Goal: Task Accomplishment & Management: Use online tool/utility

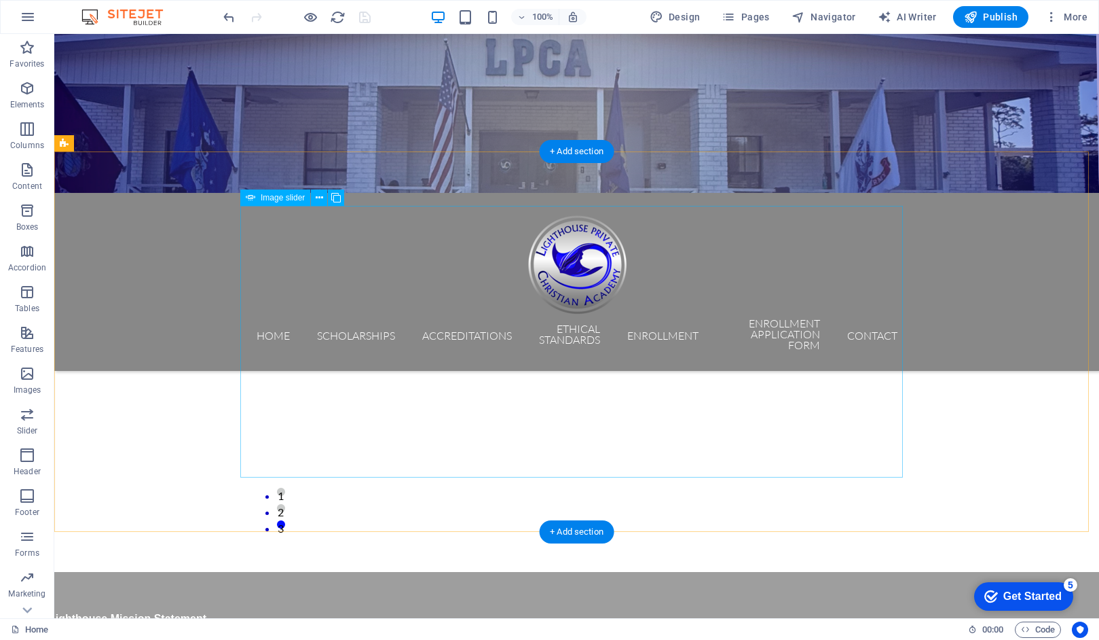
scroll to position [195, 0]
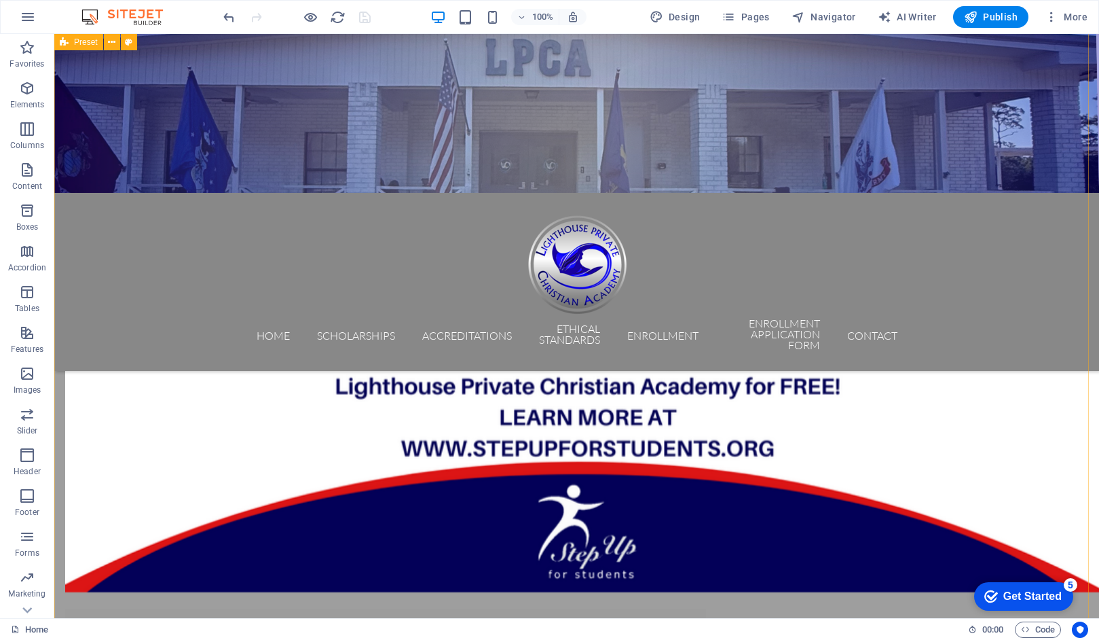
scroll to position [768, 0]
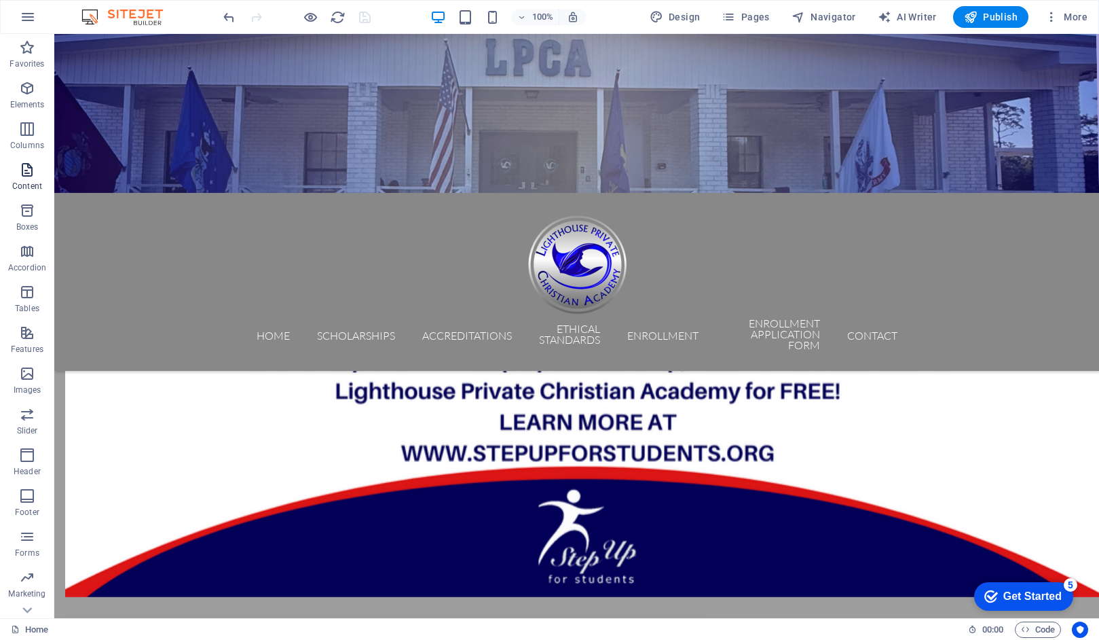
click at [25, 175] on icon "button" at bounding box center [27, 170] width 16 height 16
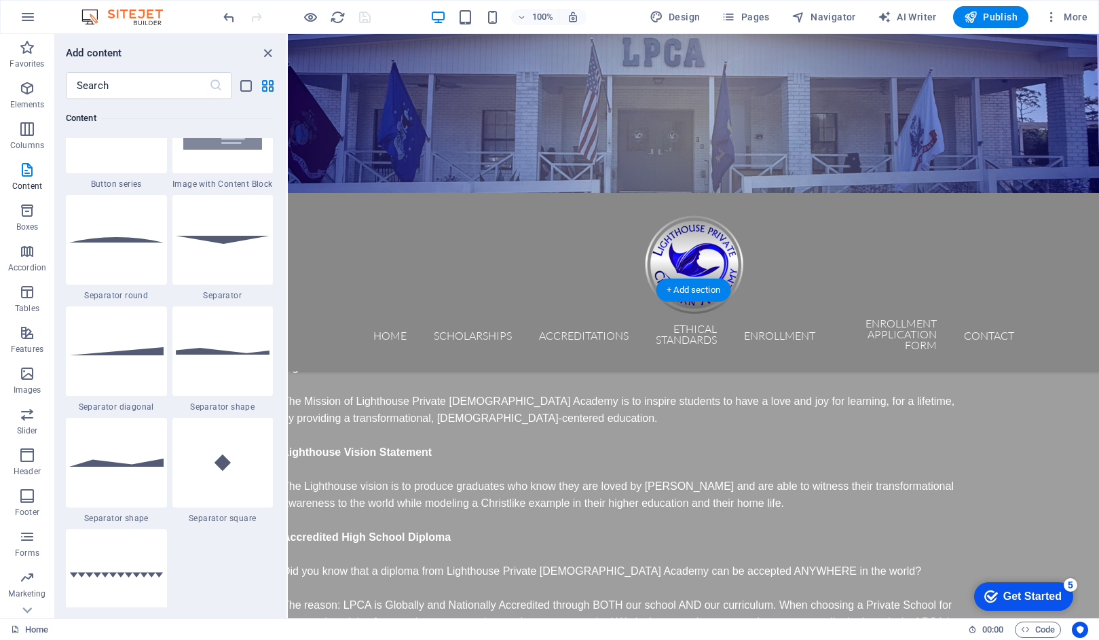
scroll to position [467, 0]
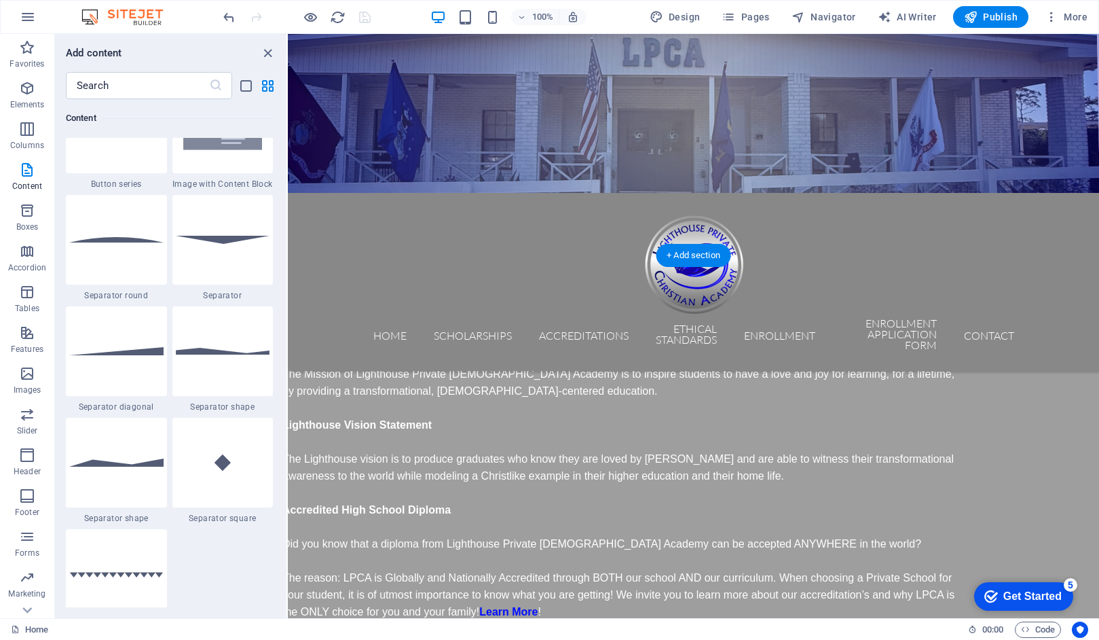
click at [494, 331] on div "Lighthouse Mission Statement The Mission of Lighthouse Private [DEMOGRAPHIC_DAT…" at bounding box center [620, 475] width 674 height 289
click at [450, 365] on div "Lighthouse Mission Statement The Mission of Lighthouse Private [DEMOGRAPHIC_DAT…" at bounding box center [620, 475] width 674 height 289
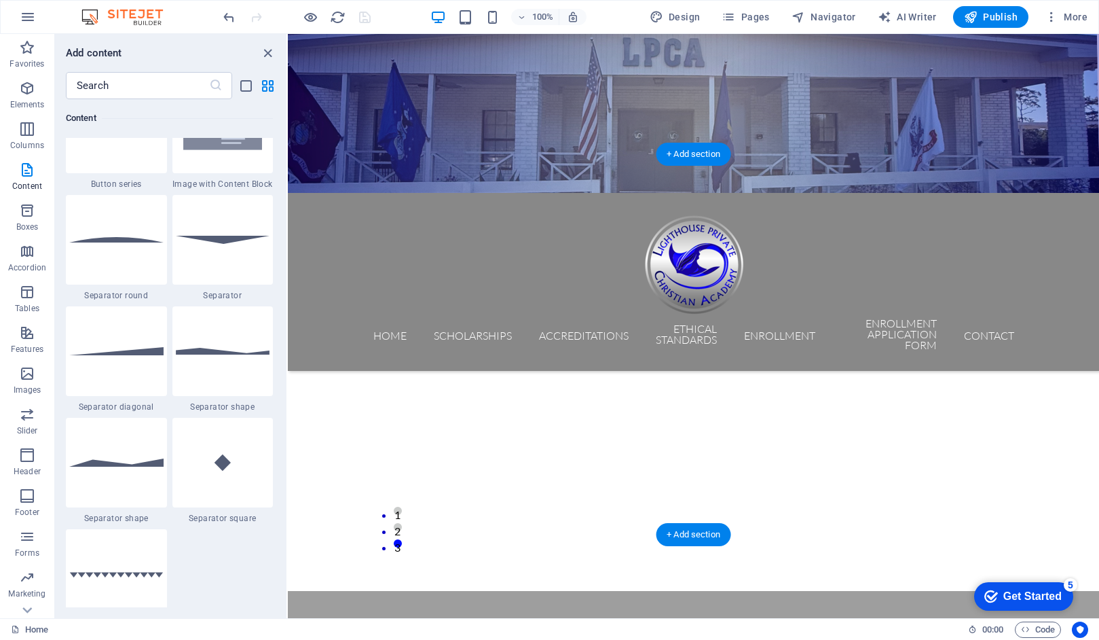
scroll to position [166, 0]
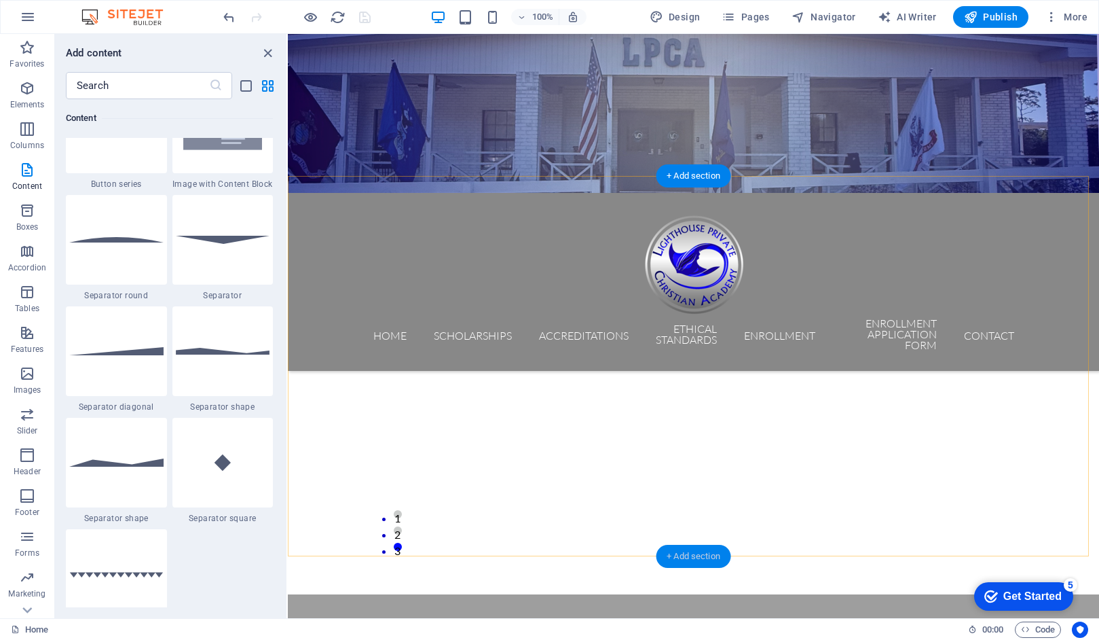
click at [697, 558] on div "+ Add section" at bounding box center [693, 556] width 75 height 23
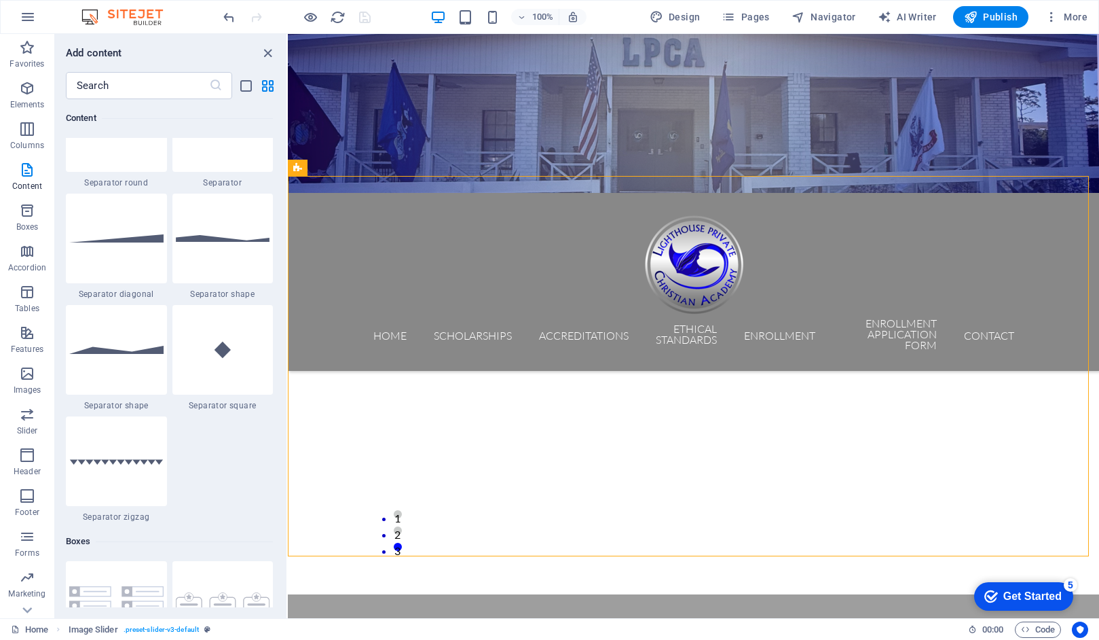
scroll to position [3368, 0]
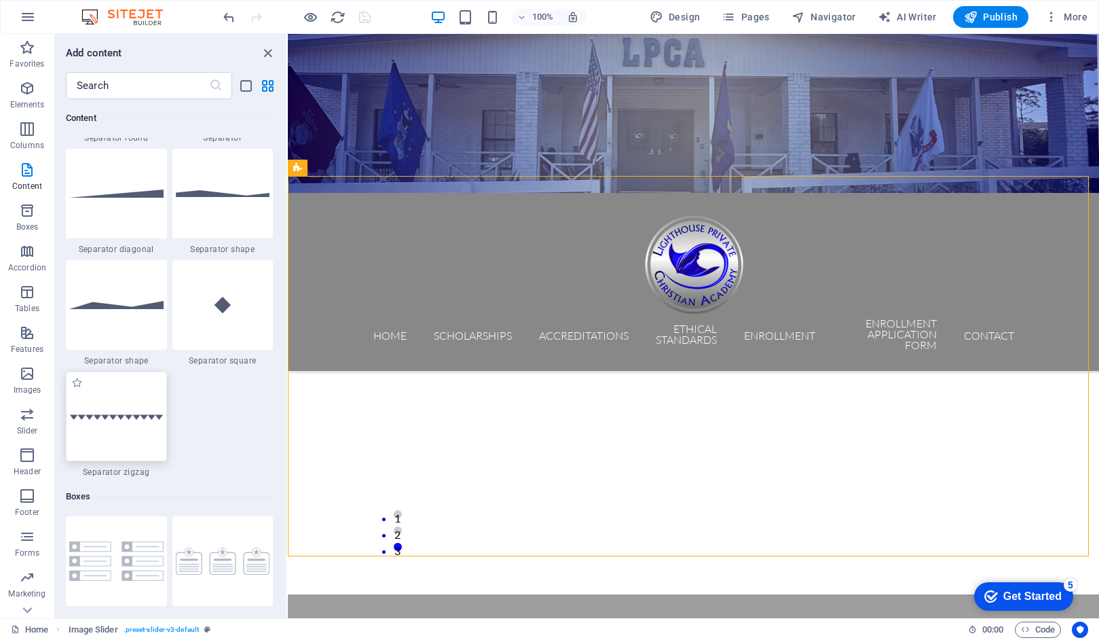
click at [128, 431] on div at bounding box center [116, 416] width 101 height 90
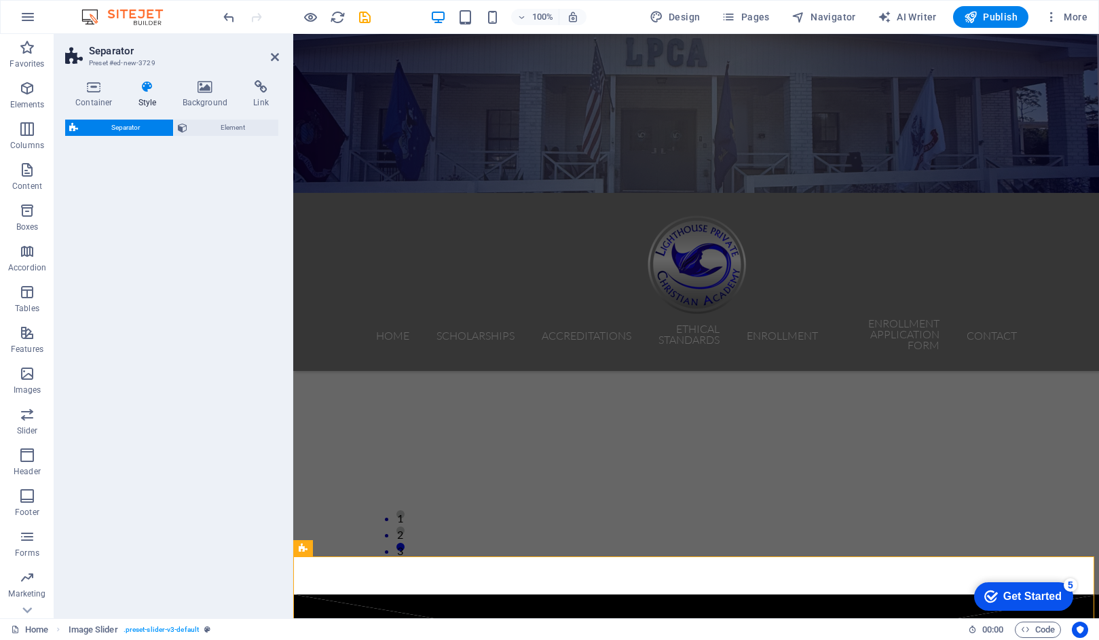
select select "zigzag"
select select "rem"
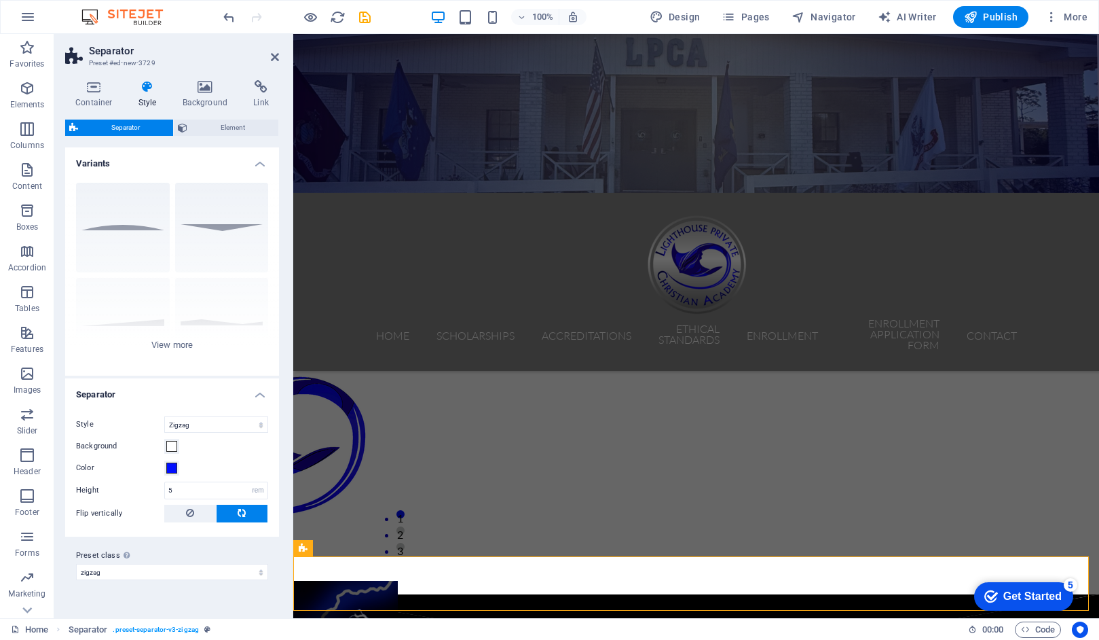
click at [130, 431] on label "Style" at bounding box center [120, 424] width 88 height 16
click at [164, 431] on select "Triangle Circle Diagonal Zigzag Polygon 1 Polygon 2 Square" at bounding box center [216, 424] width 104 height 16
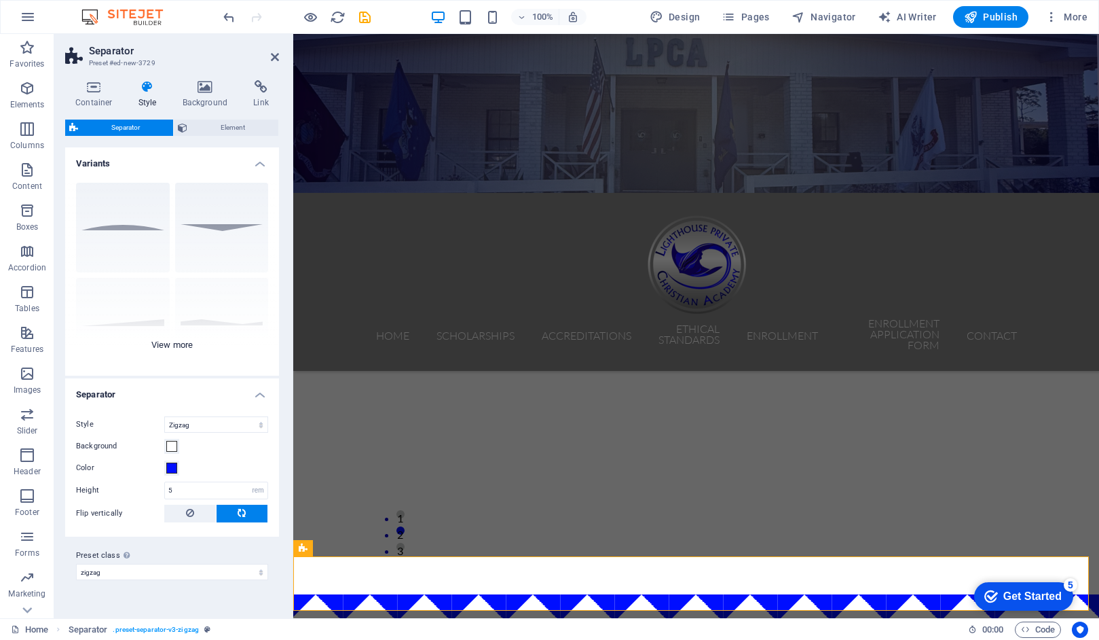
click at [117, 242] on div "Circle Default Diagonal Polygon 1 Polygon 2 Square Zigzag" at bounding box center [172, 274] width 214 height 204
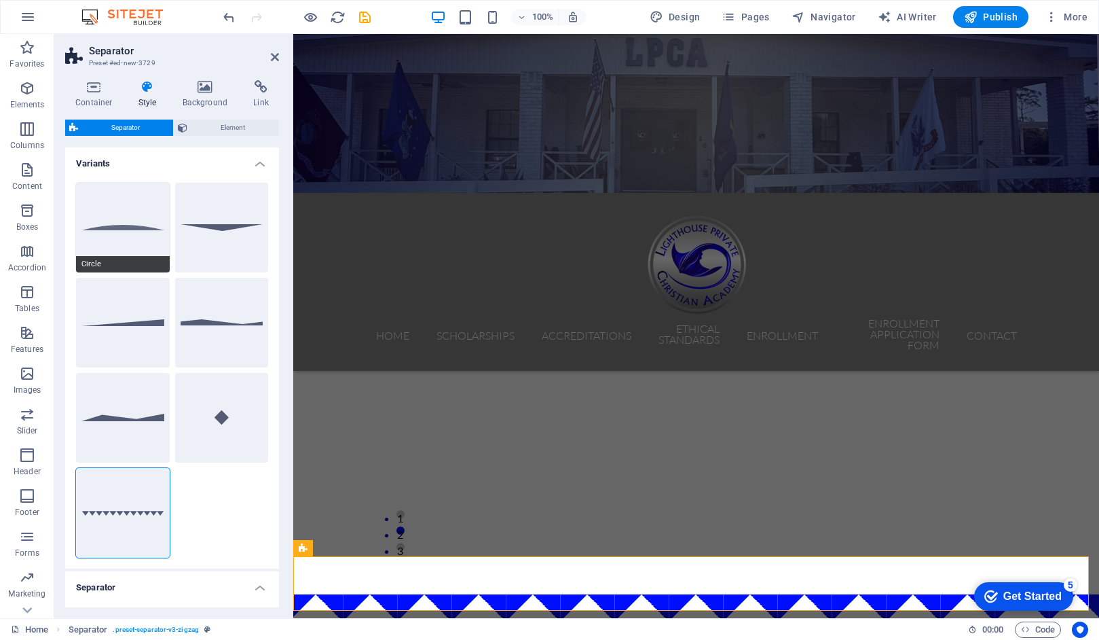
click at [120, 219] on button "Circle" at bounding box center [123, 228] width 94 height 90
select select "circle"
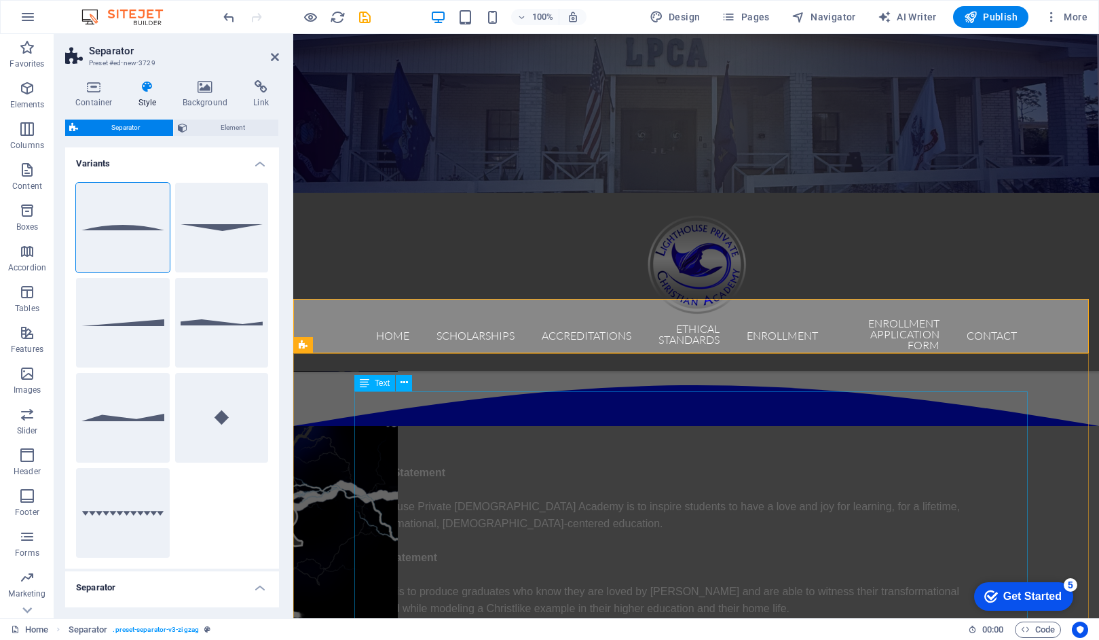
scroll to position [424, 0]
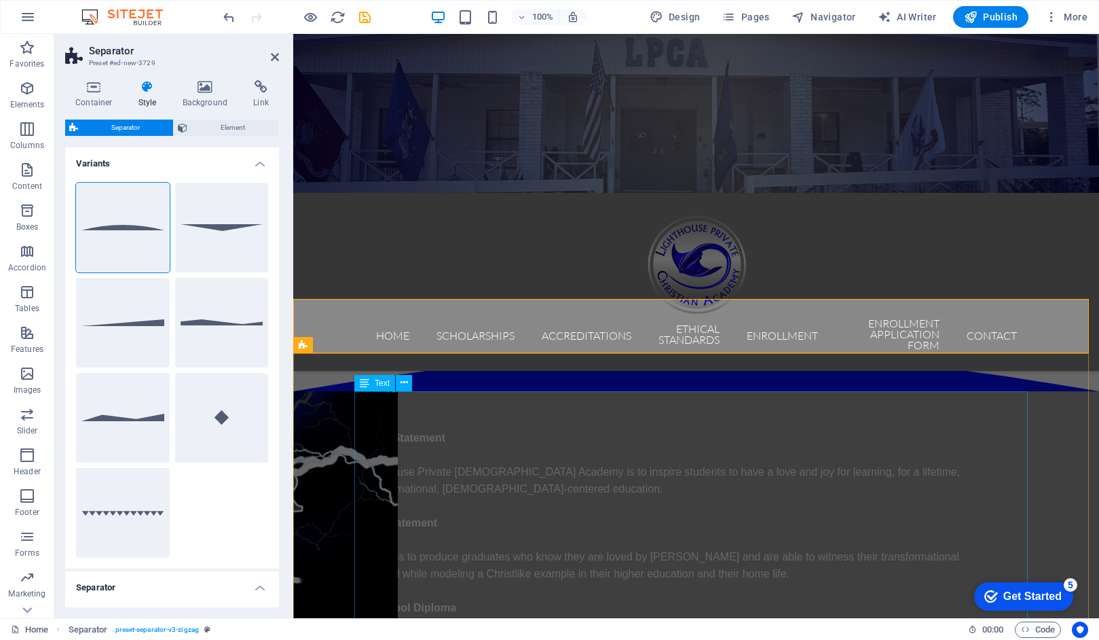
click at [901, 429] on div "Lighthouse Mission Statement The Mission of Lighthouse Private [DEMOGRAPHIC_DAT…" at bounding box center [625, 573] width 674 height 289
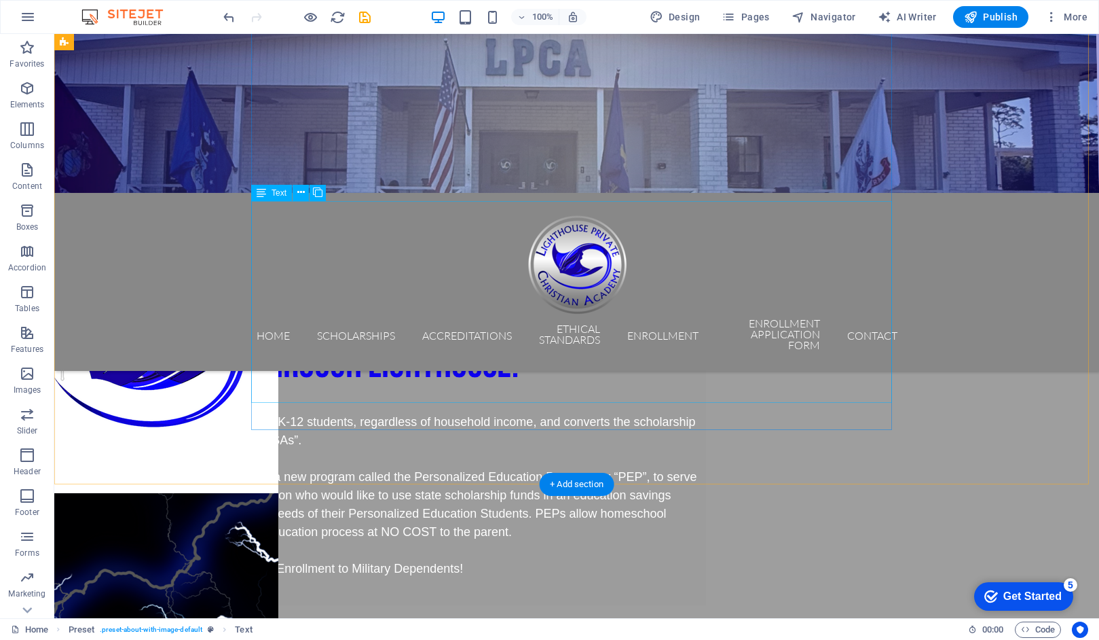
scroll to position [1288, 0]
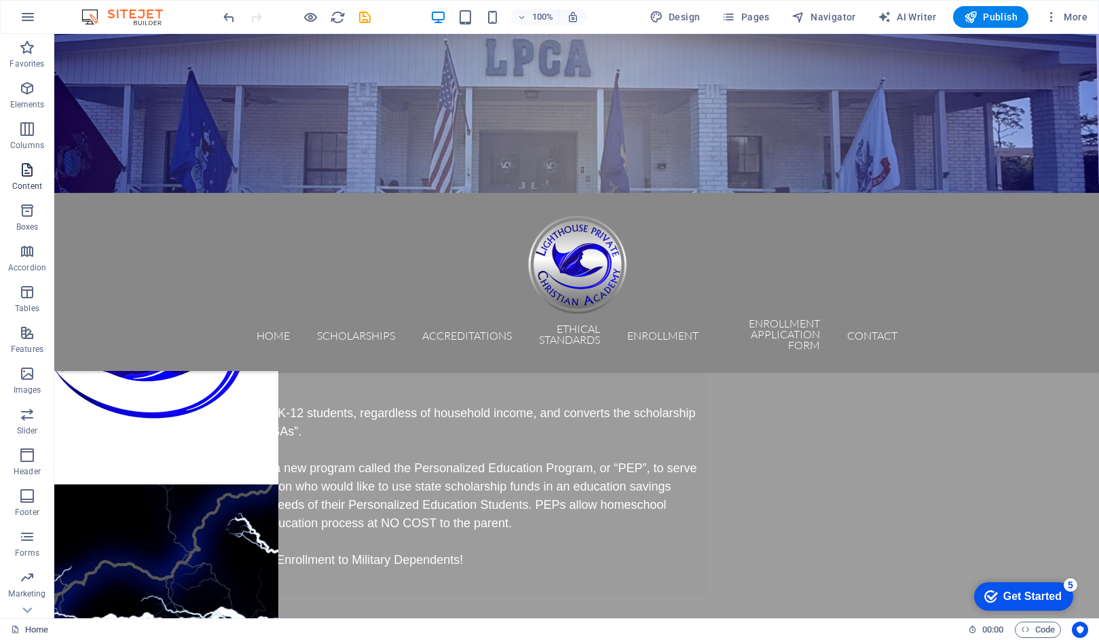
click at [24, 177] on icon "button" at bounding box center [27, 170] width 16 height 16
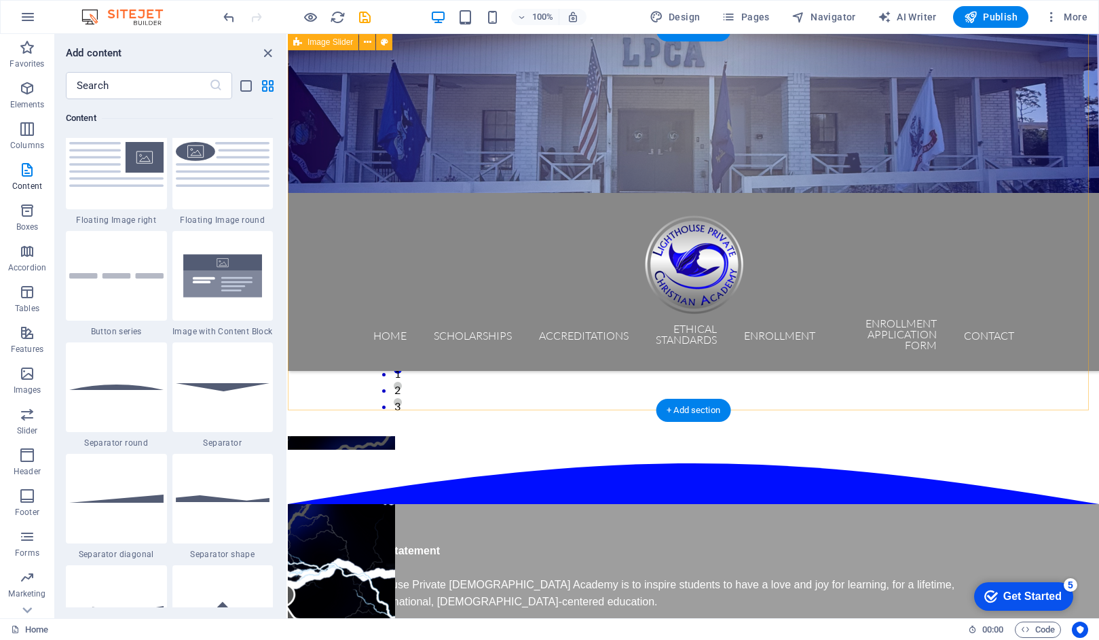
scroll to position [312, 0]
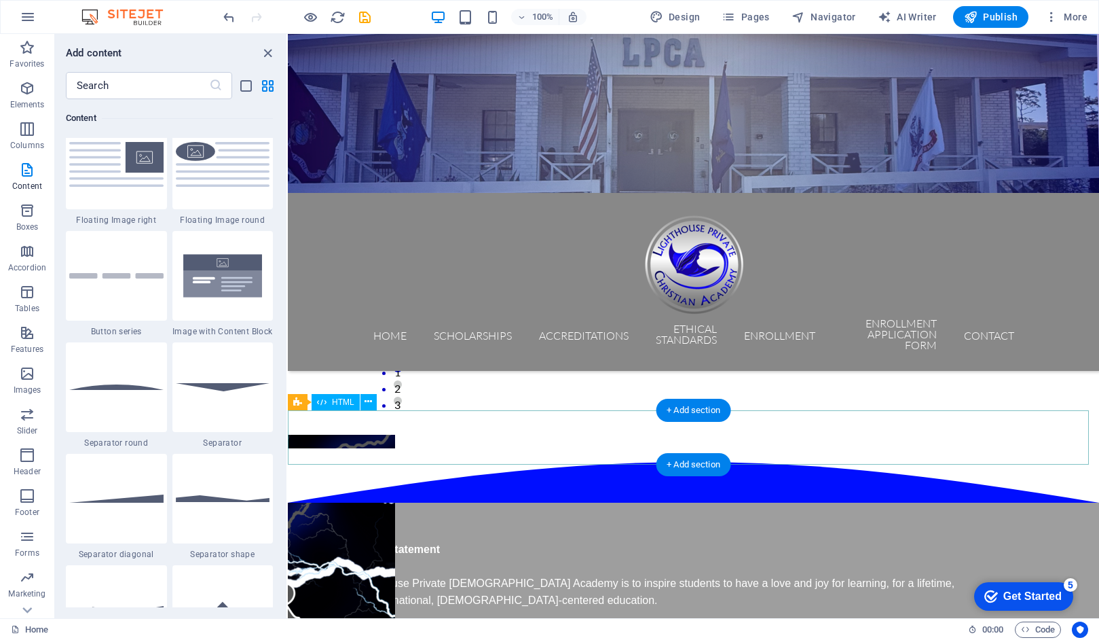
click at [492, 448] on div at bounding box center [694, 475] width 812 height 54
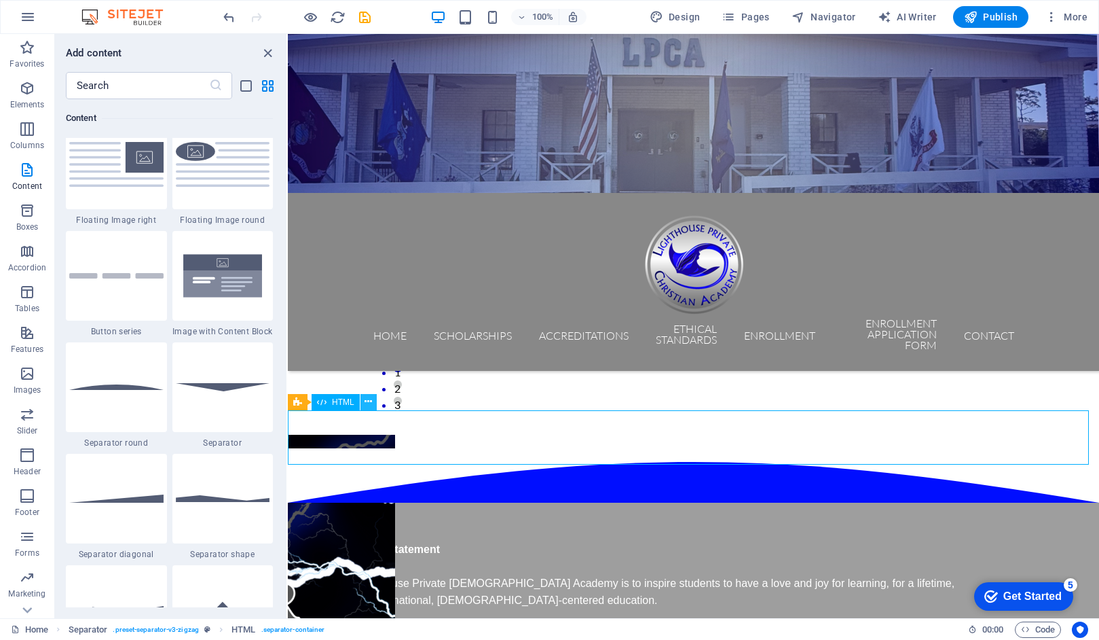
click at [367, 405] on icon at bounding box center [368, 402] width 7 height 14
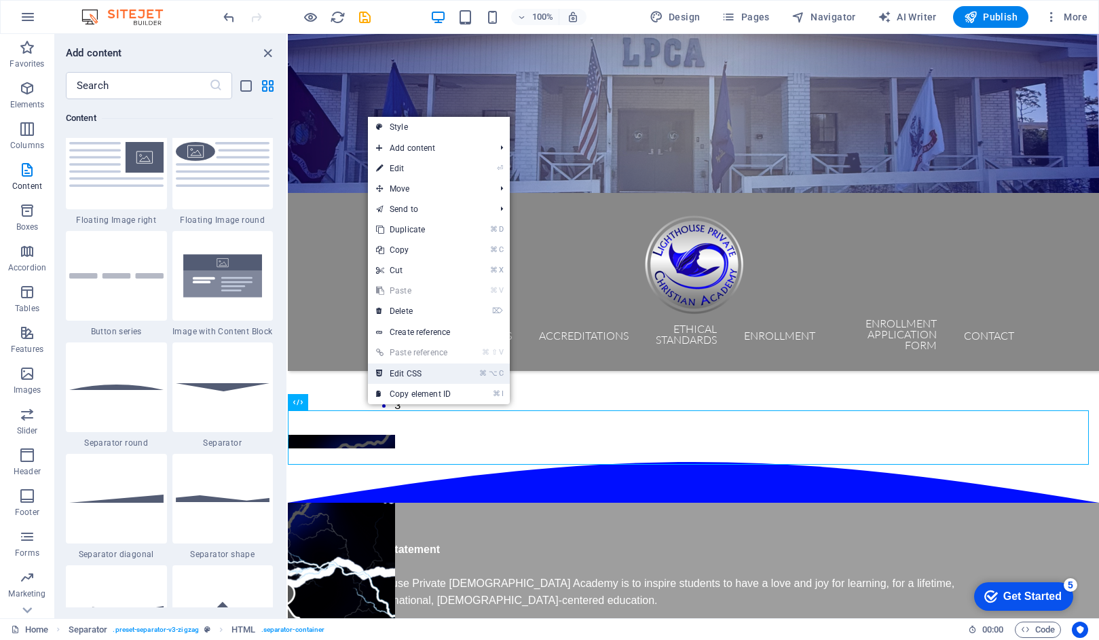
click at [408, 376] on link "⌘ ⌥ C Edit CSS" at bounding box center [413, 373] width 91 height 20
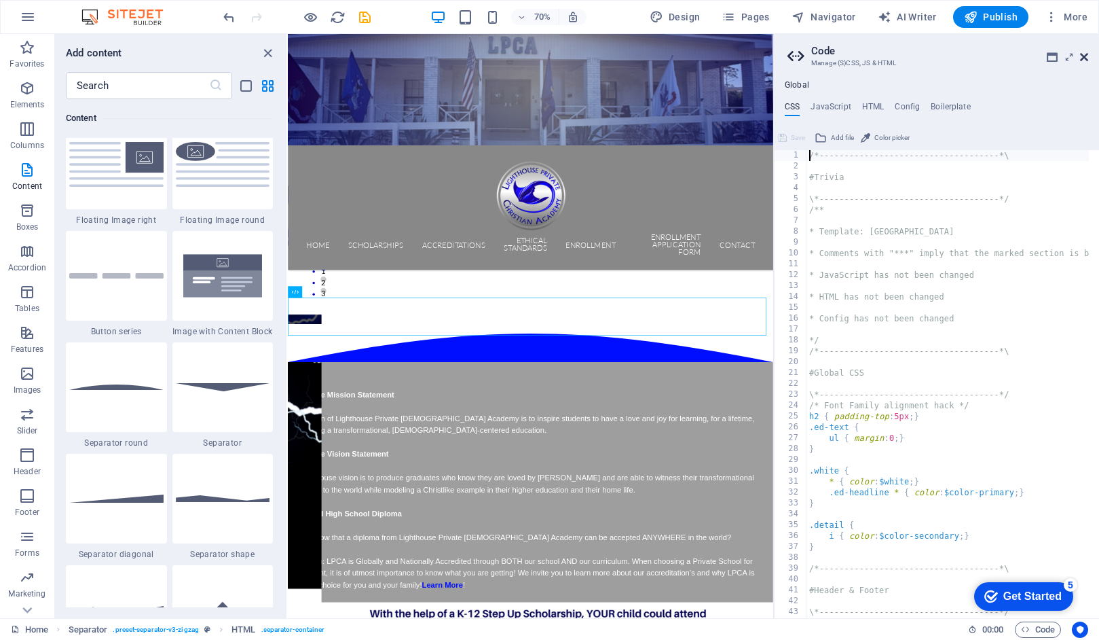
click at [1086, 56] on icon at bounding box center [1084, 57] width 8 height 11
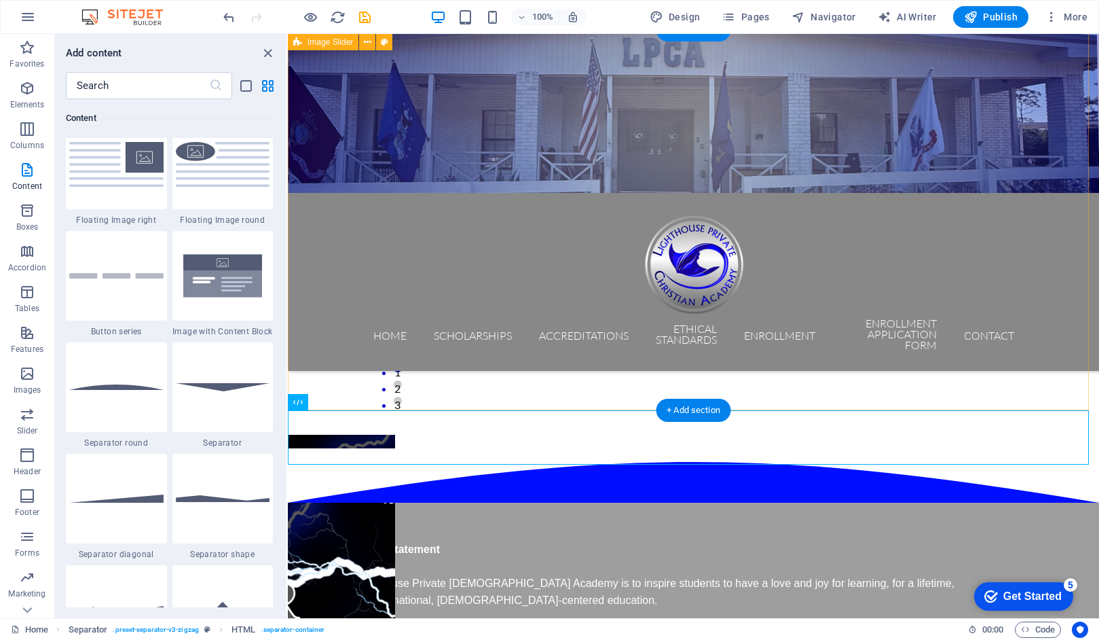
click at [1046, 374] on div "1 2 3" at bounding box center [694, 258] width 812 height 380
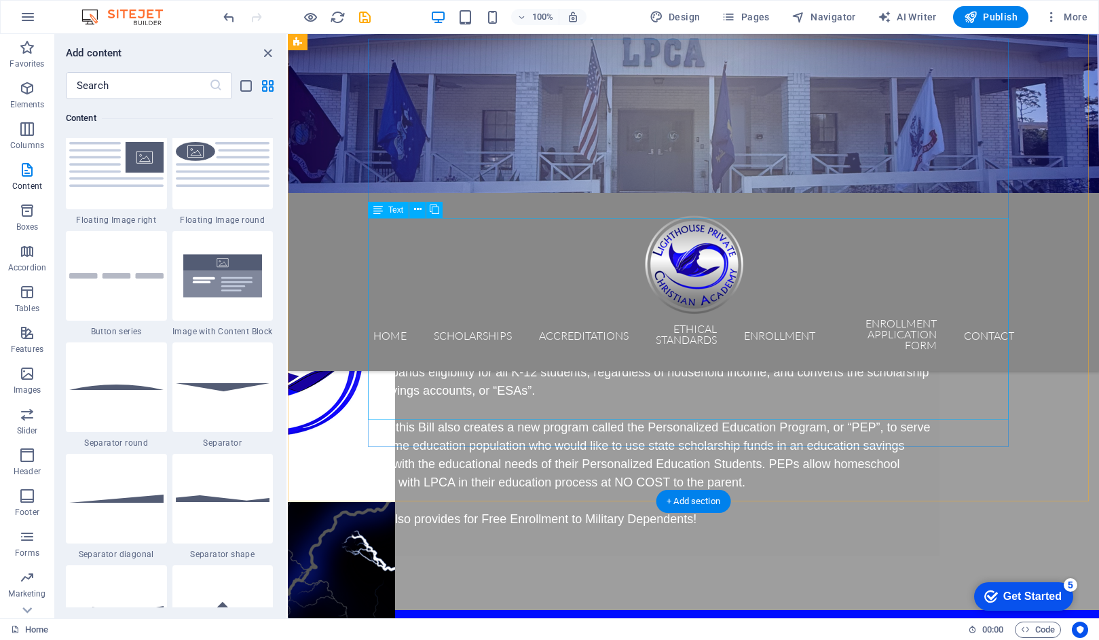
scroll to position [1275, 0]
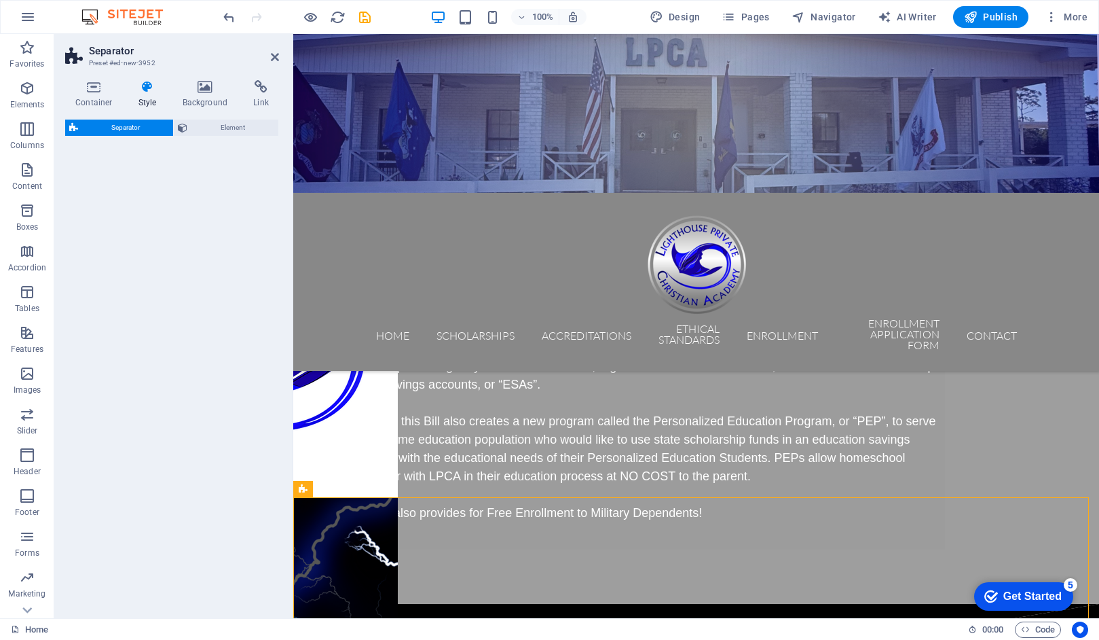
select select "diagonal"
select select "rem"
select select "preset-separator-v3-diagonal"
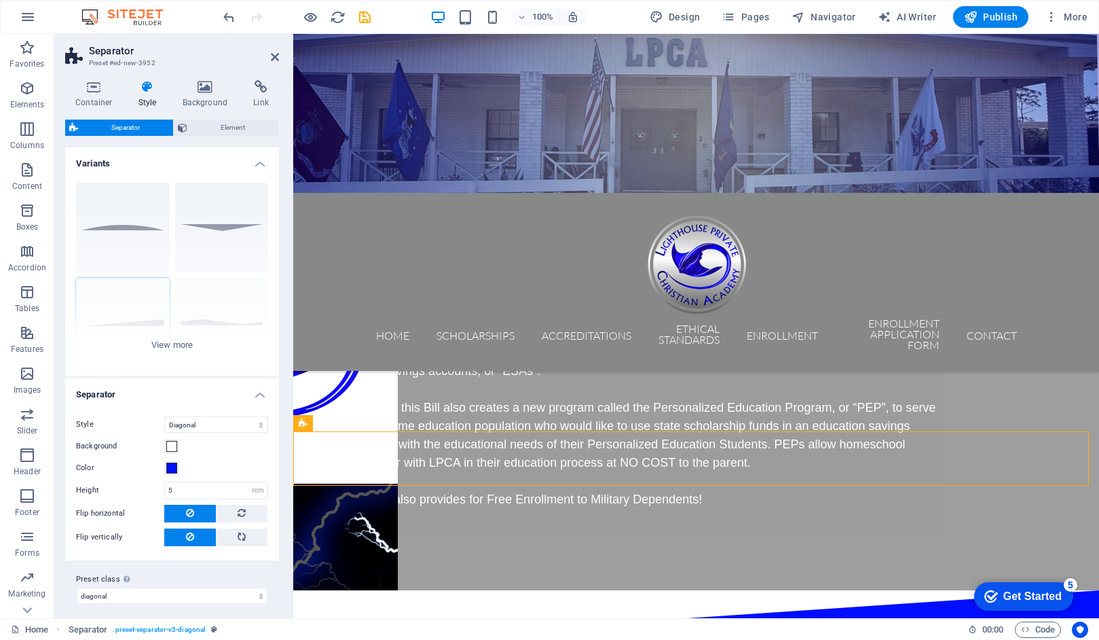
scroll to position [1267, 0]
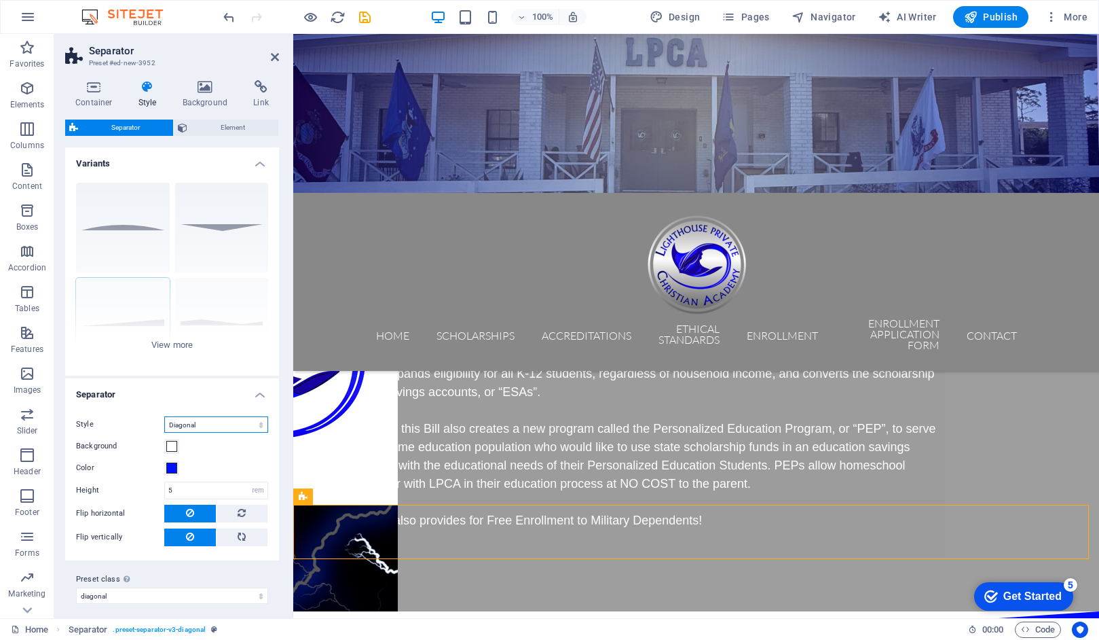
click at [249, 422] on select "Triangle Circle Diagonal Zigzag Polygon 1 Polygon 2 Square" at bounding box center [216, 424] width 104 height 16
select select "circle"
click at [164, 416] on select "Triangle Circle Diagonal Zigzag Polygon 1 Polygon 2 Square" at bounding box center [216, 424] width 104 height 16
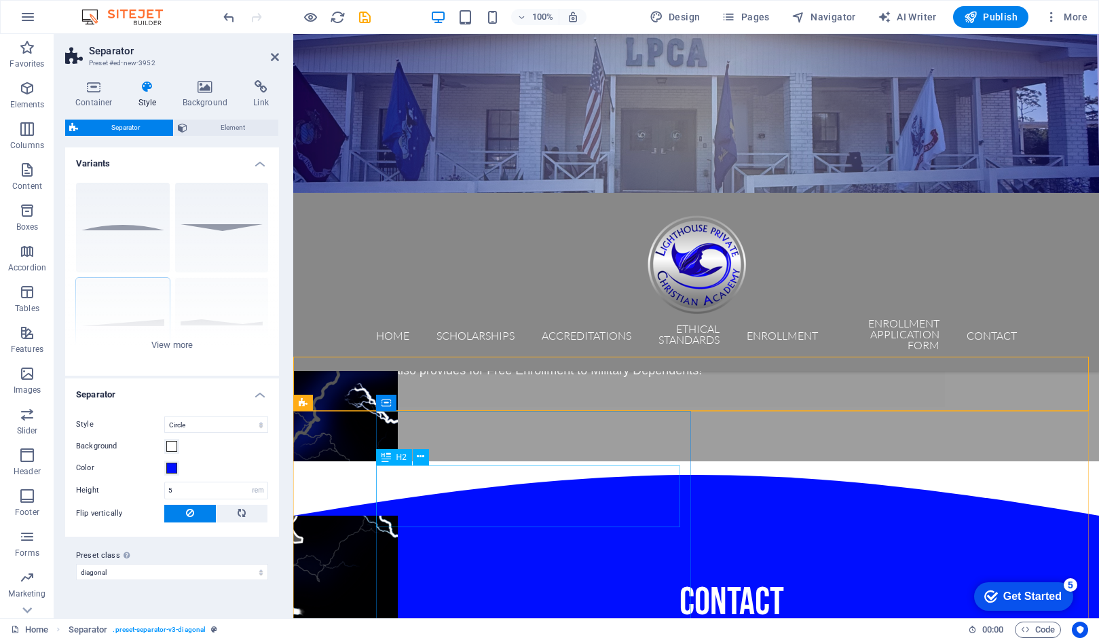
scroll to position [1403, 0]
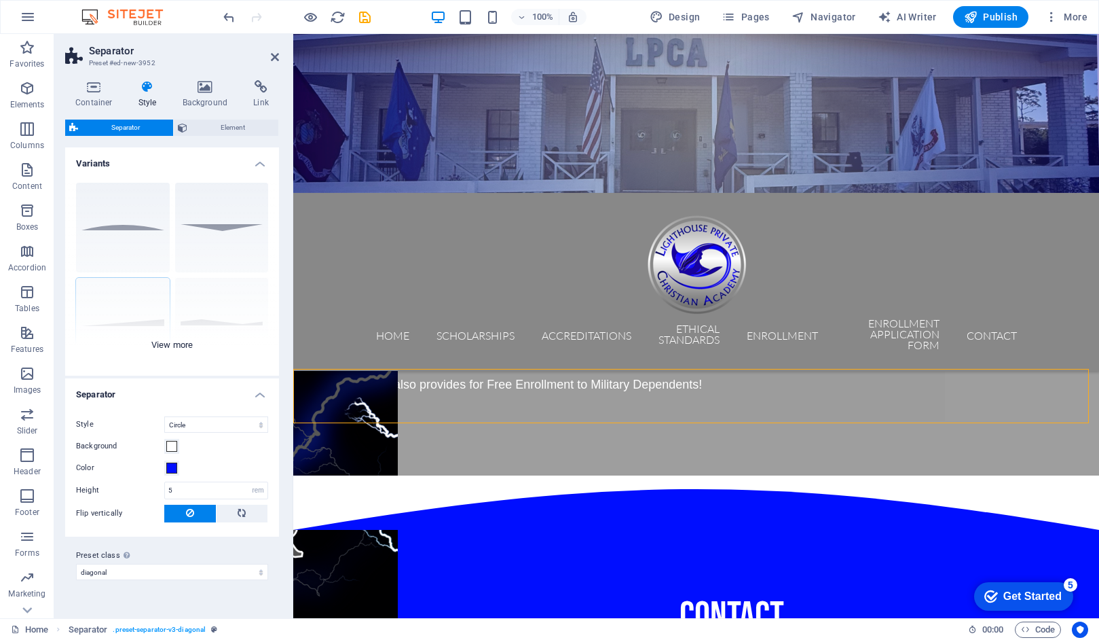
click at [132, 312] on div "Circle Default Diagonal Polygon 1 Polygon 2 Square Zigzag" at bounding box center [172, 274] width 214 height 204
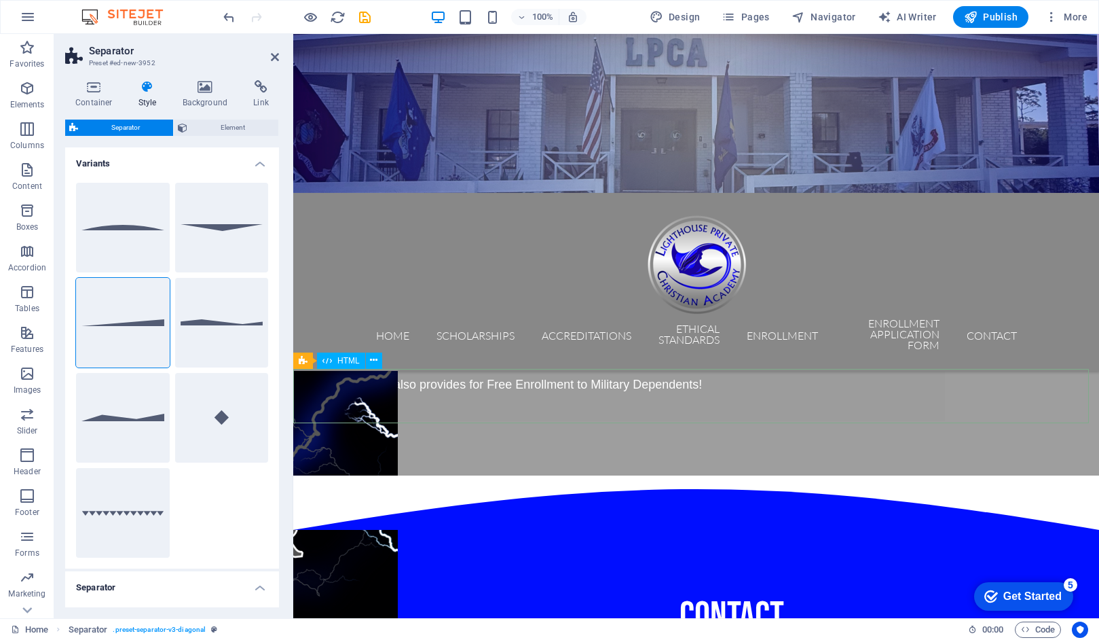
click at [812, 475] on div at bounding box center [696, 502] width 806 height 54
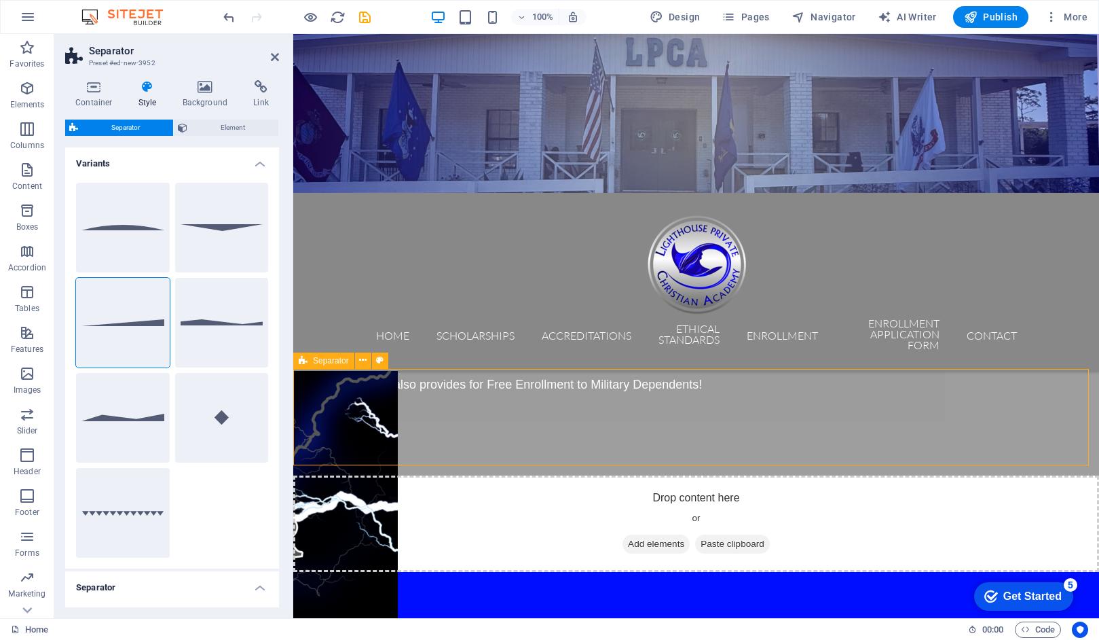
click at [824, 475] on div "Drop content here or Add elements Paste clipboard" at bounding box center [696, 523] width 806 height 96
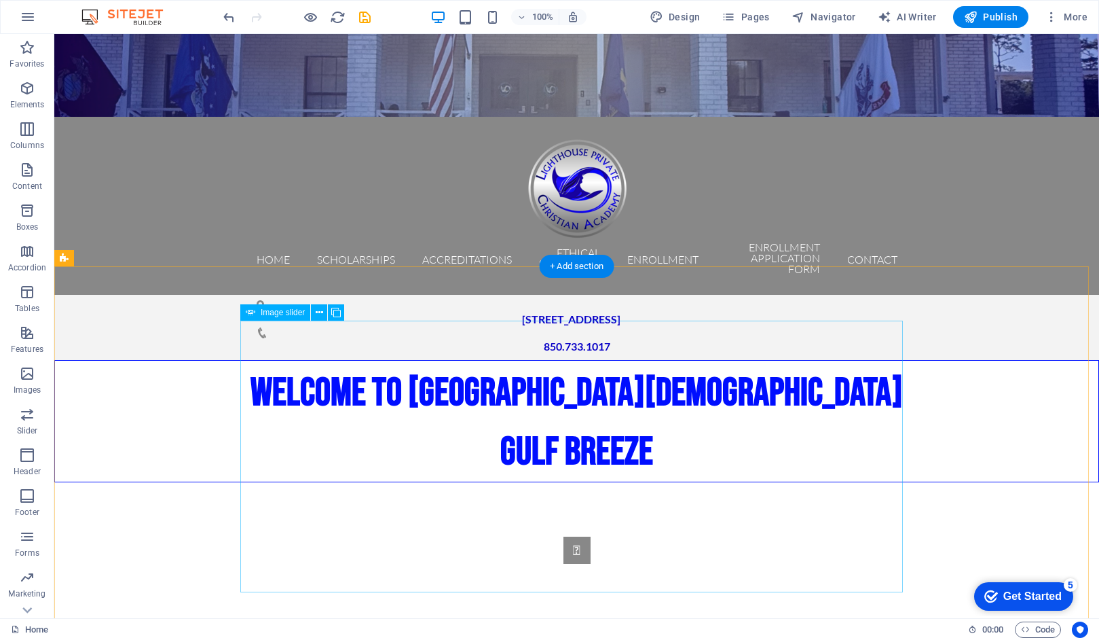
scroll to position [90, 0]
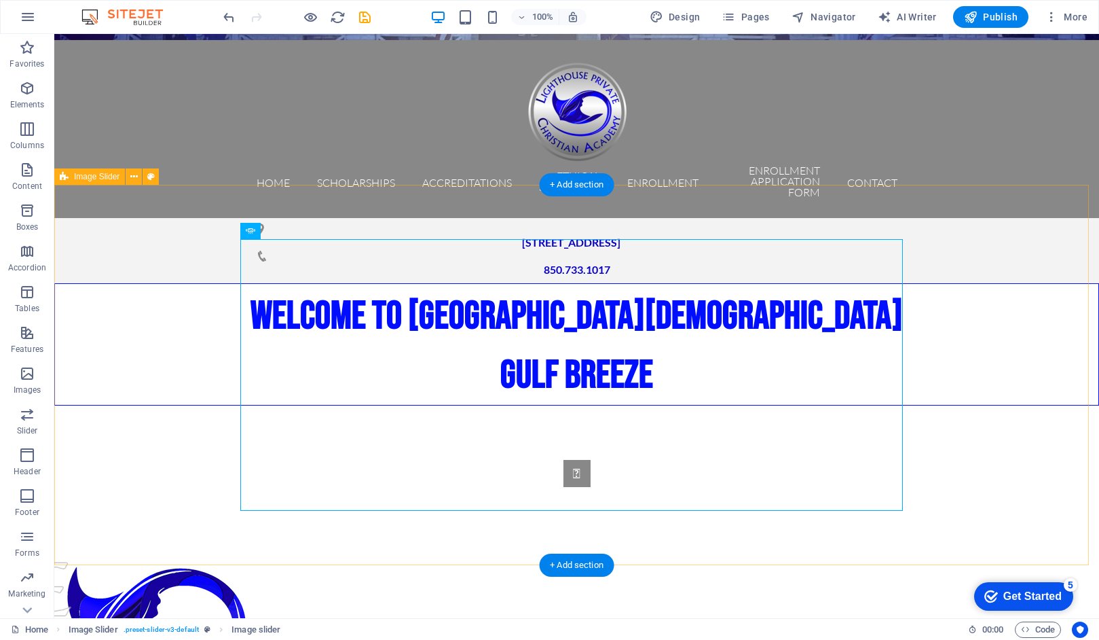
scroll to position [160, 0]
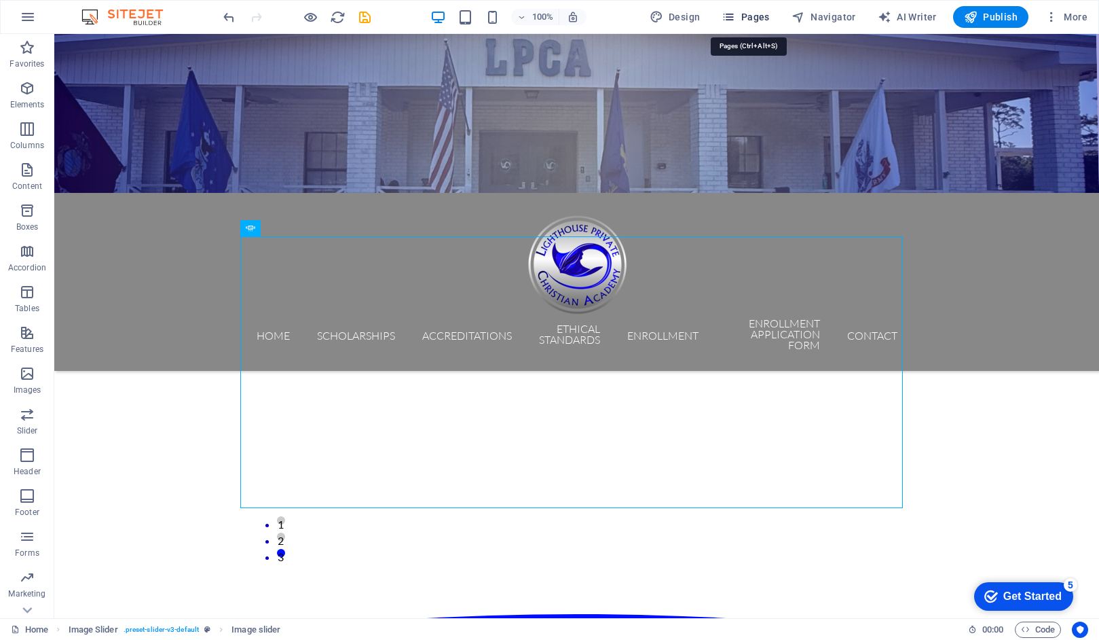
click at [752, 18] on span "Pages" at bounding box center [746, 17] width 48 height 14
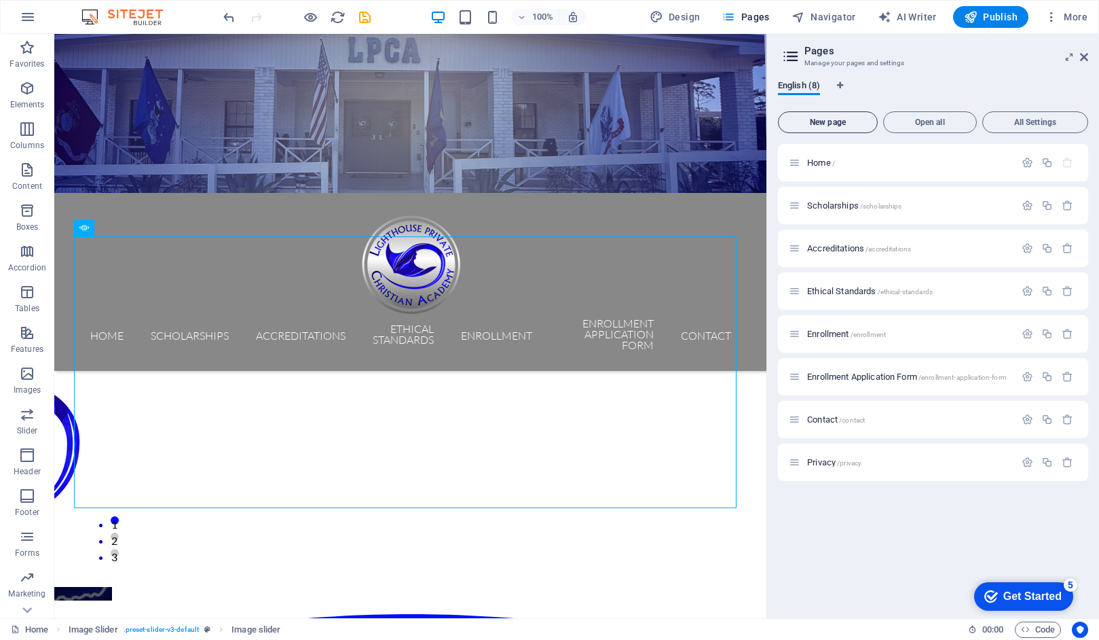
click at [815, 119] on span "New page" at bounding box center [828, 122] width 88 height 8
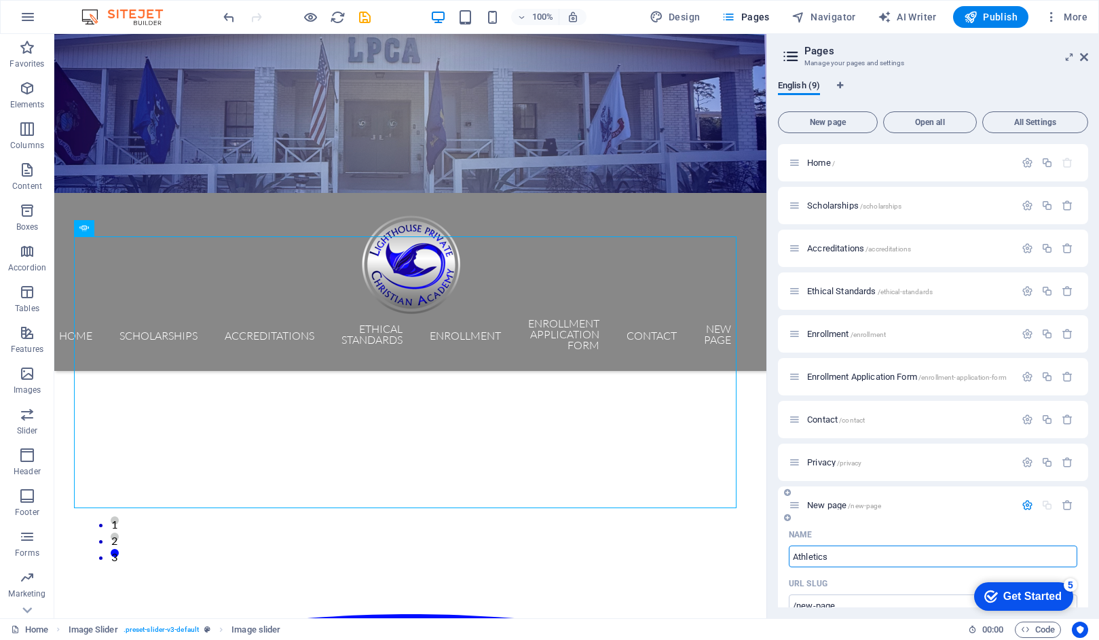
type input "Athletics"
type input "/athletics"
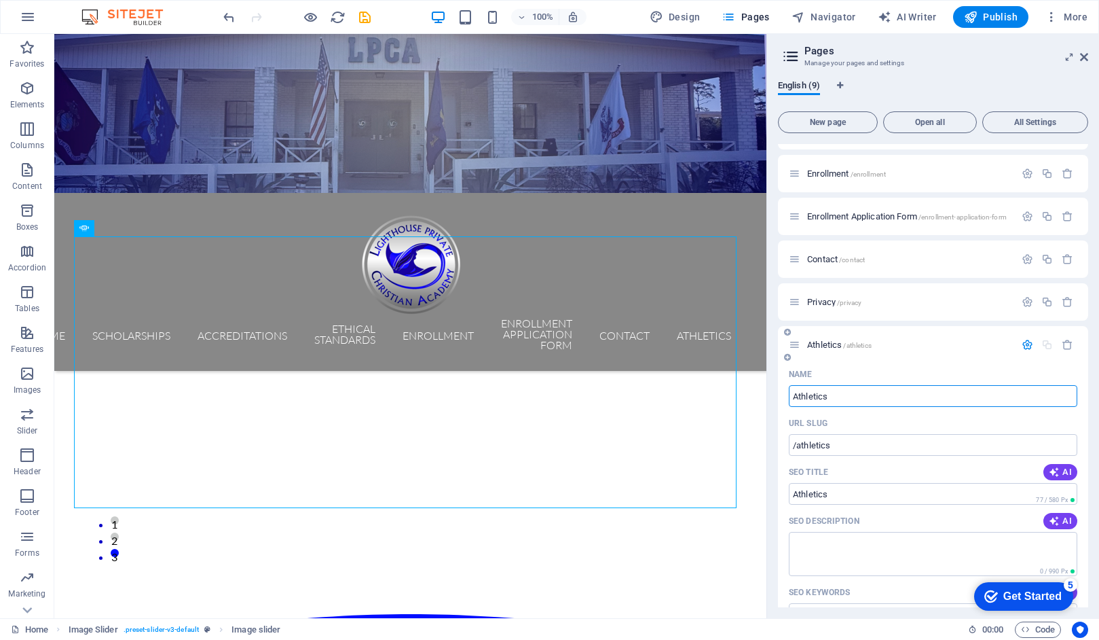
scroll to position [164, 0]
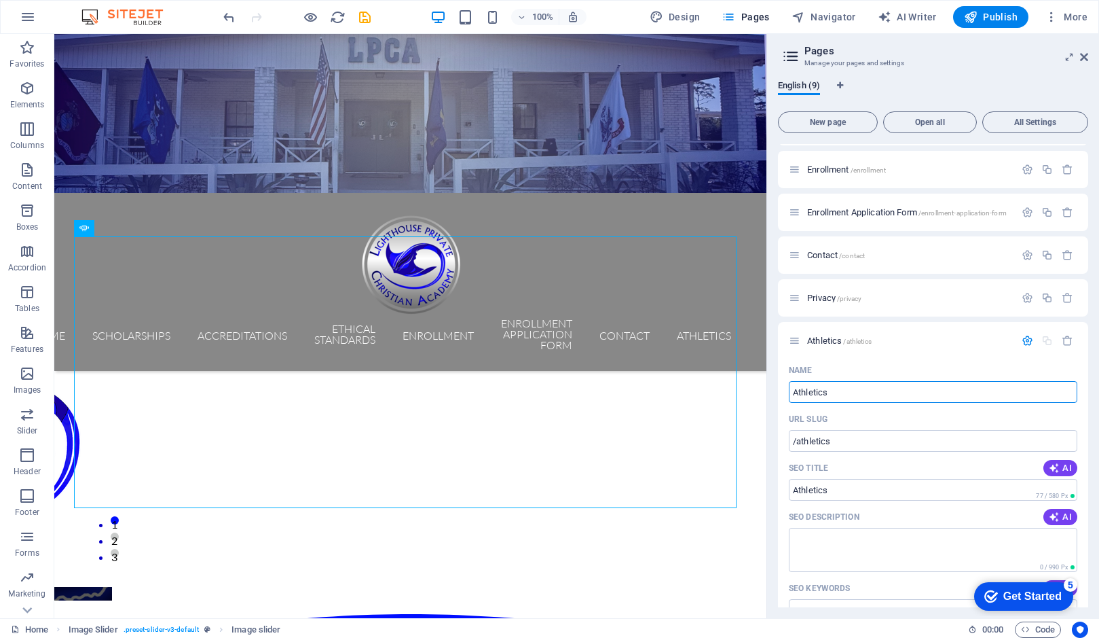
type input "Athletics"
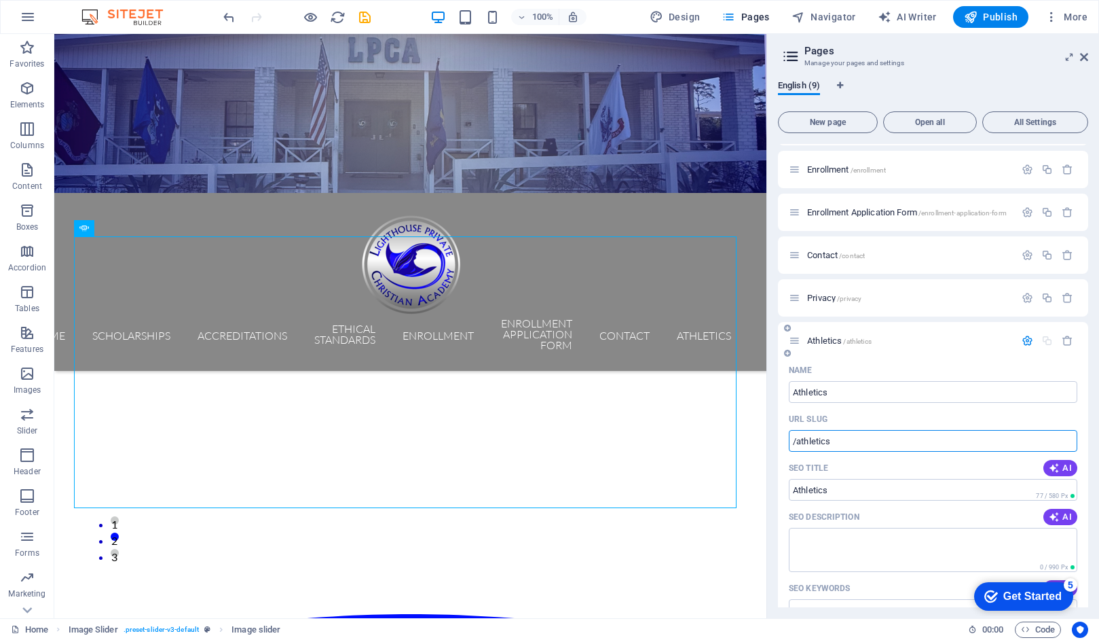
drag, startPoint x: 836, startPoint y: 443, endPoint x: 784, endPoint y: 442, distance: 51.6
click at [784, 442] on div "Name Athletics ​ URL SLUG /athletics ​ SEO Title AI ​ 77 / 580 Px SEO Descripti…" at bounding box center [933, 595] width 310 height 473
paste input "text"
type input "/athletics"
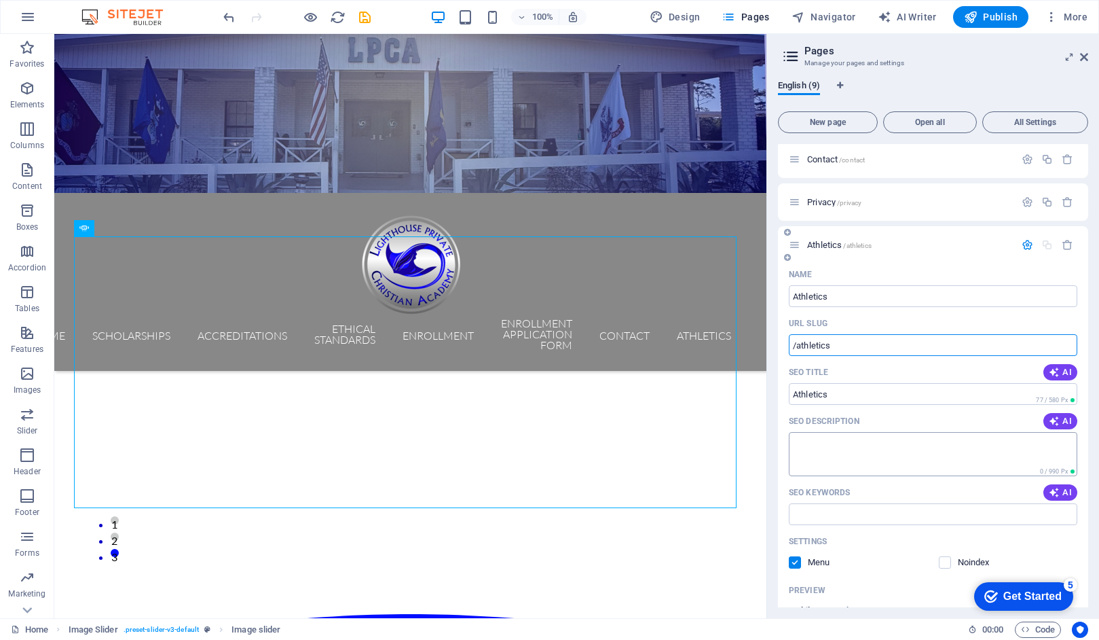
scroll to position [268, 0]
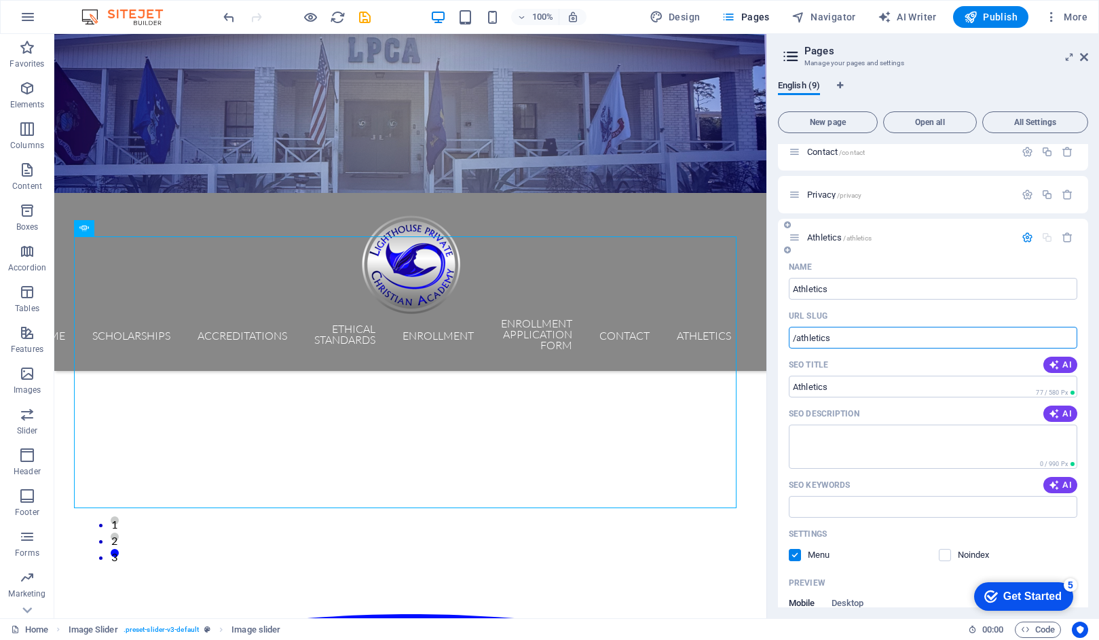
click at [1027, 238] on icon "button" at bounding box center [1028, 238] width 12 height 12
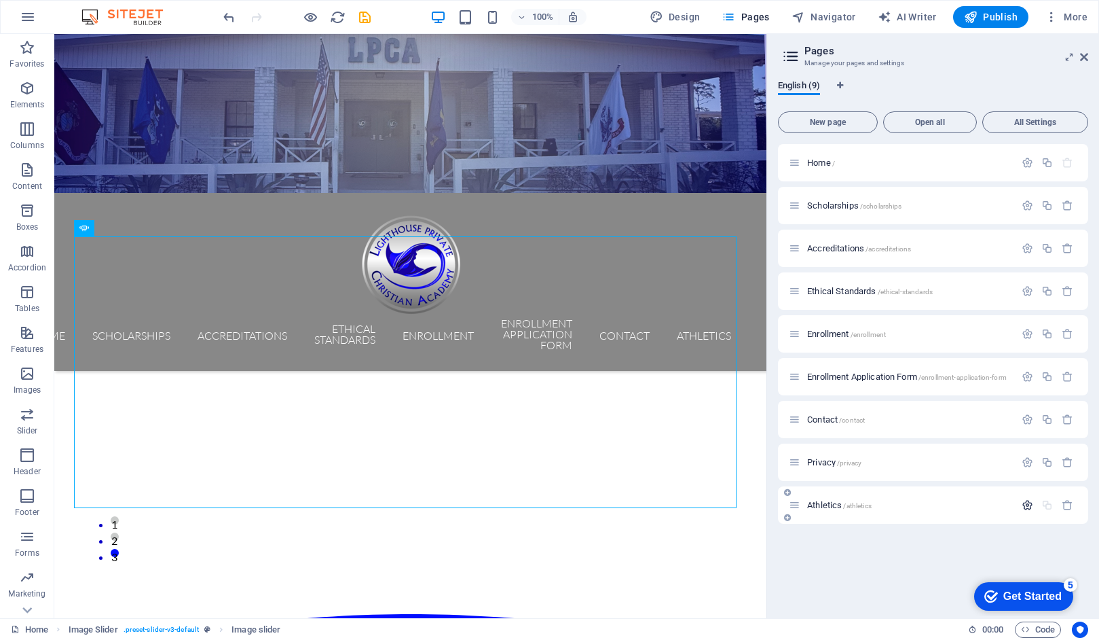
scroll to position [0, 0]
click at [824, 504] on span "Athletics /athletics" at bounding box center [839, 505] width 65 height 10
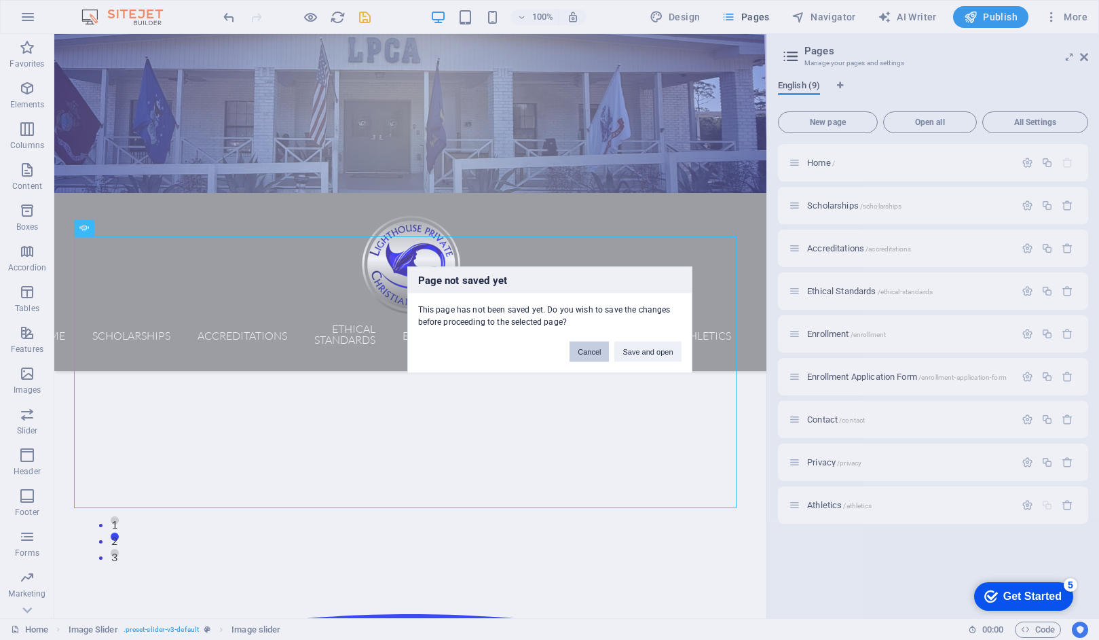
click at [595, 352] on button "Cancel" at bounding box center [589, 352] width 39 height 20
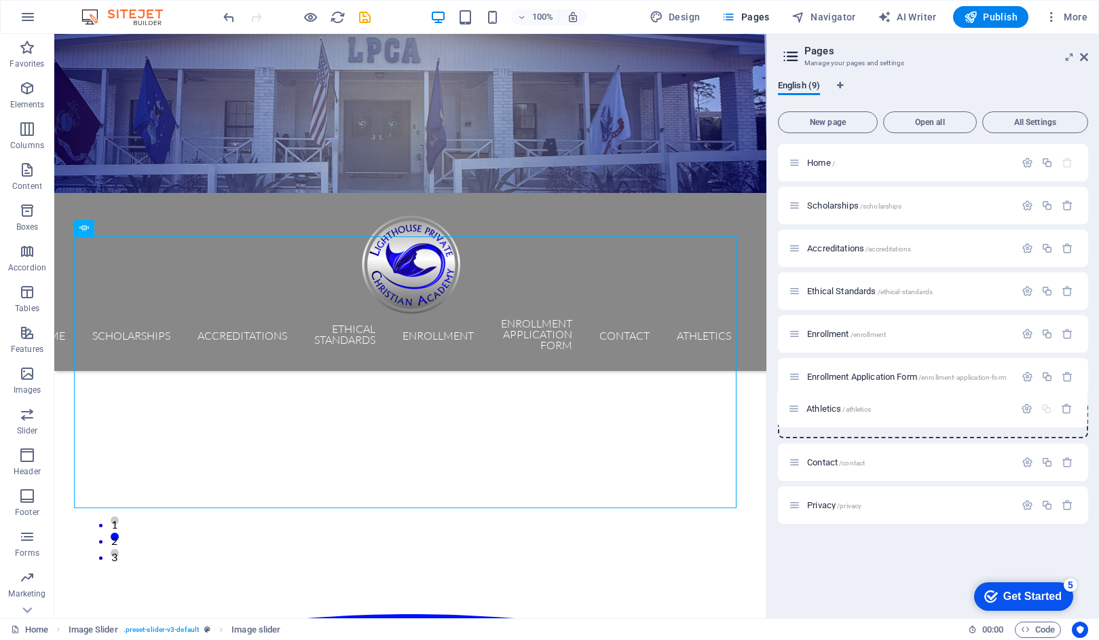
drag, startPoint x: 795, startPoint y: 510, endPoint x: 796, endPoint y: 412, distance: 97.8
click at [795, 412] on div "Home / Scholarships /scholarships Accreditations /accreditations Ethical Standa…" at bounding box center [933, 334] width 310 height 380
click at [829, 419] on span "Athletics /athletics" at bounding box center [839, 419] width 65 height 10
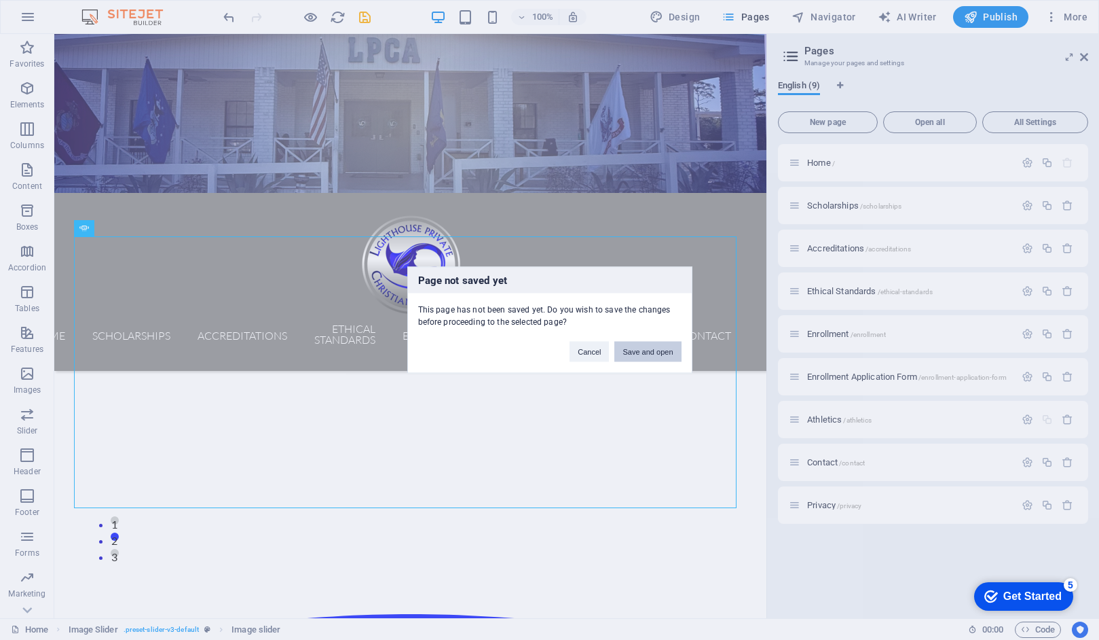
click at [663, 351] on button "Save and open" at bounding box center [648, 352] width 67 height 20
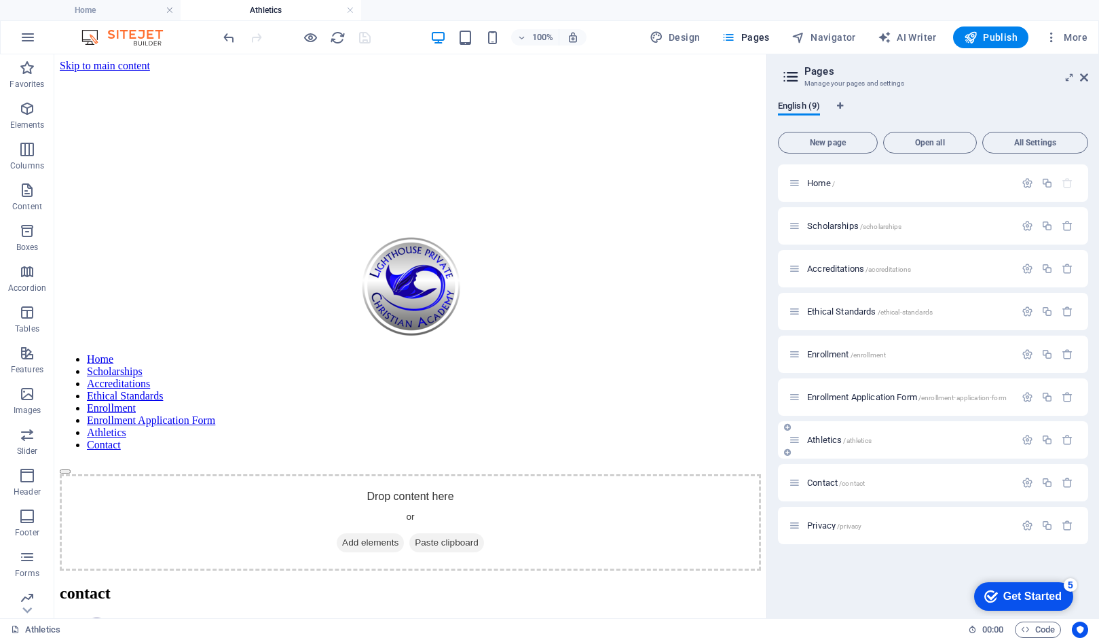
click at [795, 441] on icon at bounding box center [795, 440] width 12 height 12
click at [1026, 440] on icon "button" at bounding box center [1028, 440] width 12 height 12
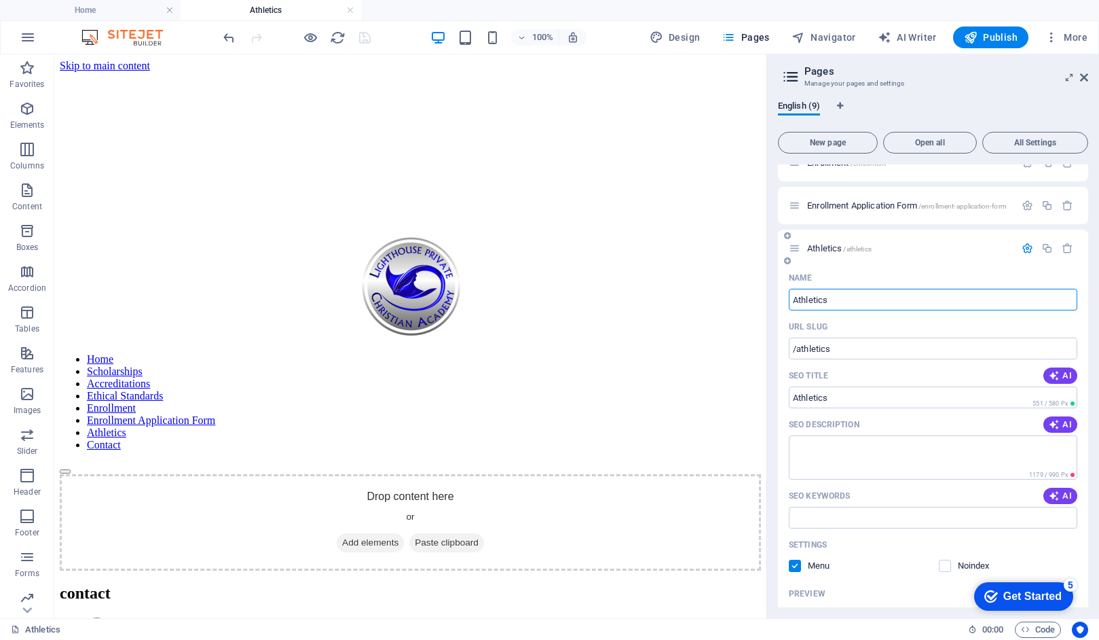
scroll to position [179, 0]
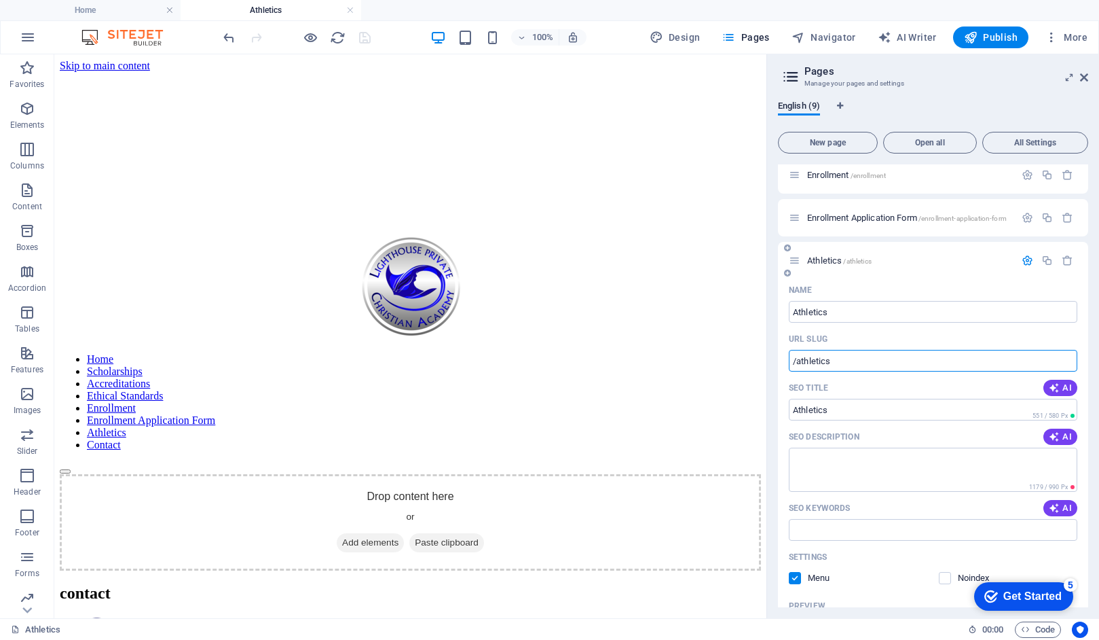
drag, startPoint x: 834, startPoint y: 361, endPoint x: 786, endPoint y: 363, distance: 47.6
click at [786, 363] on div "Name Athletics ​ URL SLUG /athletics ​ SEO Title AI ​ 551 / 580 Px SEO Descript…" at bounding box center [933, 578] width 310 height 598
paste input "text"
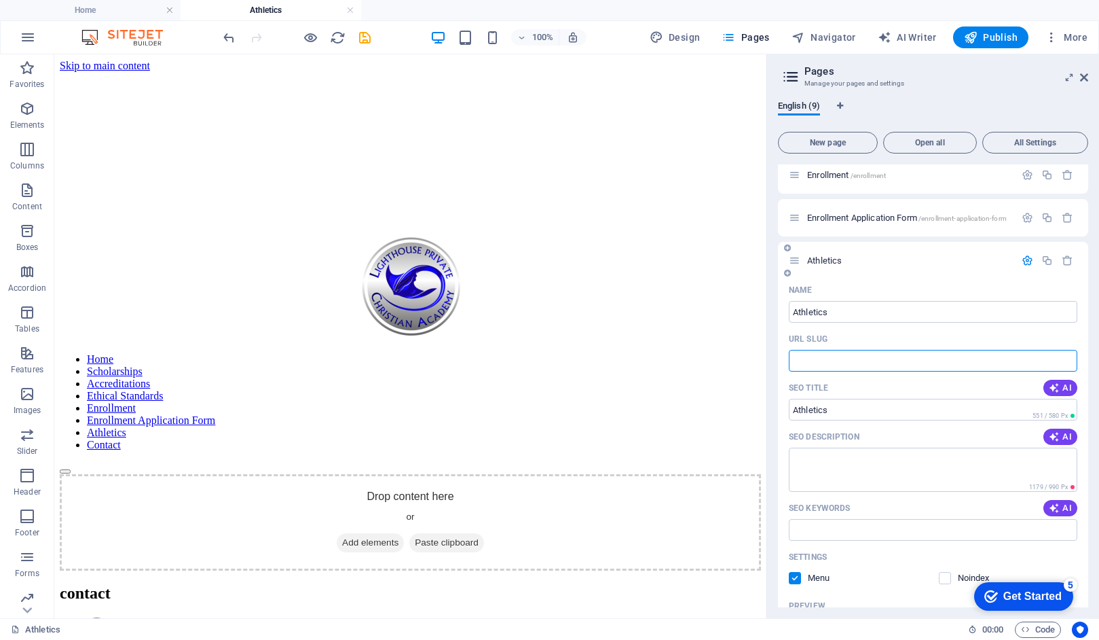
paste input "text"
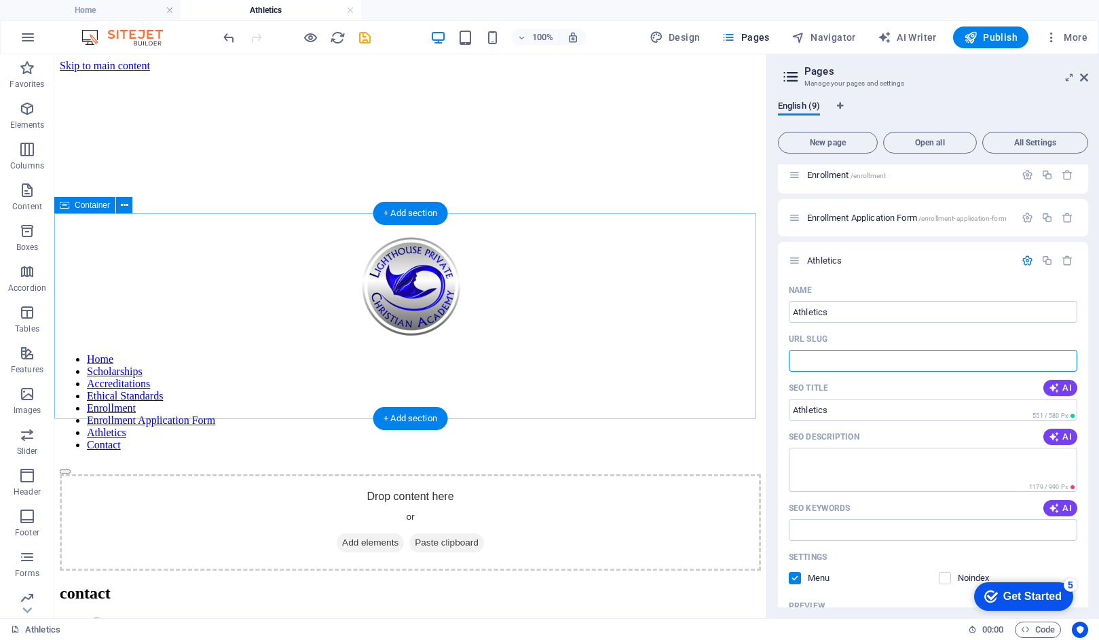
click at [424, 533] on span "Paste clipboard" at bounding box center [447, 542] width 75 height 19
click at [361, 533] on span "Add elements" at bounding box center [370, 542] width 67 height 19
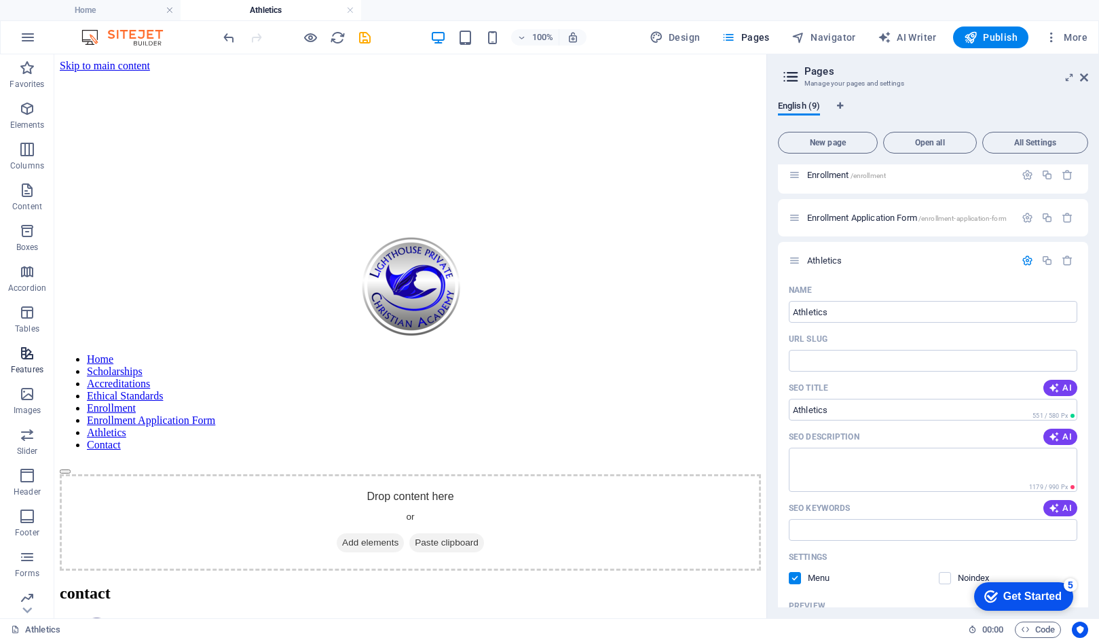
click at [29, 348] on icon "button" at bounding box center [27, 353] width 16 height 16
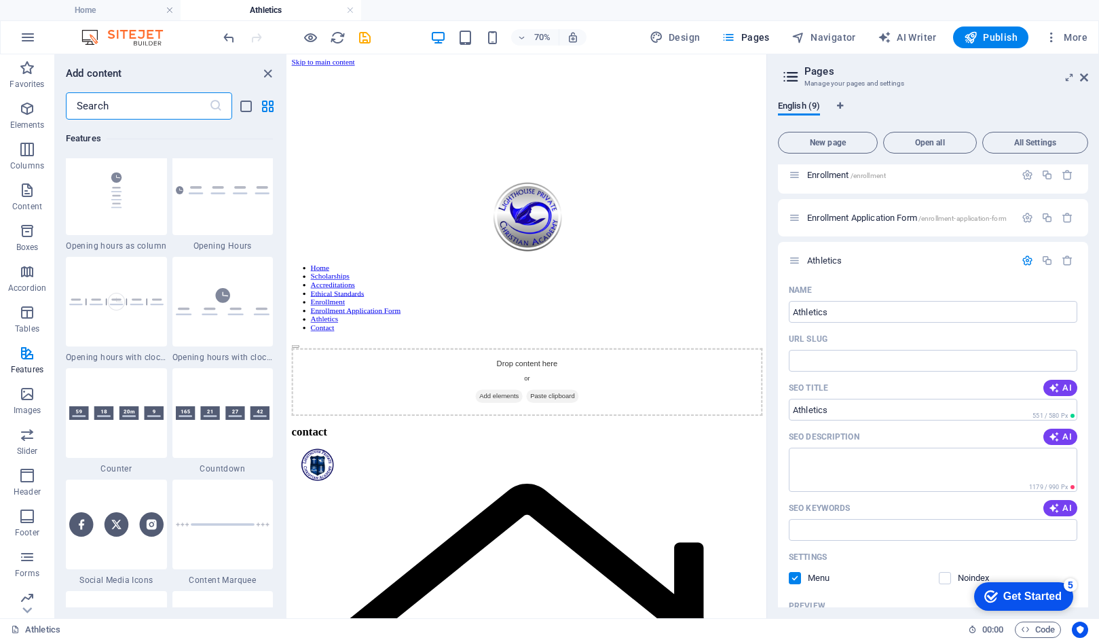
scroll to position [5926, 0]
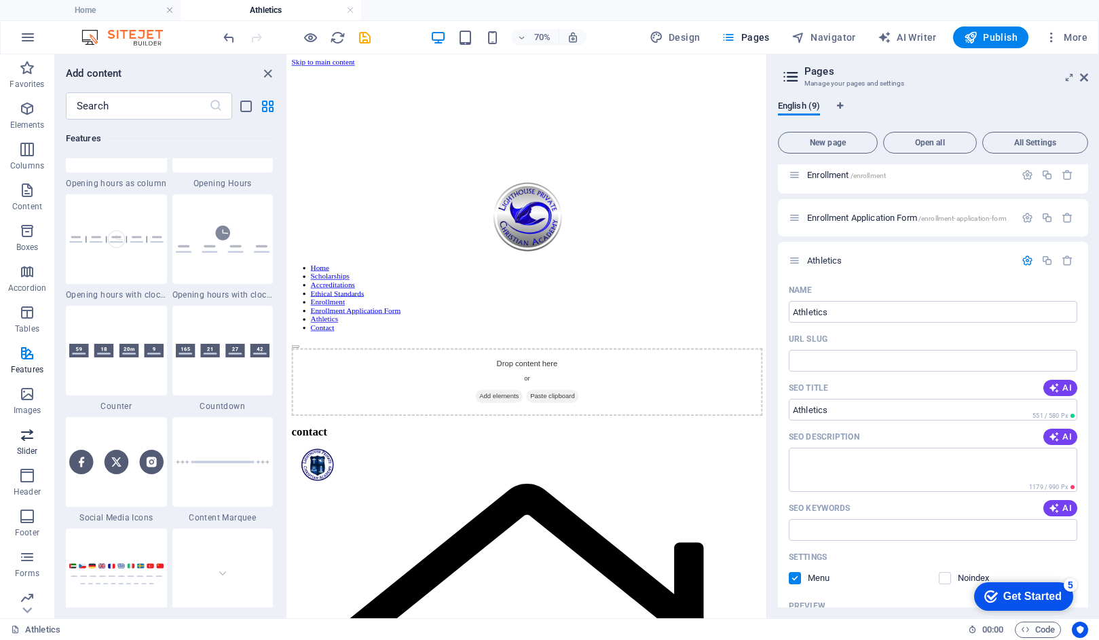
click at [27, 439] on icon "button" at bounding box center [27, 434] width 16 height 16
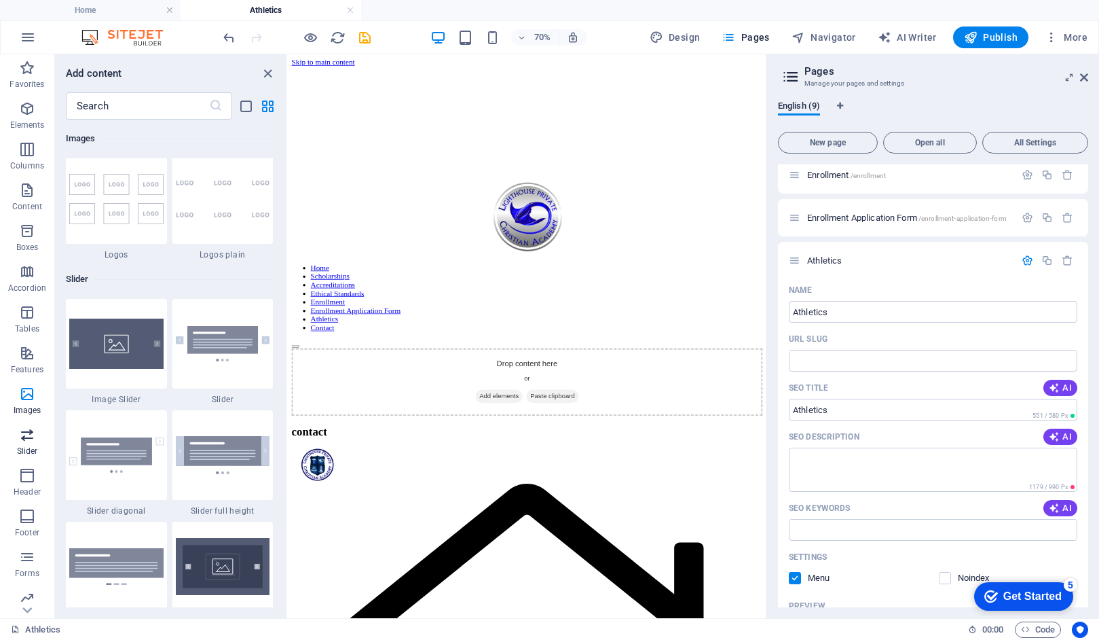
scroll to position [7699, 0]
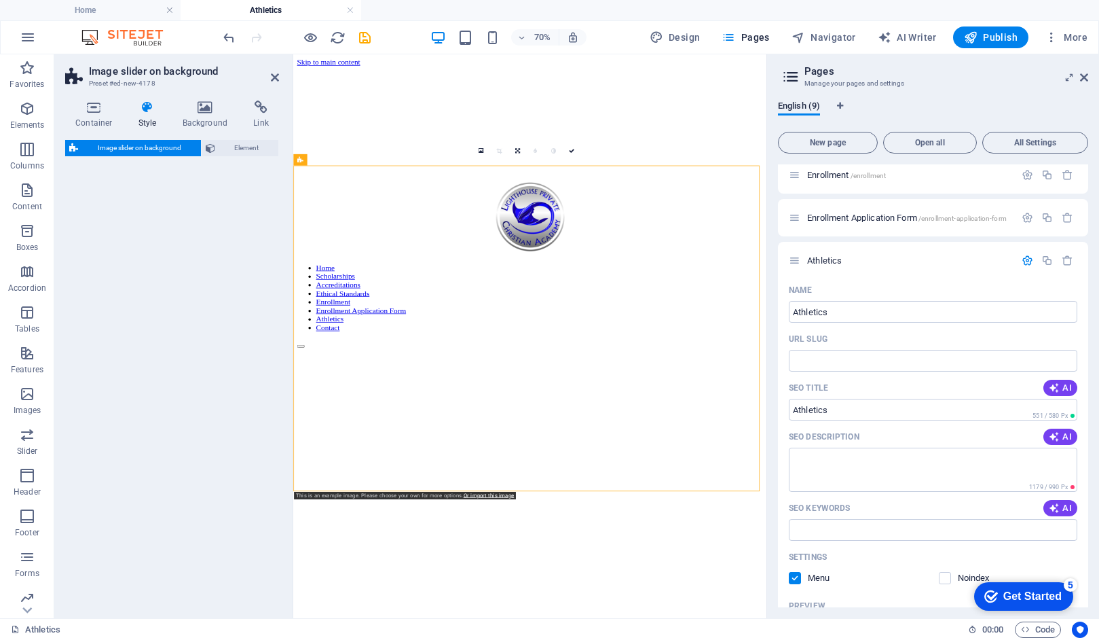
select select "rem"
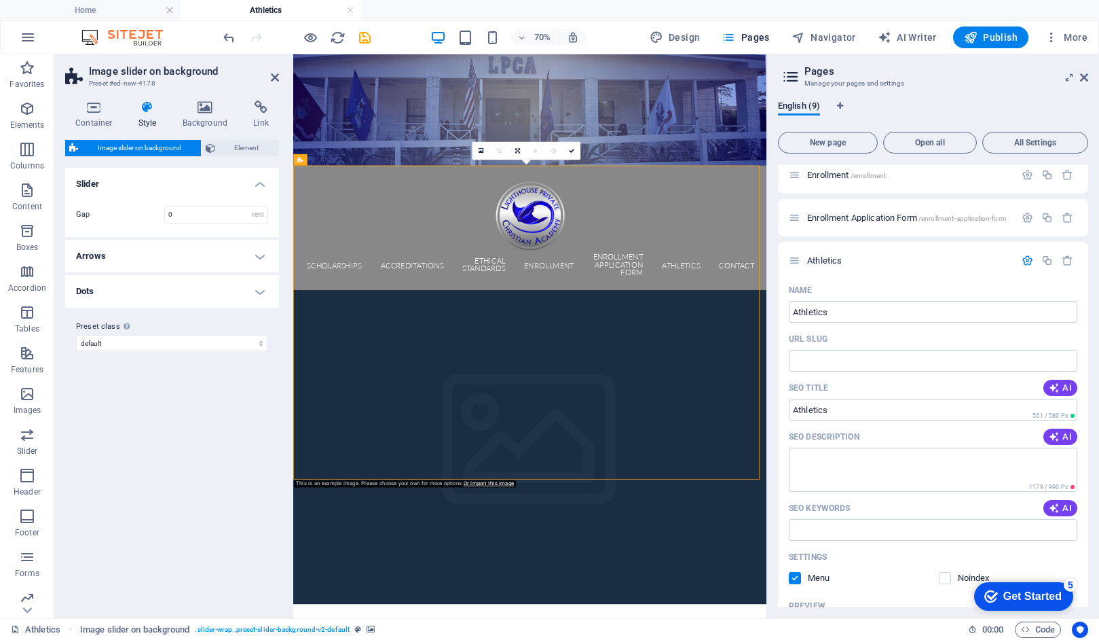
drag, startPoint x: 213, startPoint y: 437, endPoint x: 491, endPoint y: 0, distance: 517.5
select select "px"
select select "ms"
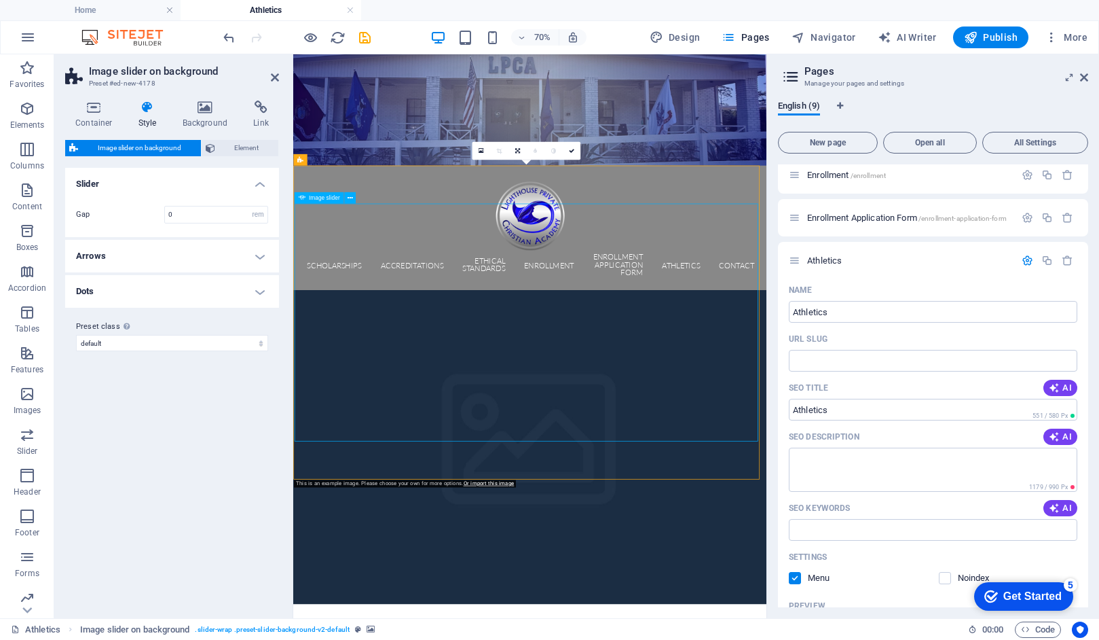
select select "s"
select select "progressive"
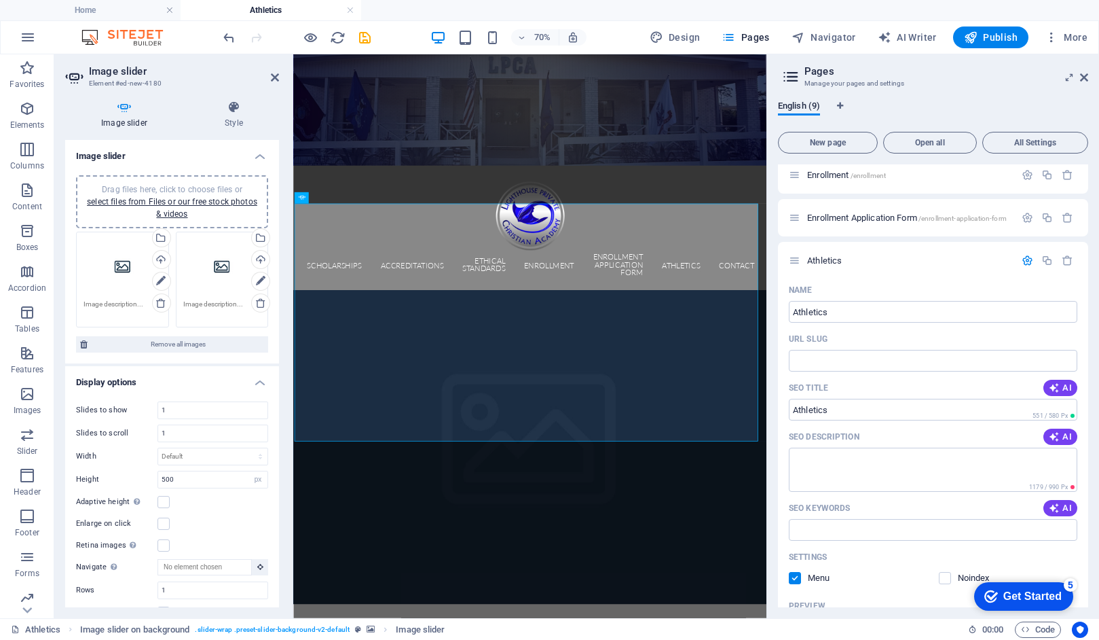
click at [121, 268] on div "Drag files here, click to choose files or select files from Files or our free s…" at bounding box center [123, 266] width 78 height 54
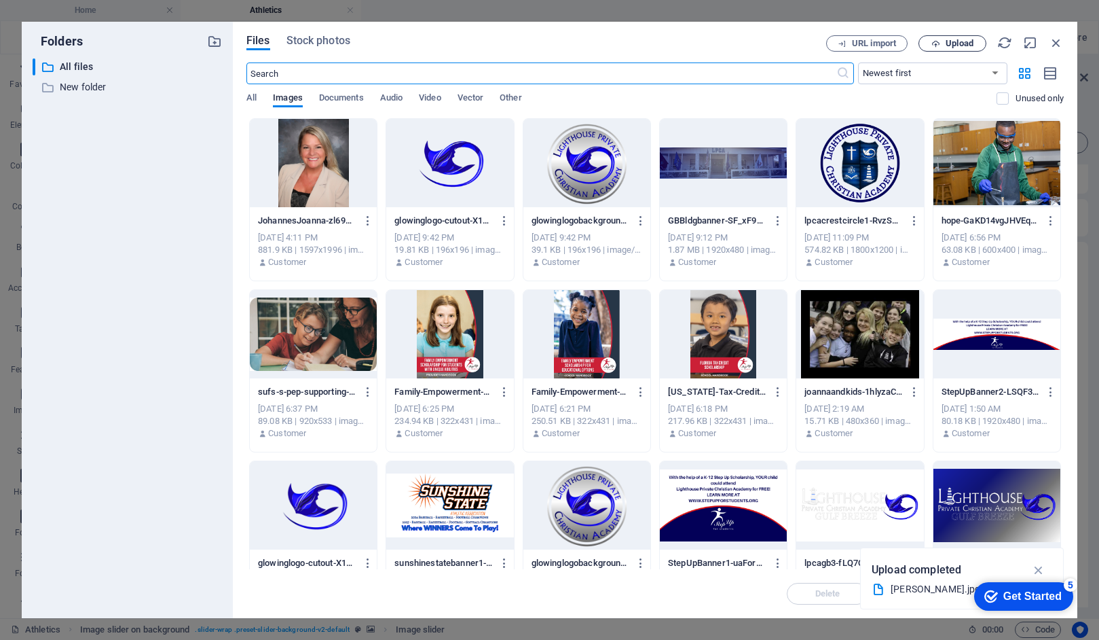
click at [959, 43] on span "Upload" at bounding box center [960, 43] width 28 height 8
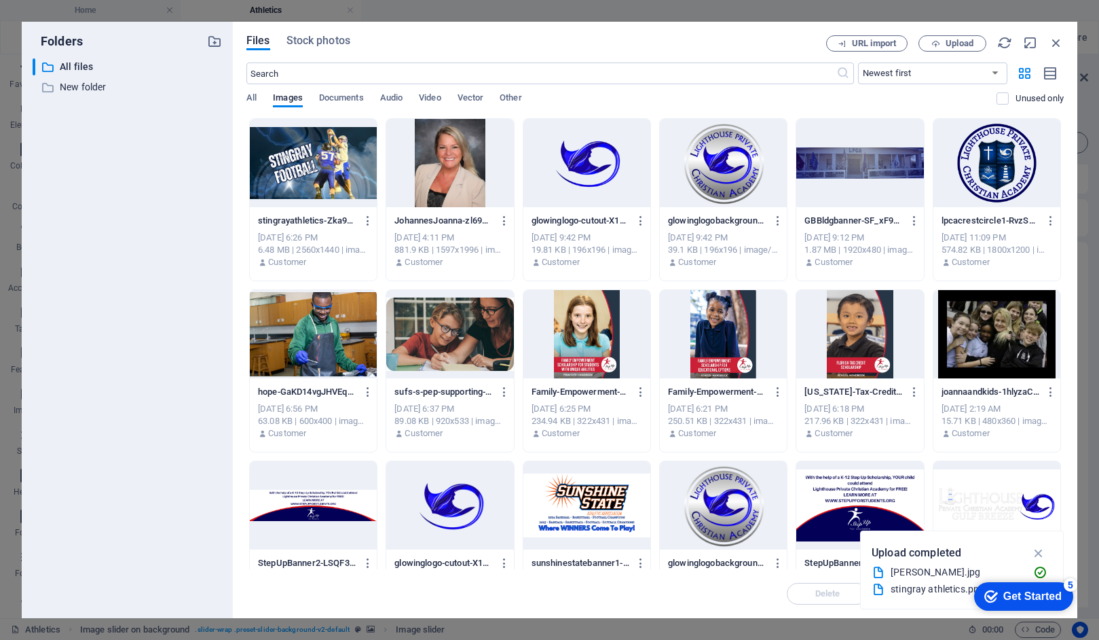
click at [306, 166] on div at bounding box center [313, 163] width 127 height 88
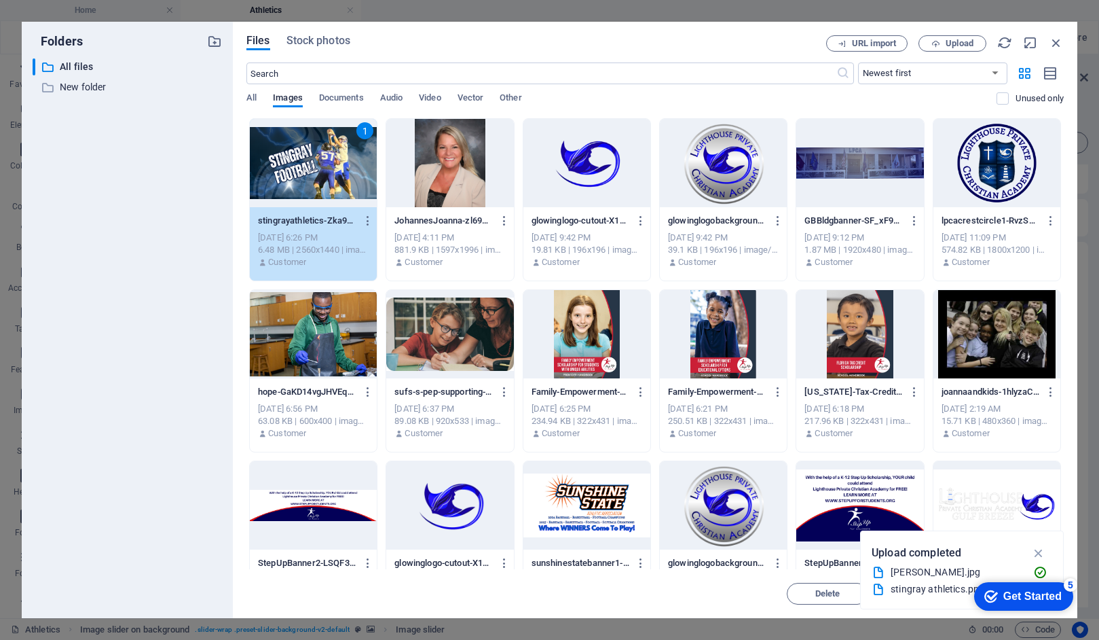
click at [306, 166] on div "1" at bounding box center [313, 163] width 127 height 88
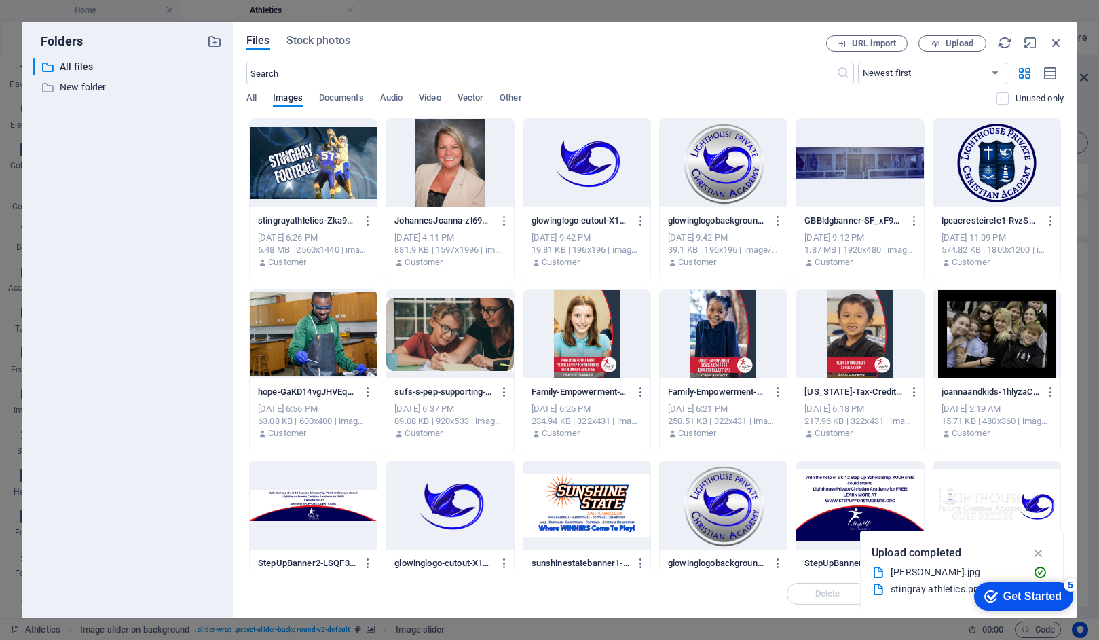
click at [306, 166] on div at bounding box center [313, 163] width 127 height 88
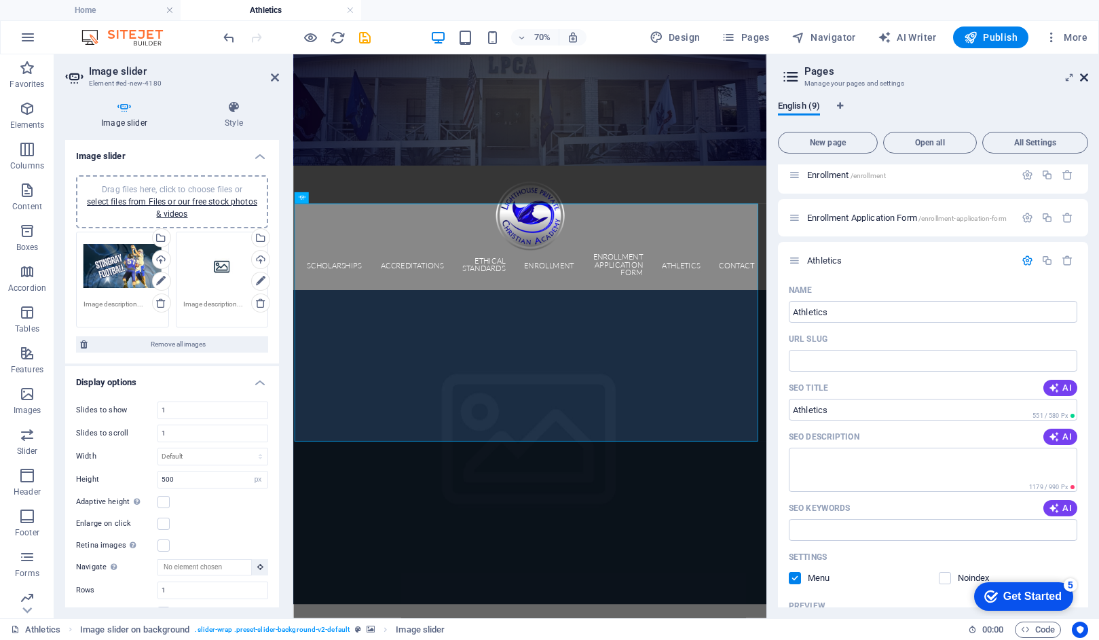
click at [1084, 77] on icon at bounding box center [1084, 77] width 8 height 11
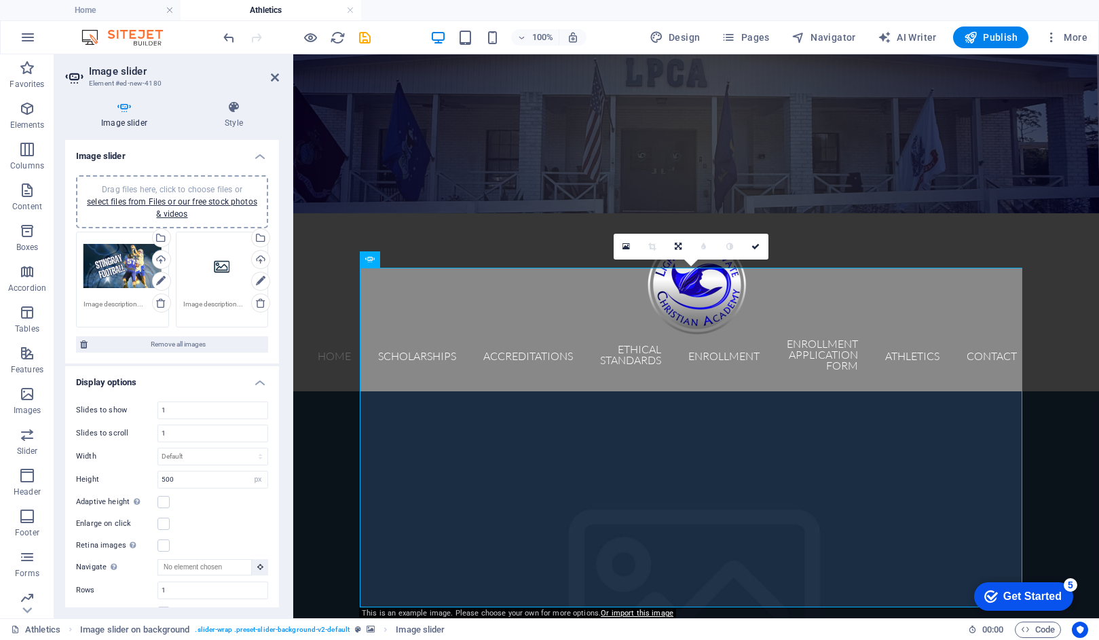
click at [698, 242] on link at bounding box center [704, 247] width 26 height 26
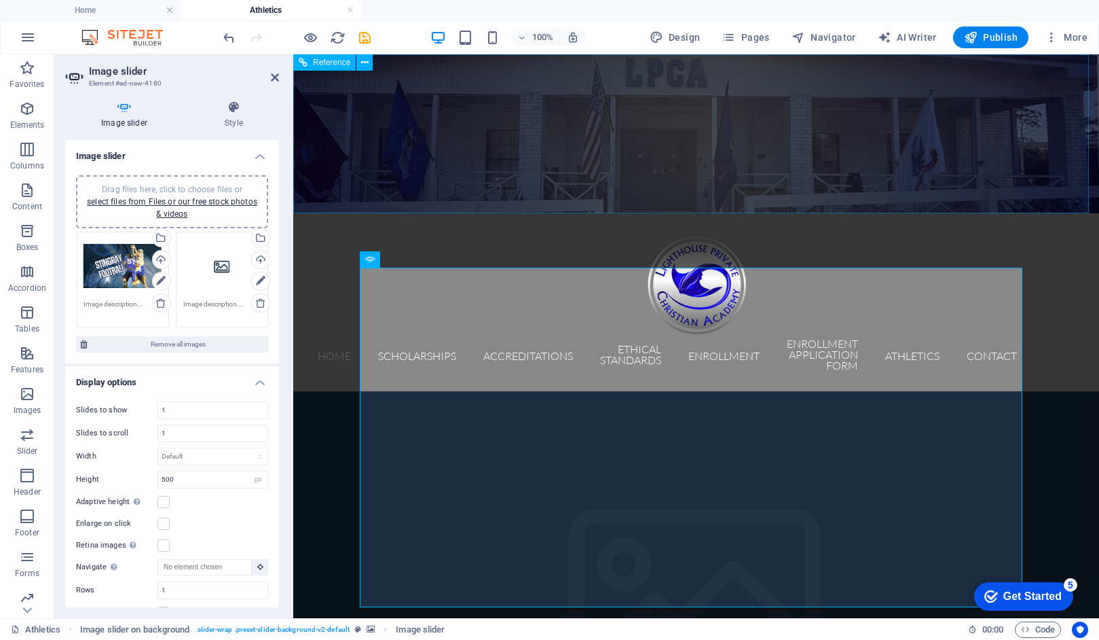
click at [713, 158] on figure at bounding box center [696, 133] width 806 height 159
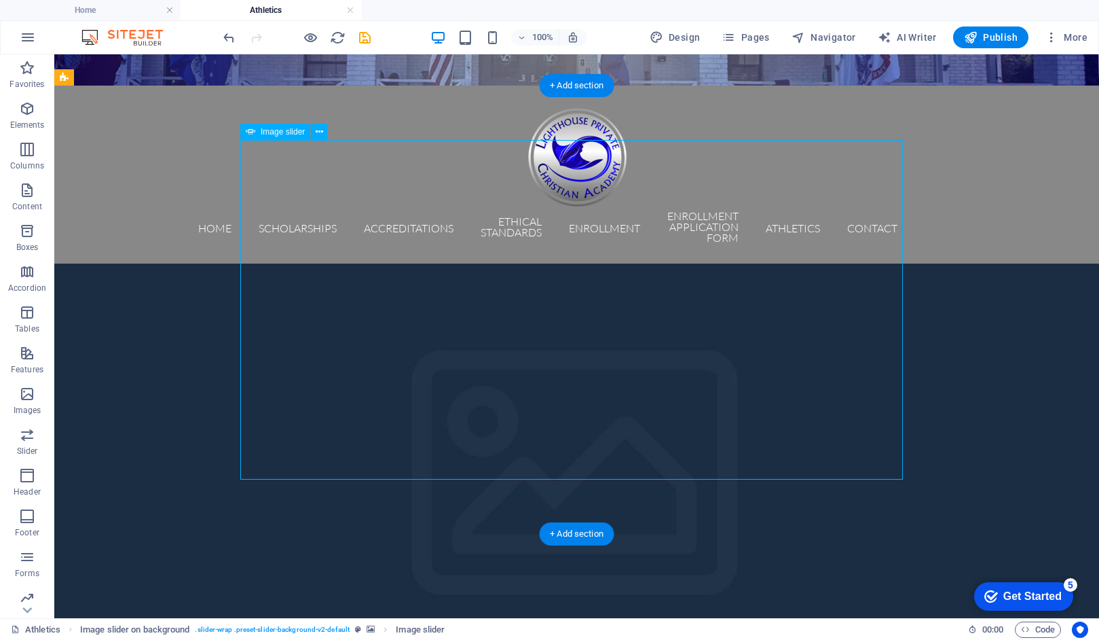
scroll to position [126, 0]
select select "px"
select select "ms"
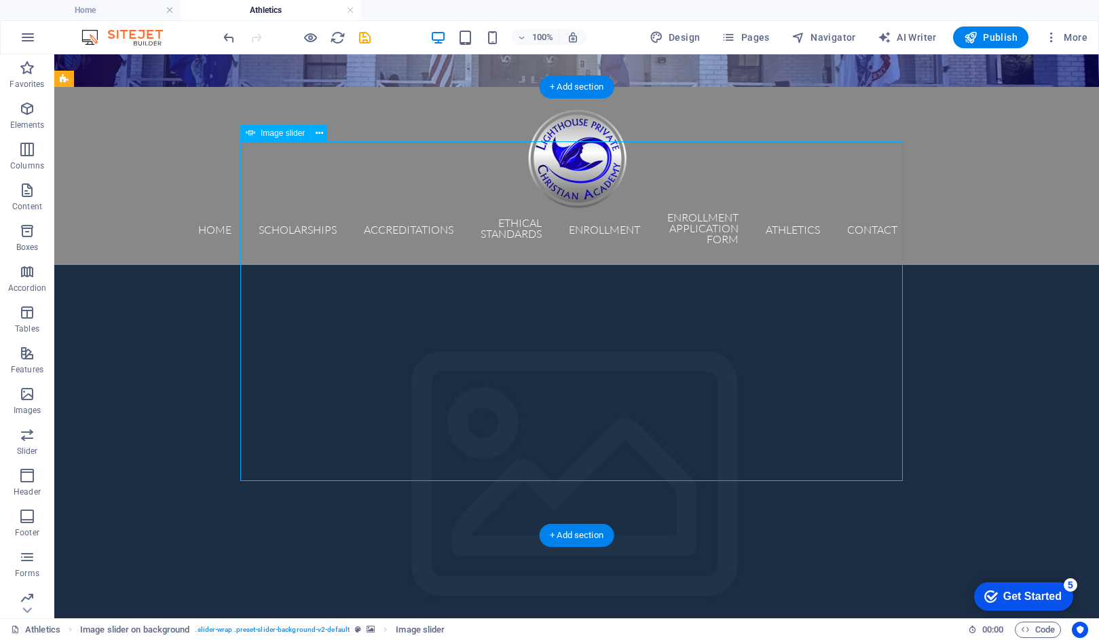
select select "s"
select select "progressive"
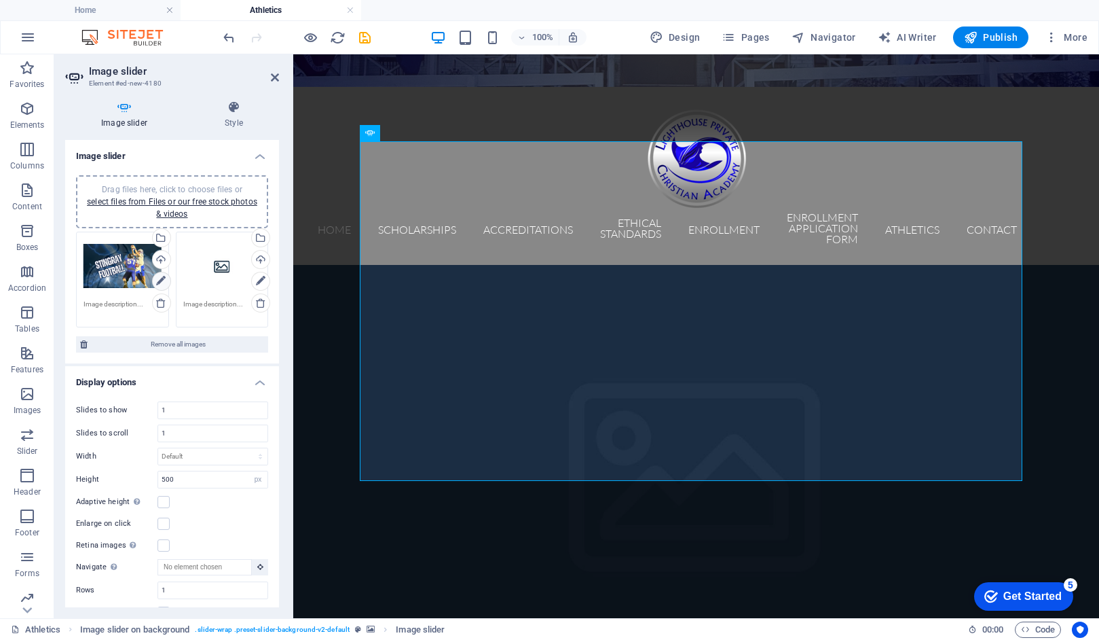
click at [160, 279] on icon at bounding box center [161, 281] width 10 height 16
click at [127, 275] on div "Drag files here, click to choose files or select files from Files or our free s…" at bounding box center [123, 266] width 78 height 54
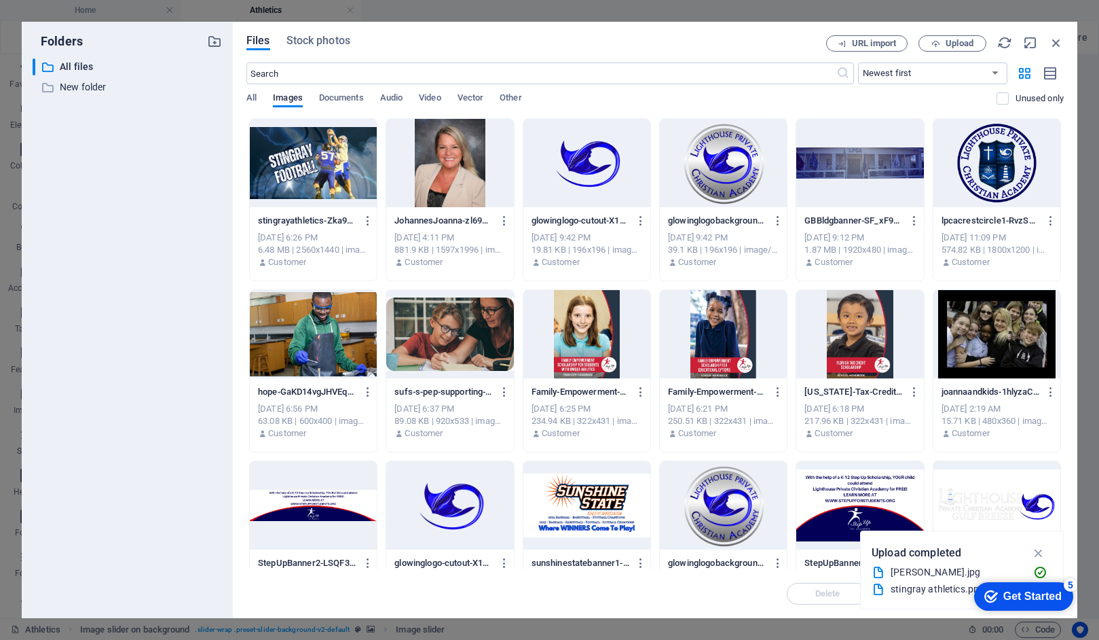
click at [127, 275] on div "​ All files All files ​ New folder New folder" at bounding box center [127, 332] width 189 height 549
click at [1057, 40] on icon "button" at bounding box center [1056, 42] width 15 height 15
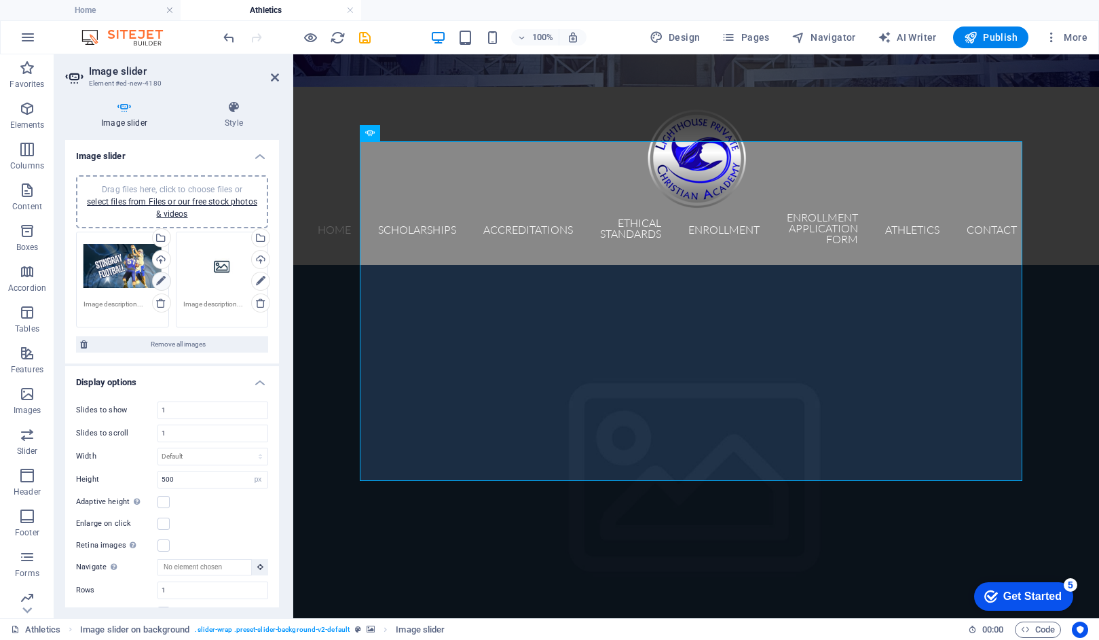
click at [159, 277] on icon at bounding box center [161, 281] width 10 height 16
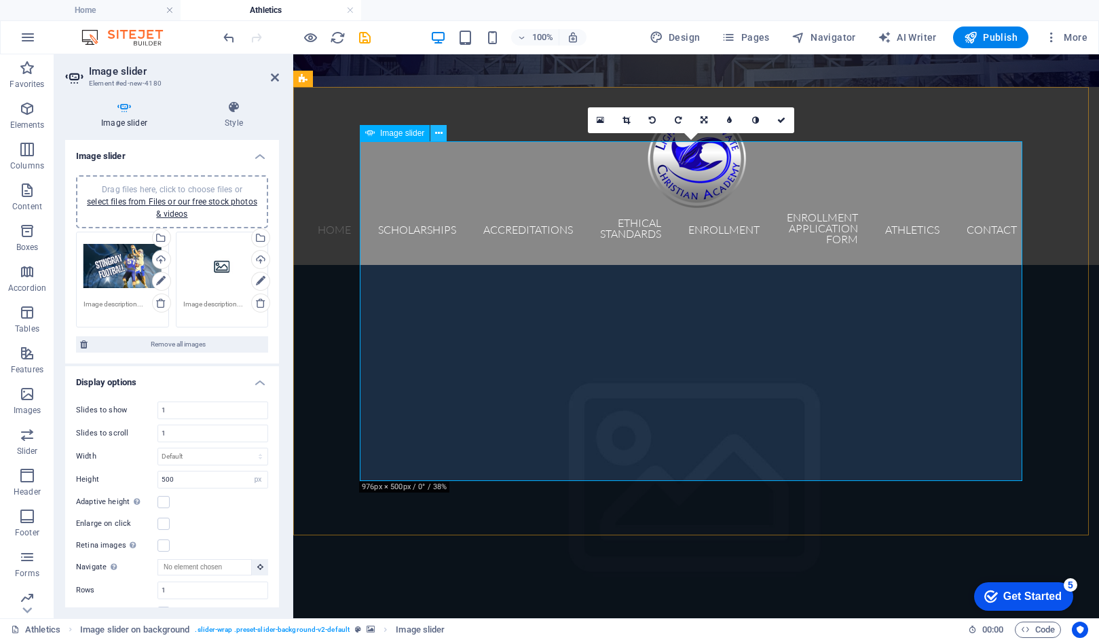
click at [440, 135] on icon at bounding box center [438, 133] width 7 height 14
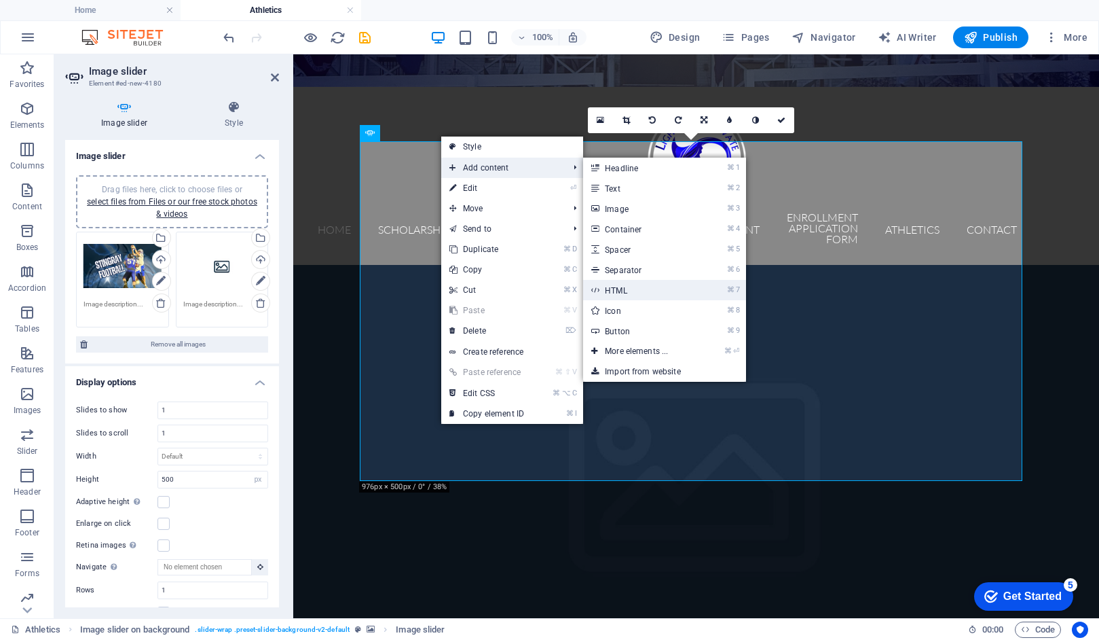
click at [621, 290] on link "⌘ 7 HTML" at bounding box center [639, 290] width 112 height 20
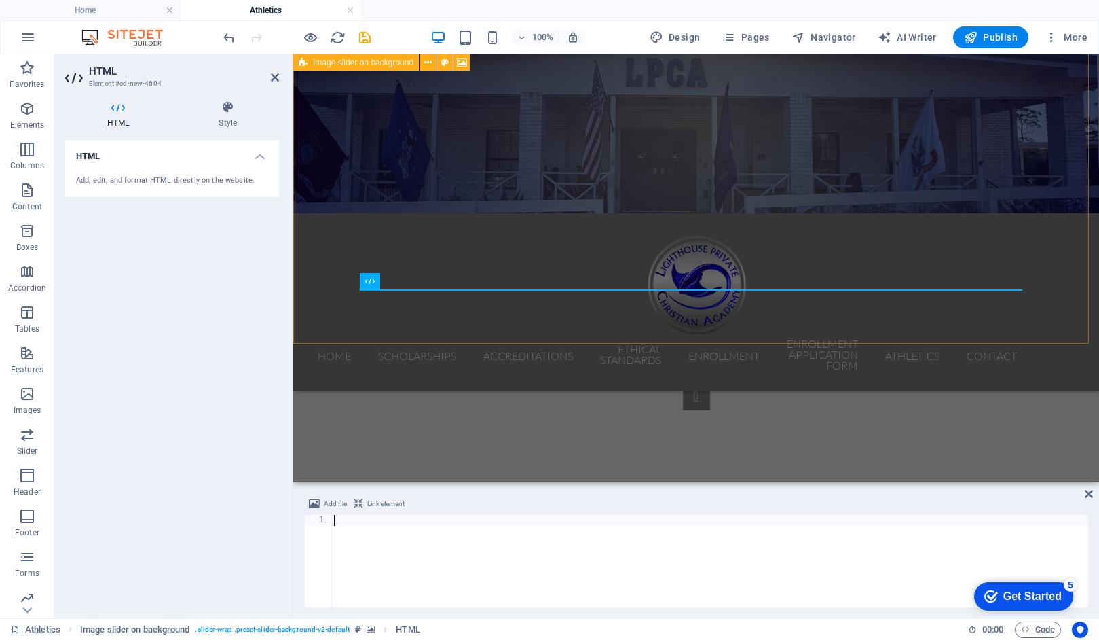
scroll to position [339, 0]
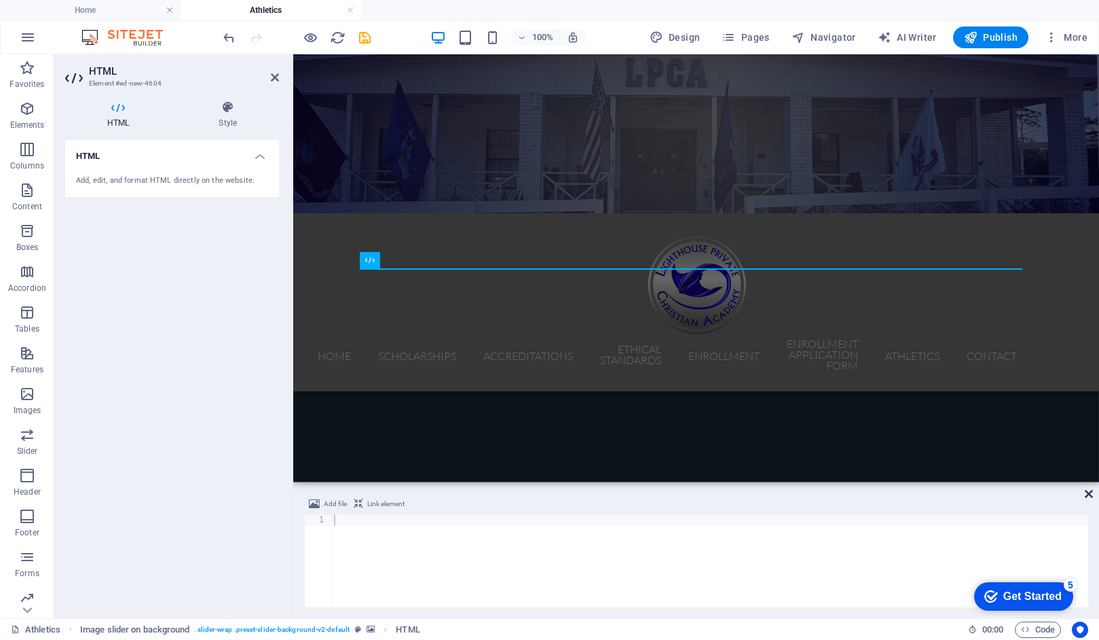
click at [1088, 494] on icon at bounding box center [1089, 493] width 8 height 11
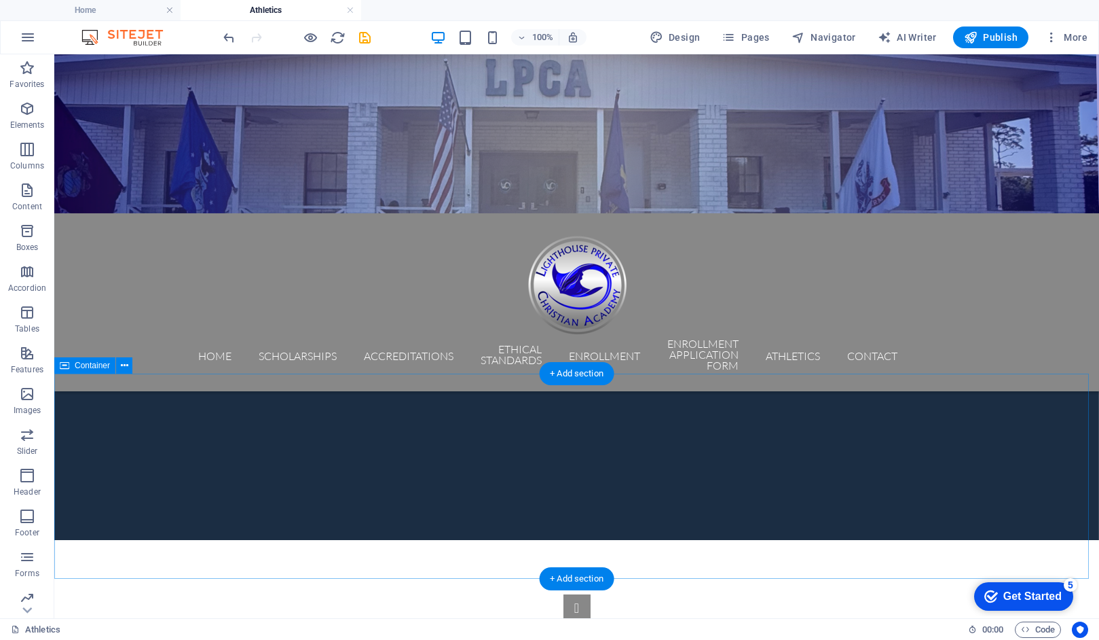
scroll to position [266, 0]
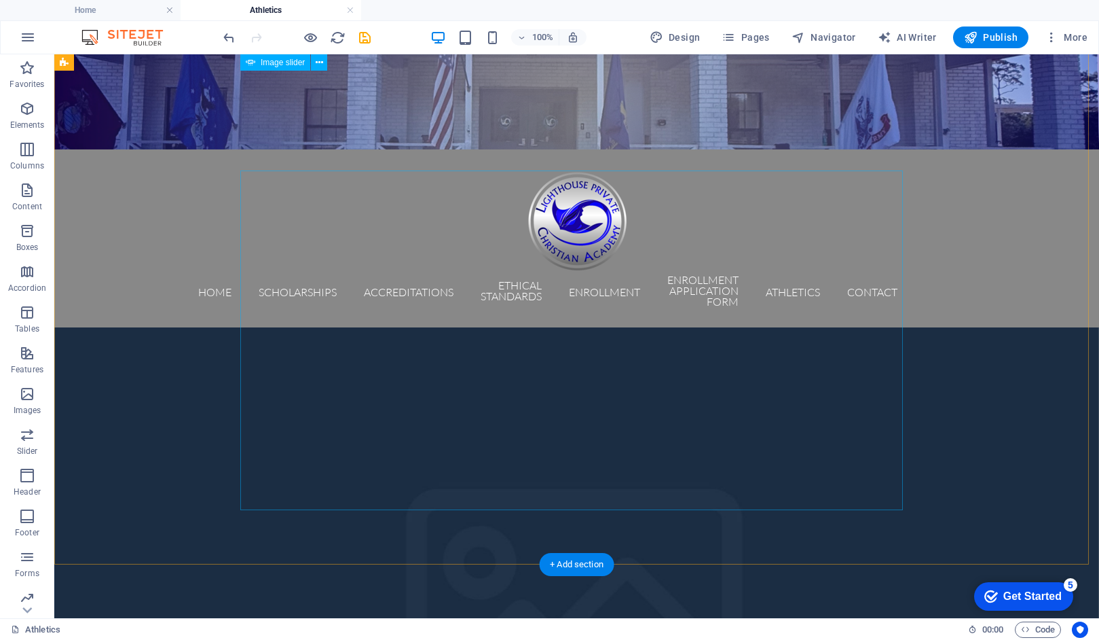
scroll to position [48, 0]
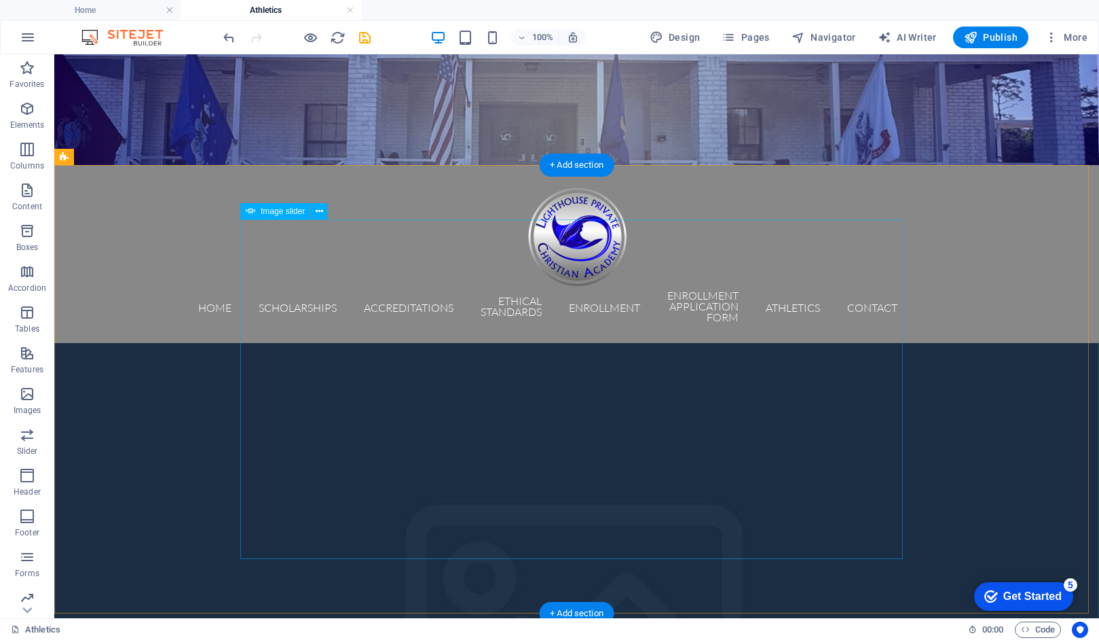
select select "px"
select select "ms"
select select "s"
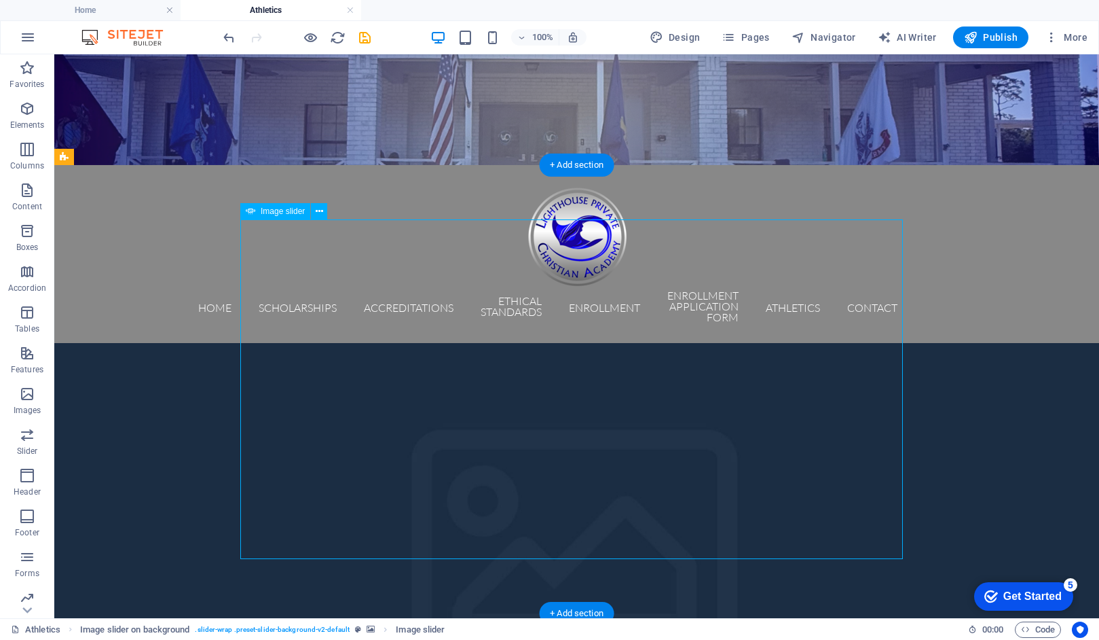
select select "progressive"
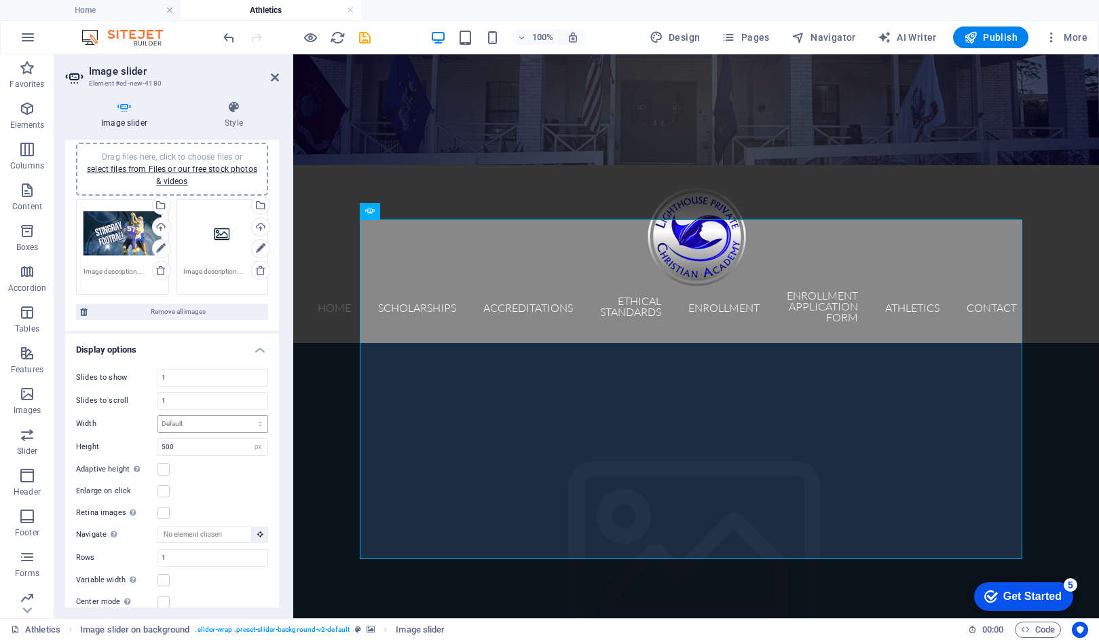
scroll to position [0, 0]
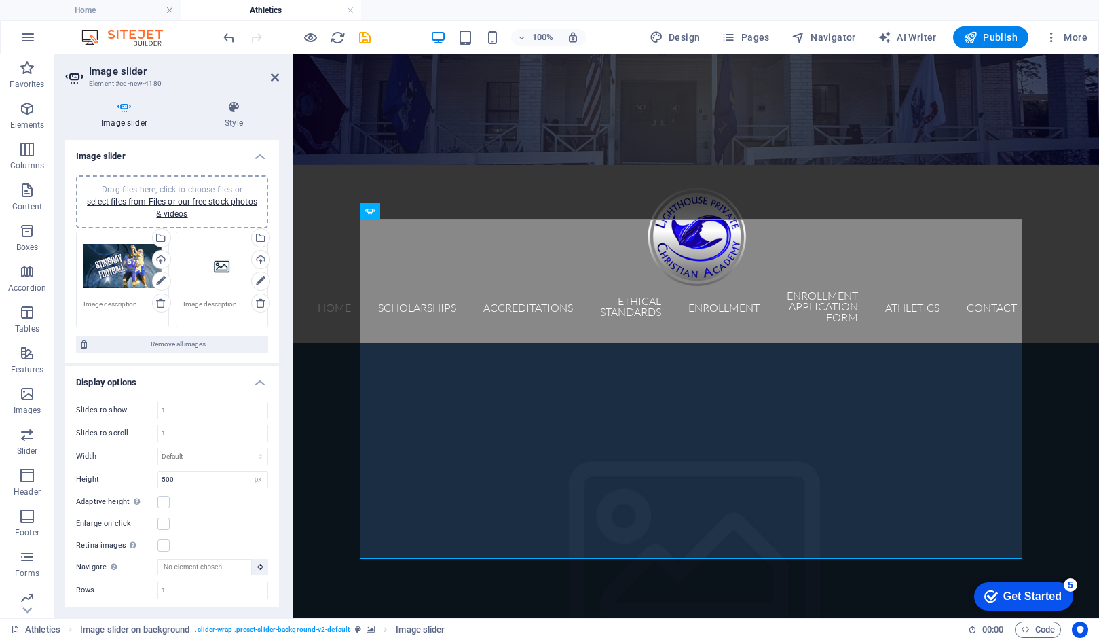
click at [133, 266] on div "Drag files here, click to choose files or select files from Files or our free s…" at bounding box center [123, 266] width 78 height 54
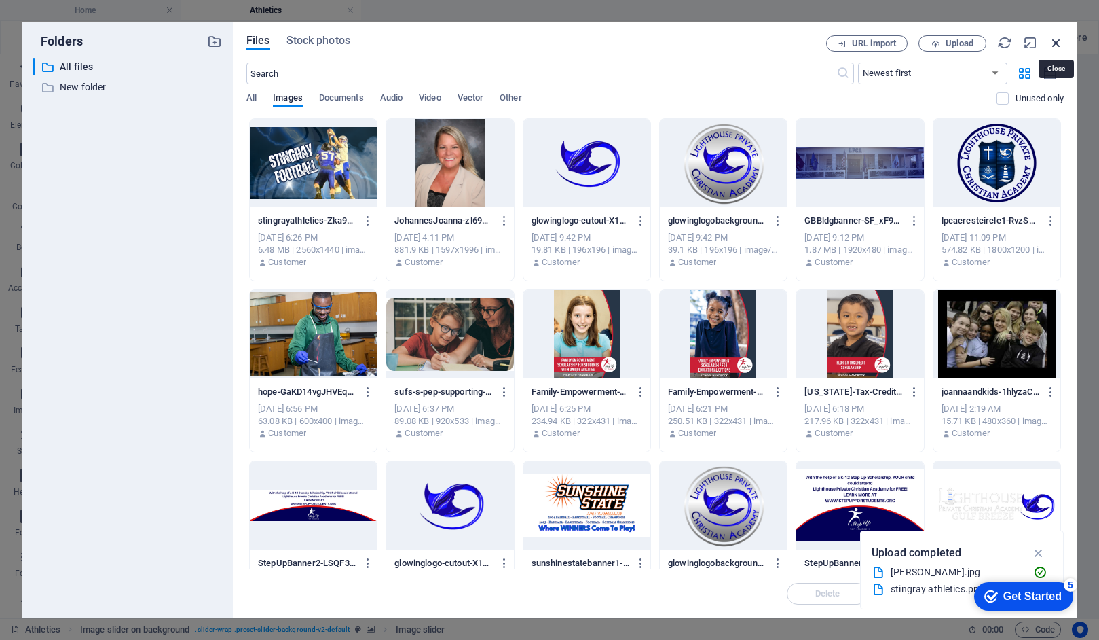
click at [1061, 40] on icon "button" at bounding box center [1056, 42] width 15 height 15
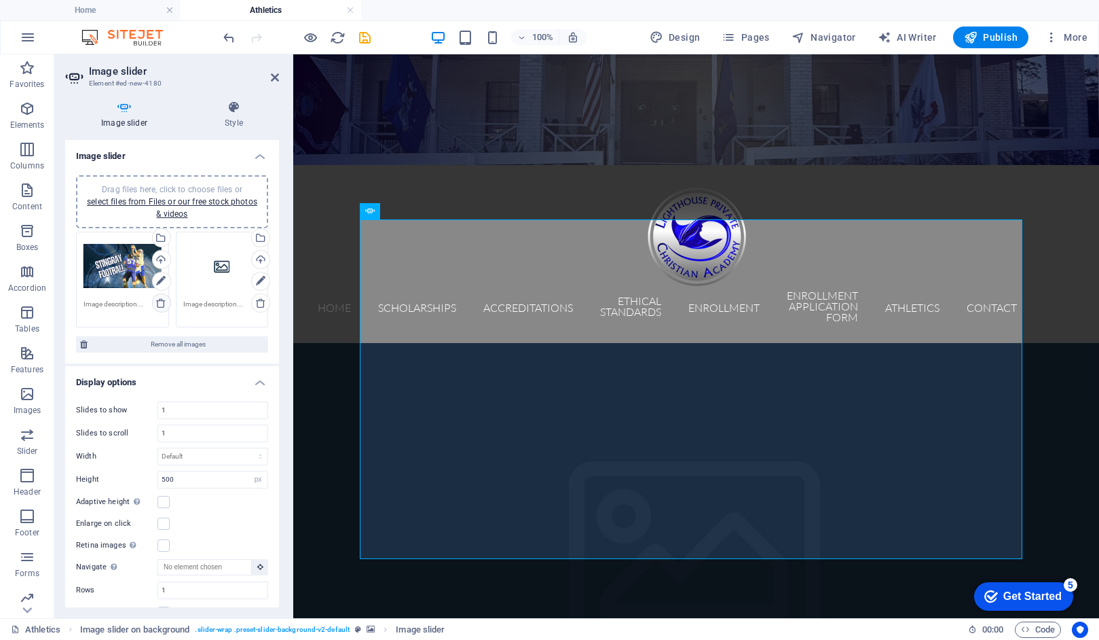
click at [159, 302] on icon at bounding box center [161, 302] width 11 height 11
click at [120, 265] on div "Drag files here, click to choose files or select files from Files or our free s…" at bounding box center [123, 266] width 78 height 54
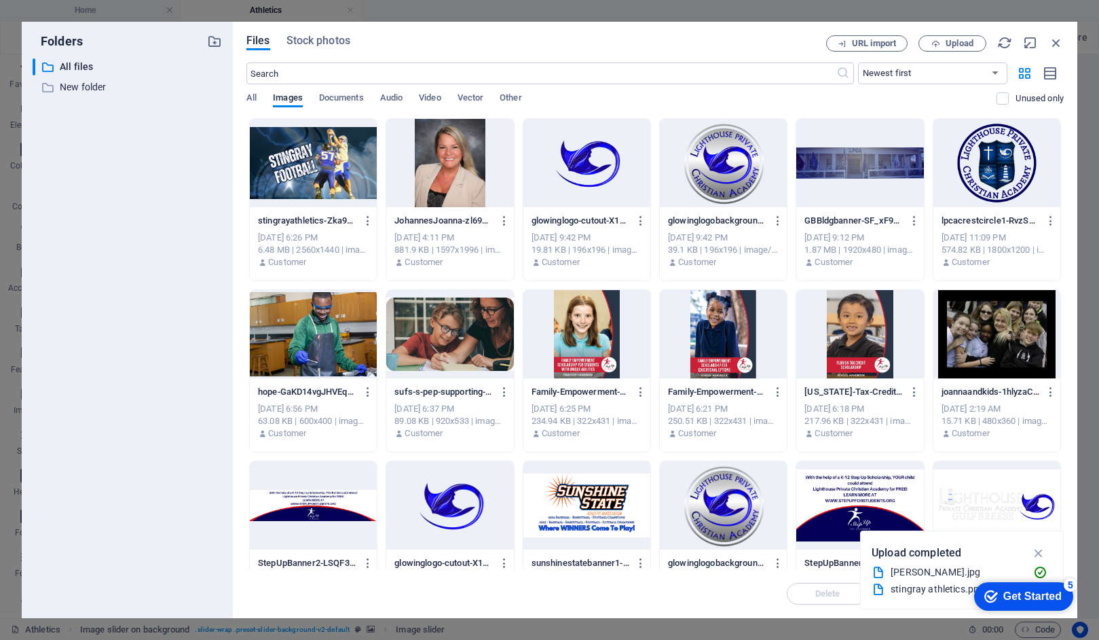
click at [120, 265] on div "​ All files All files ​ New folder New folder" at bounding box center [127, 332] width 189 height 549
click at [365, 221] on icon "button" at bounding box center [368, 221] width 13 height 12
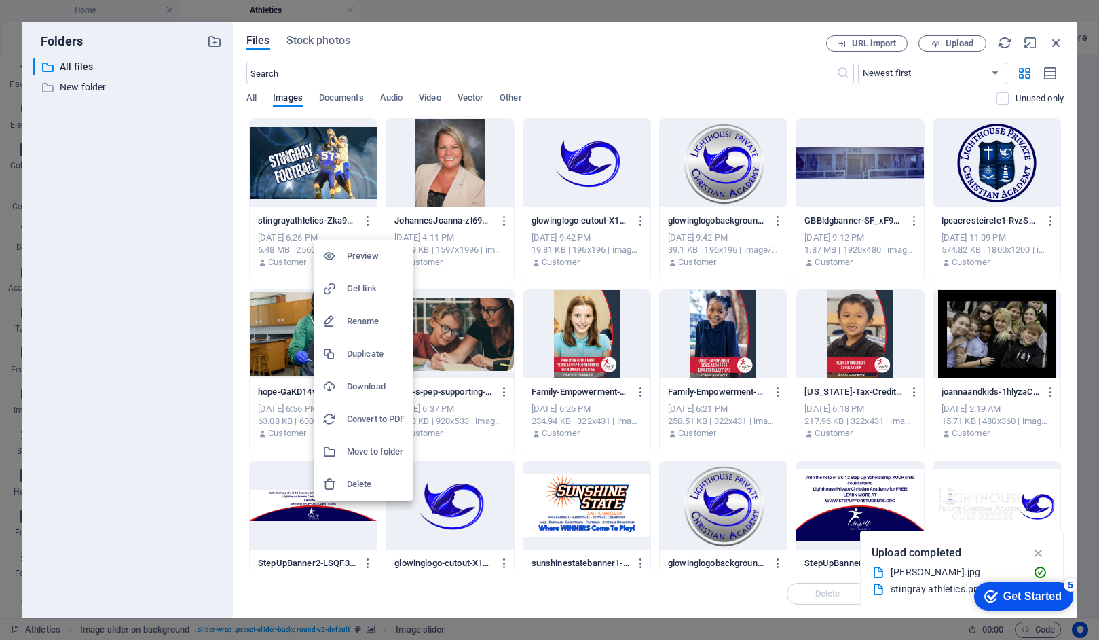
click at [352, 482] on h6 "Delete" at bounding box center [376, 484] width 58 height 16
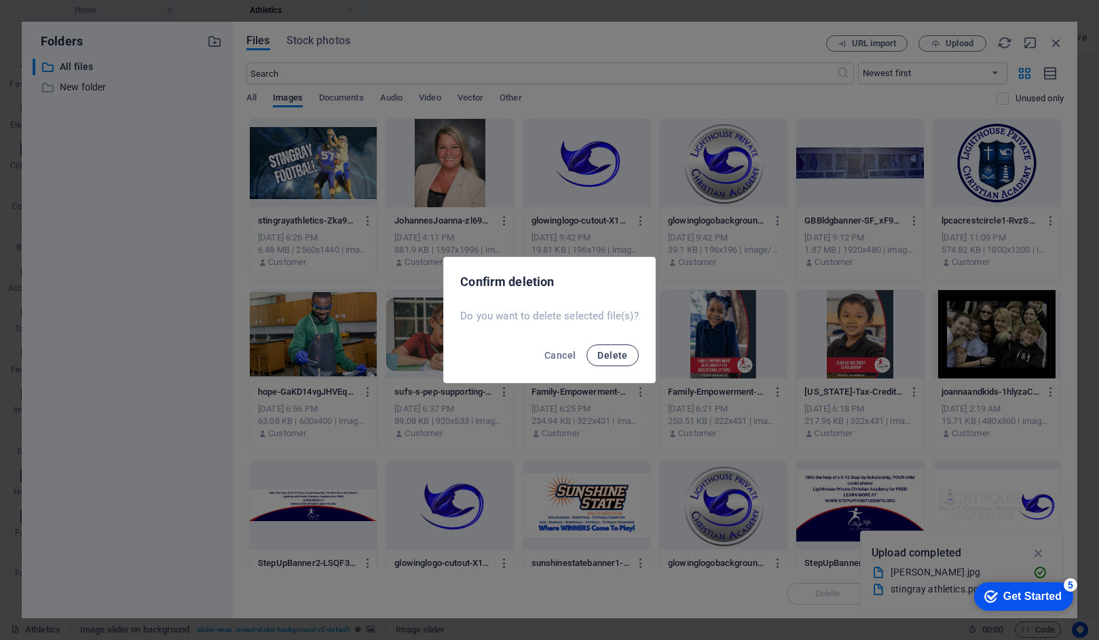
click at [614, 352] on span "Delete" at bounding box center [613, 355] width 30 height 11
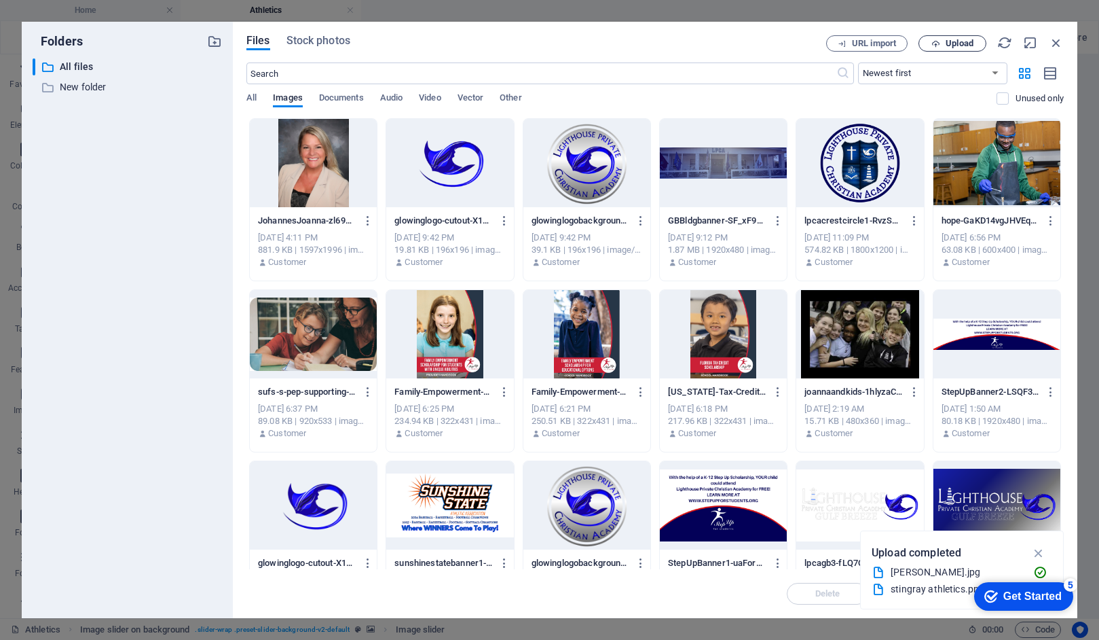
click at [936, 42] on icon "button" at bounding box center [936, 43] width 9 height 9
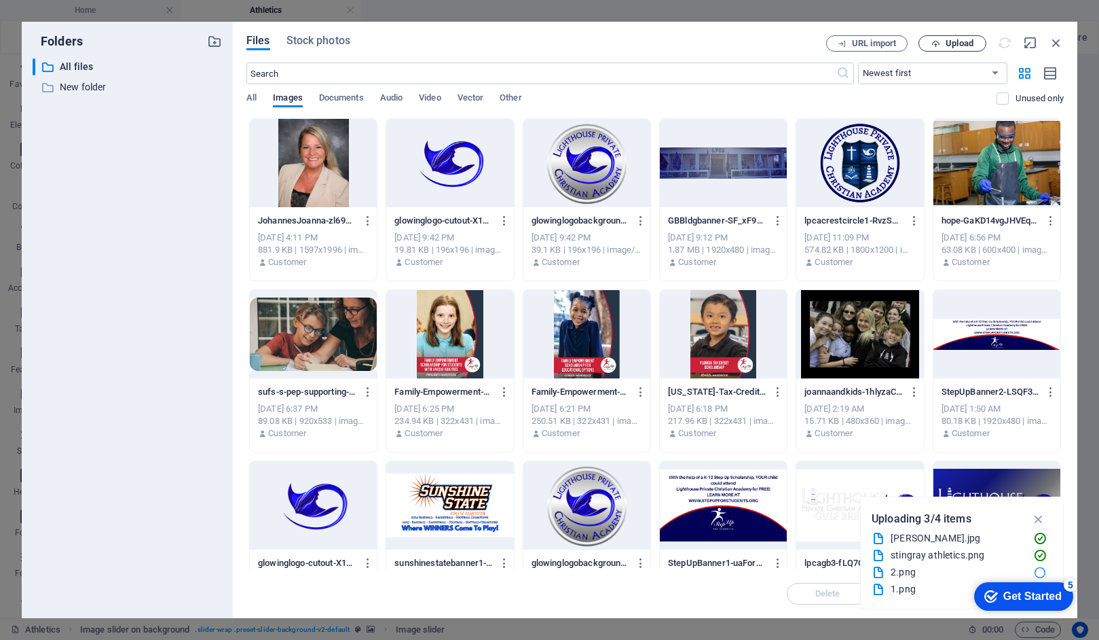
click at [939, 46] on icon "button" at bounding box center [936, 43] width 9 height 9
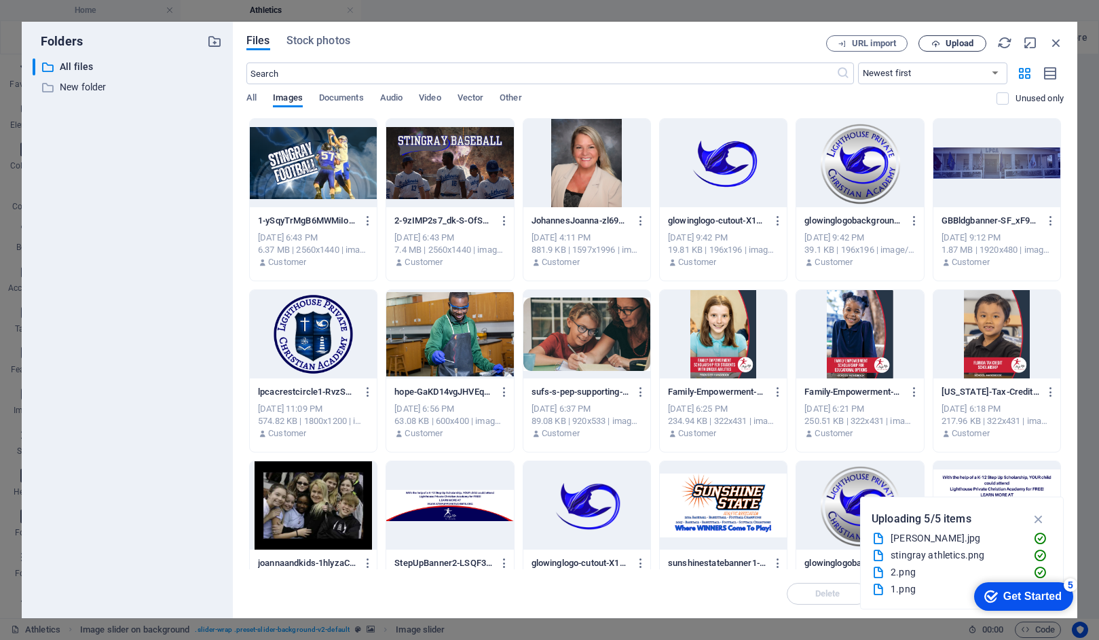
click at [956, 42] on span "Upload" at bounding box center [960, 43] width 28 height 8
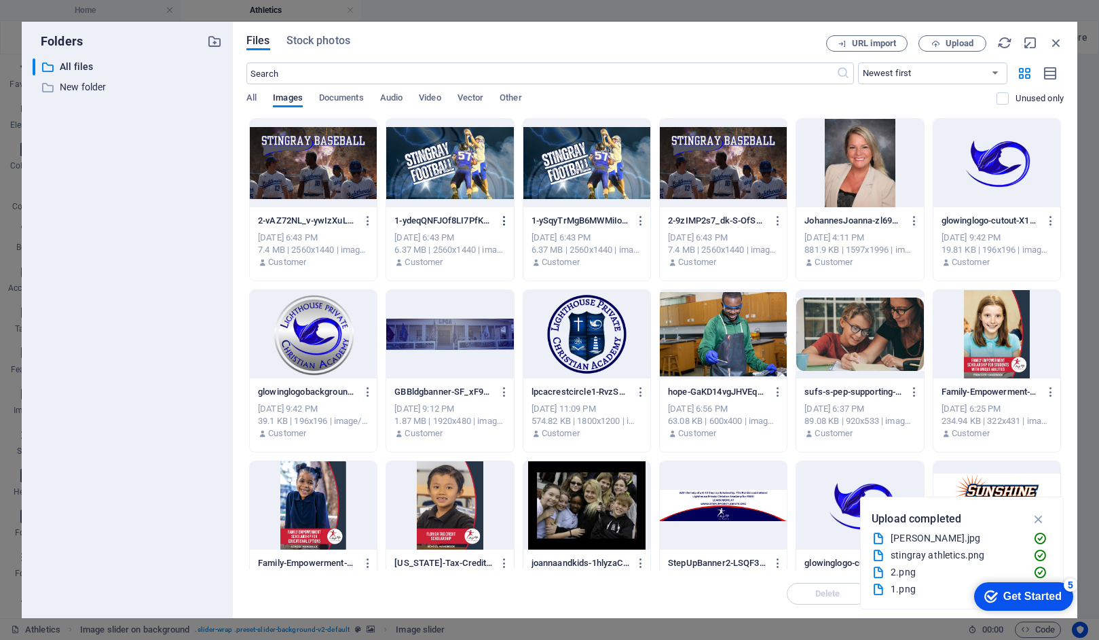
click at [501, 221] on icon "button" at bounding box center [504, 221] width 13 height 12
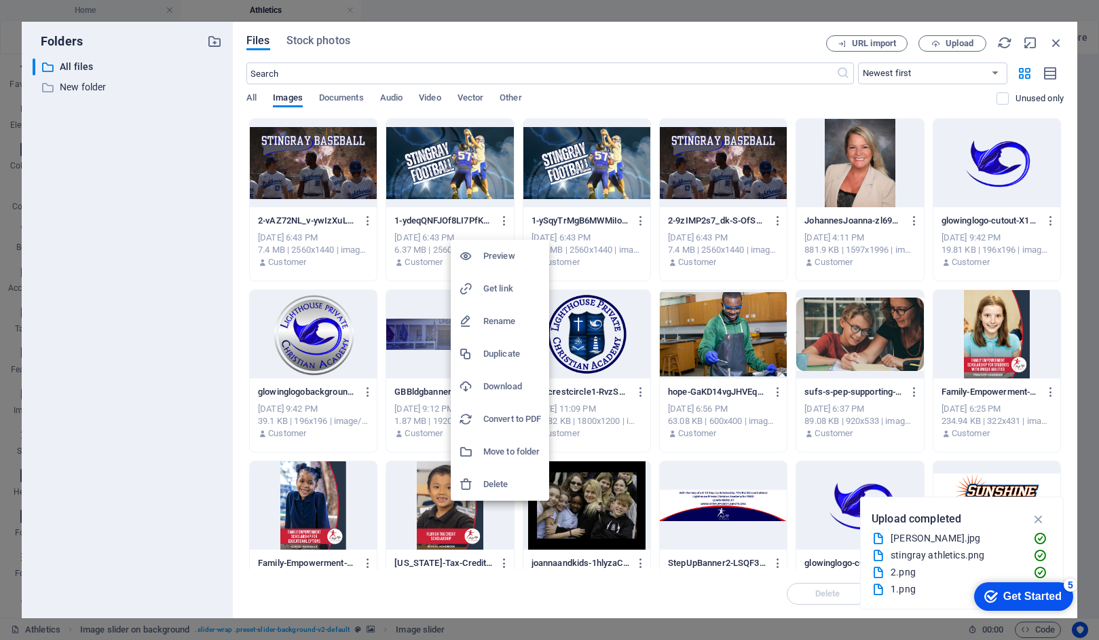
click at [501, 484] on h6 "Delete" at bounding box center [513, 484] width 58 height 16
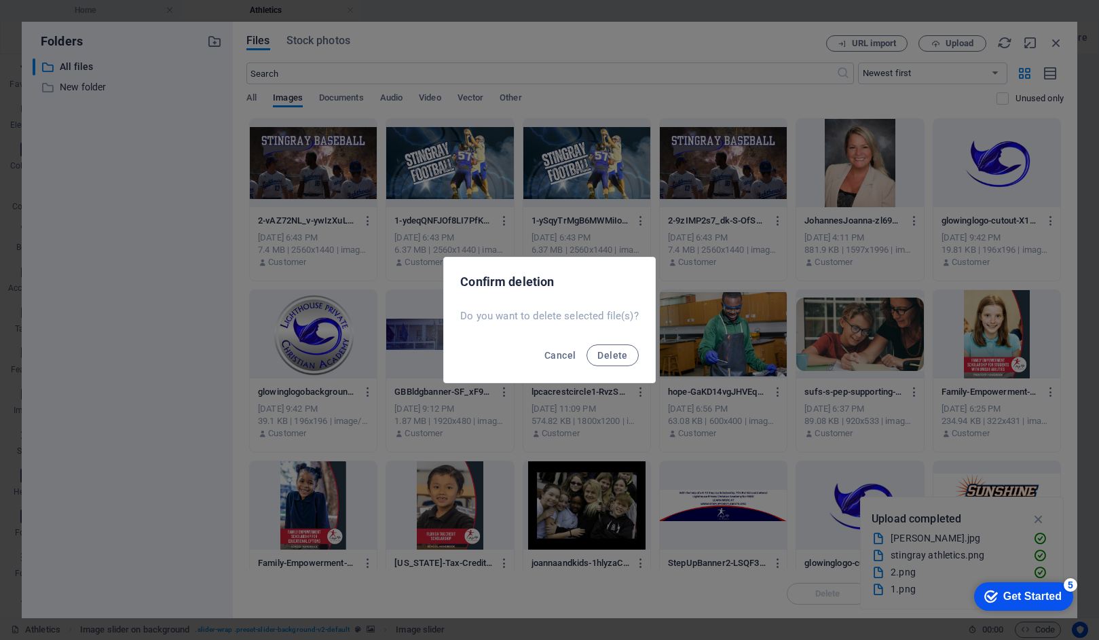
click at [612, 355] on span "Delete" at bounding box center [613, 355] width 30 height 11
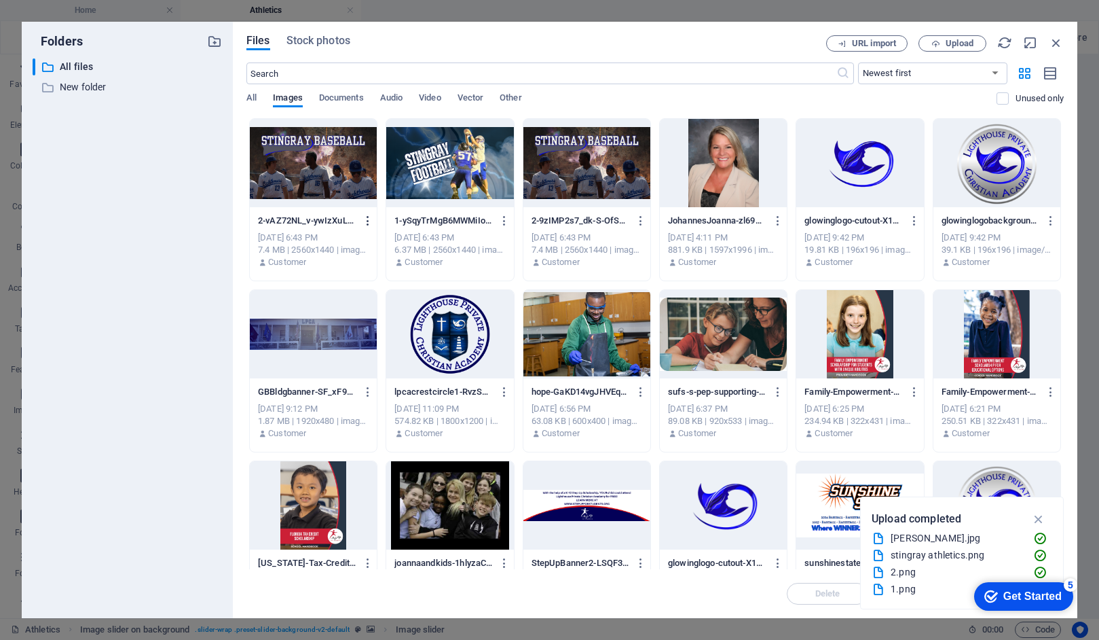
click at [364, 220] on icon "button" at bounding box center [368, 221] width 13 height 12
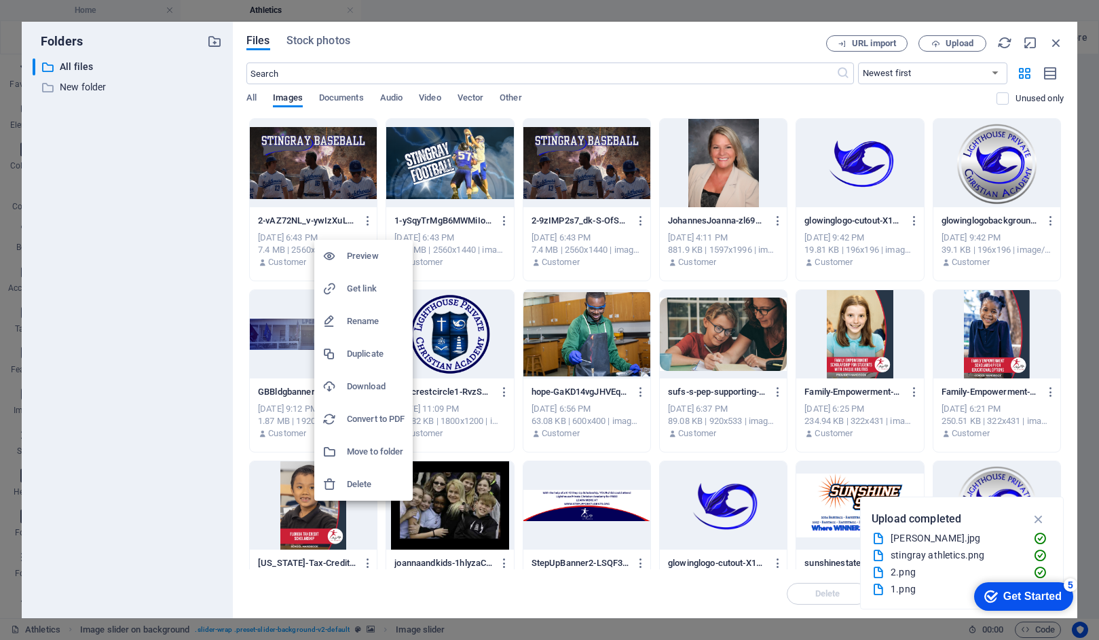
click at [369, 484] on h6 "Delete" at bounding box center [376, 484] width 58 height 16
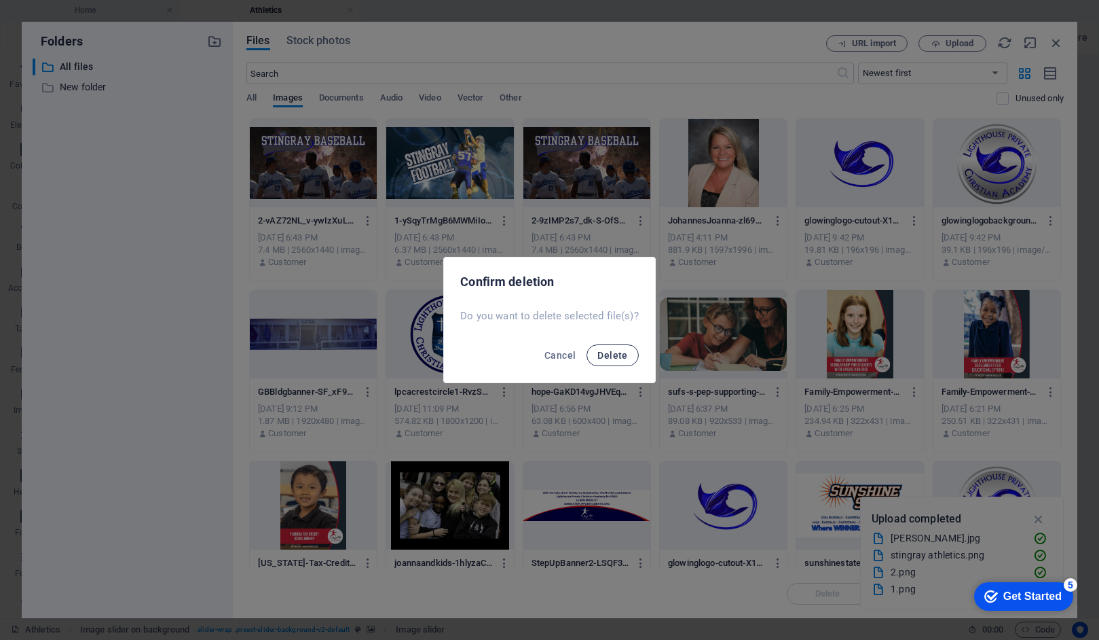
click at [617, 354] on span "Delete" at bounding box center [613, 355] width 30 height 11
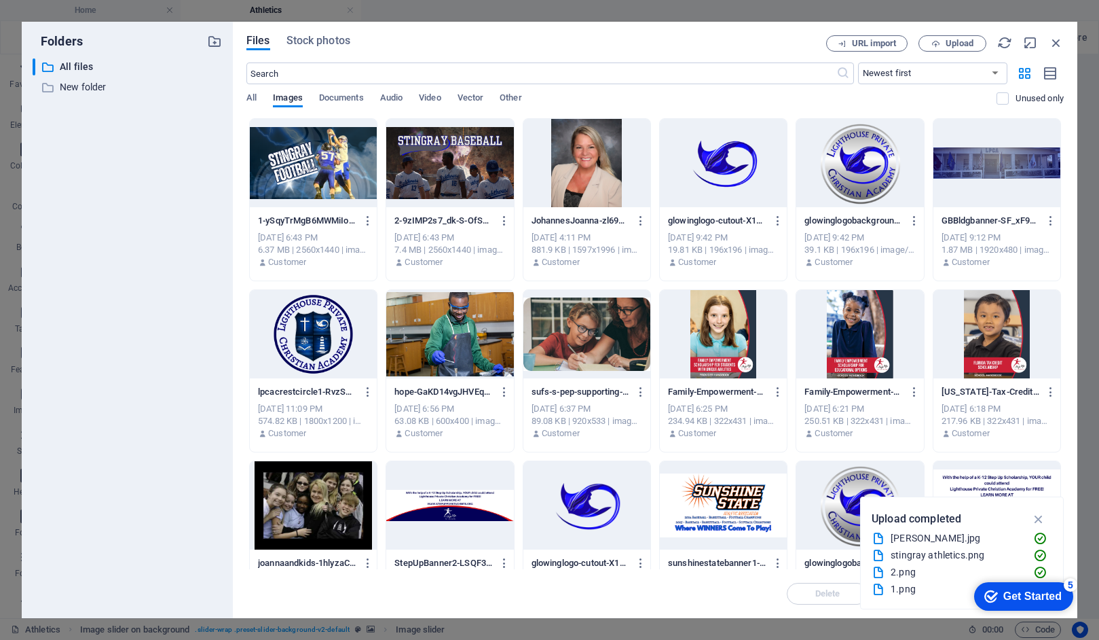
click at [319, 171] on div at bounding box center [313, 163] width 127 height 88
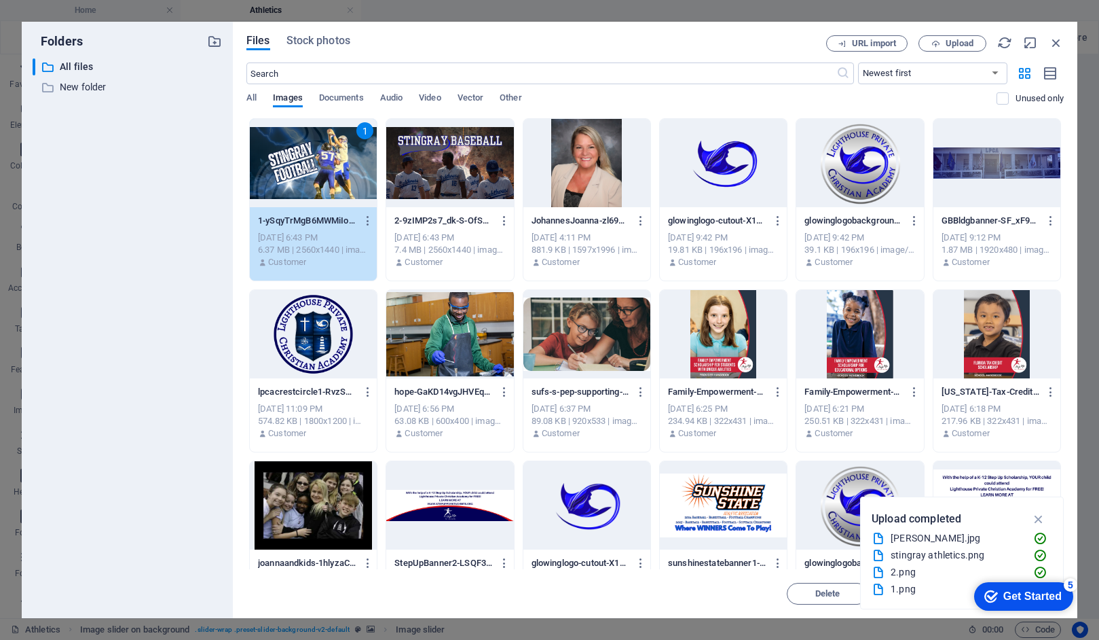
click at [437, 162] on div at bounding box center [449, 163] width 127 height 88
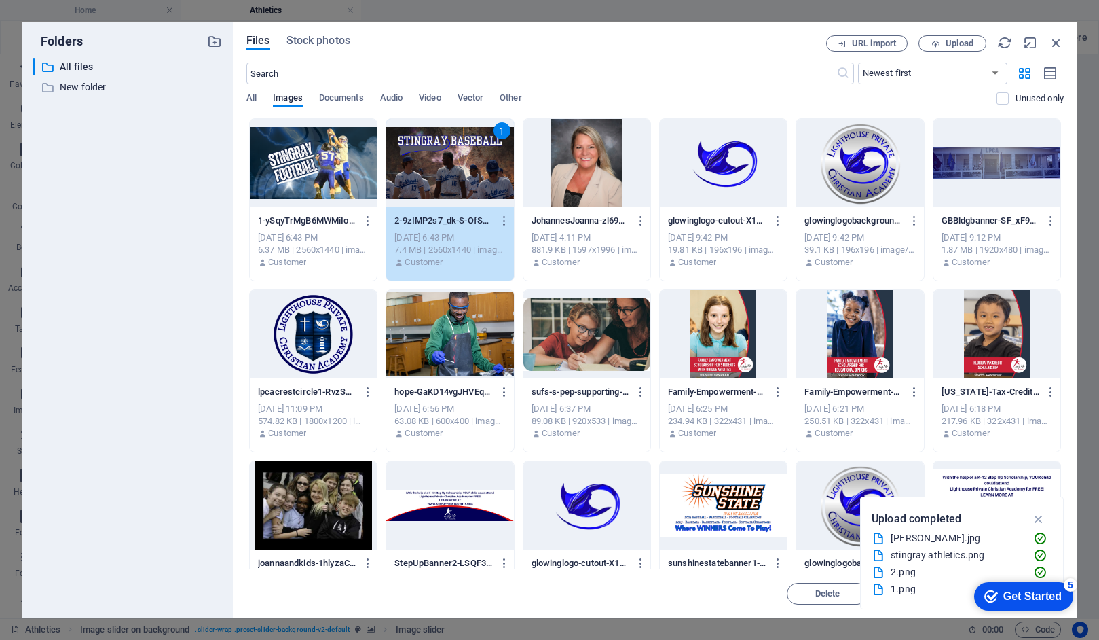
click at [322, 160] on div at bounding box center [313, 163] width 127 height 88
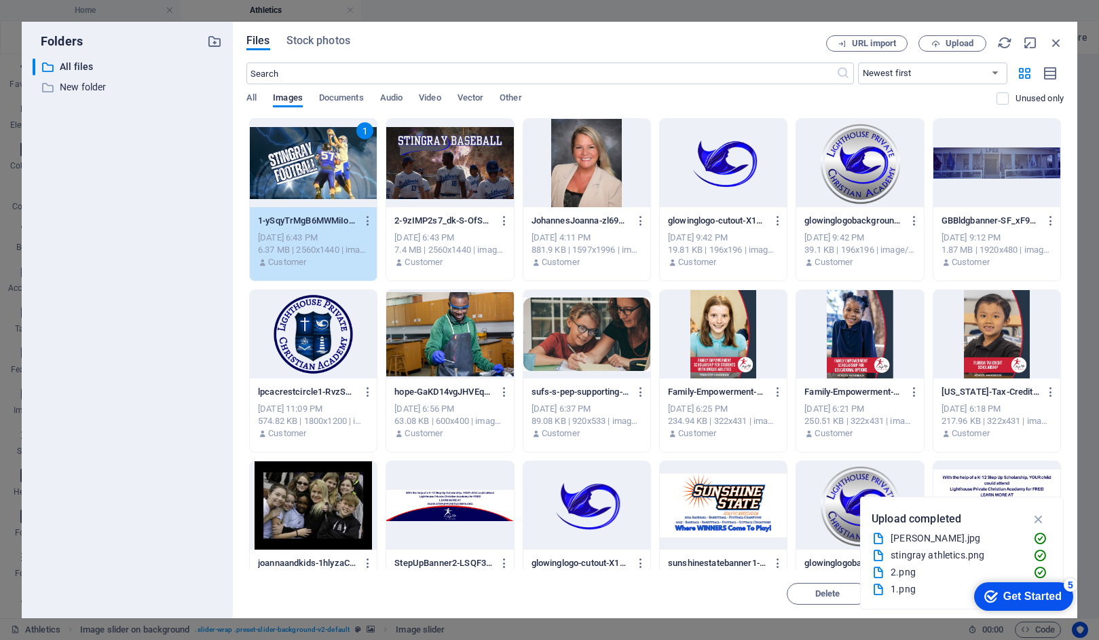
click at [322, 160] on div "1" at bounding box center [313, 163] width 127 height 88
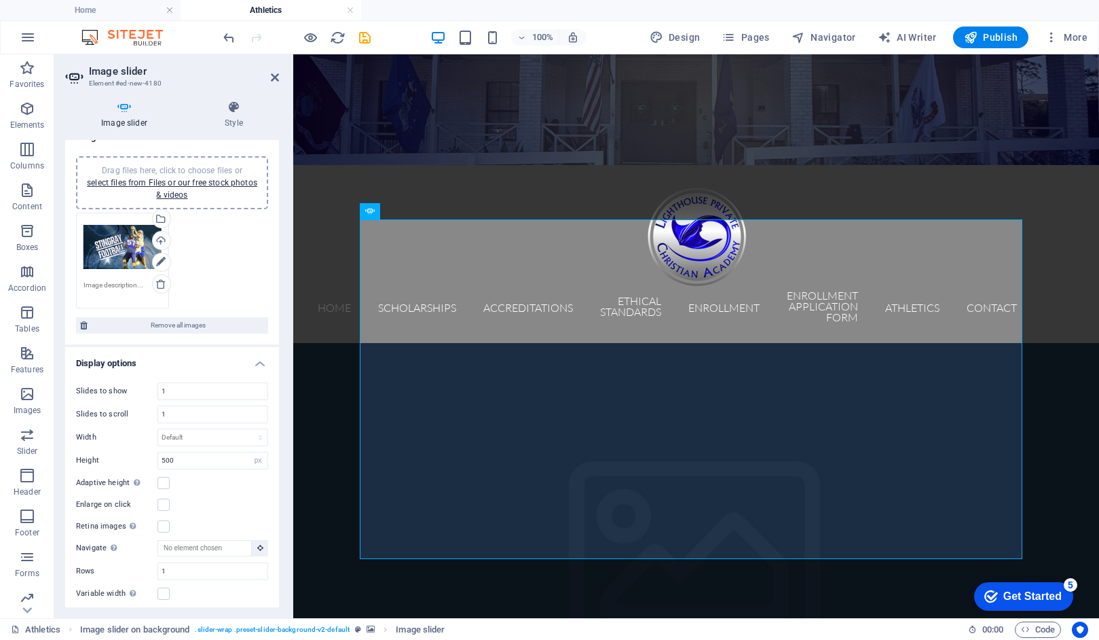
scroll to position [16, 0]
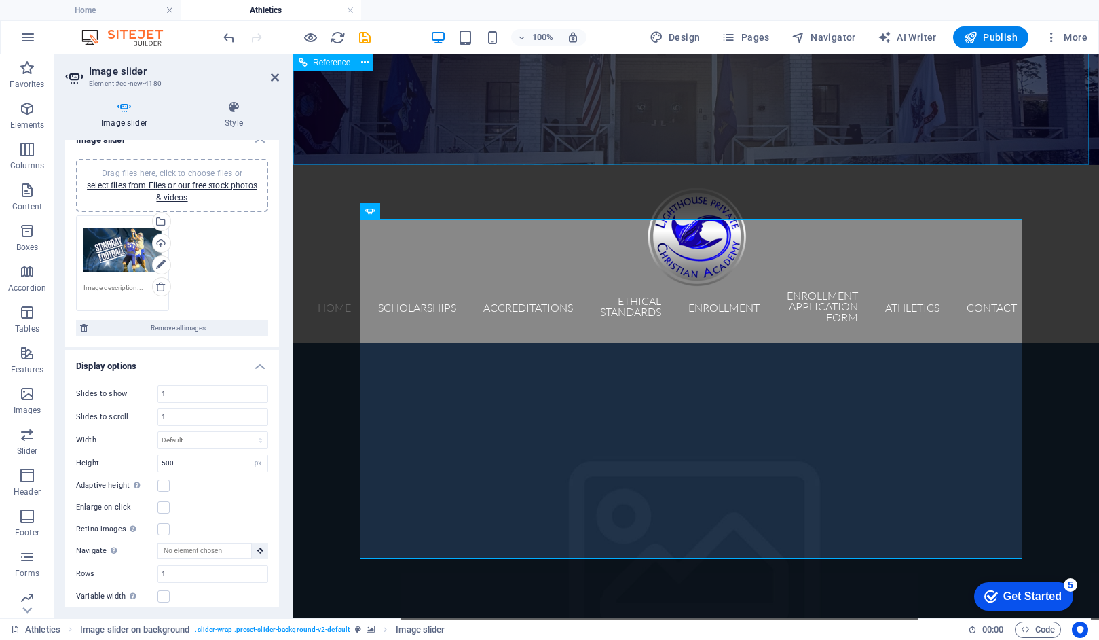
click at [597, 101] on figure at bounding box center [696, 85] width 806 height 159
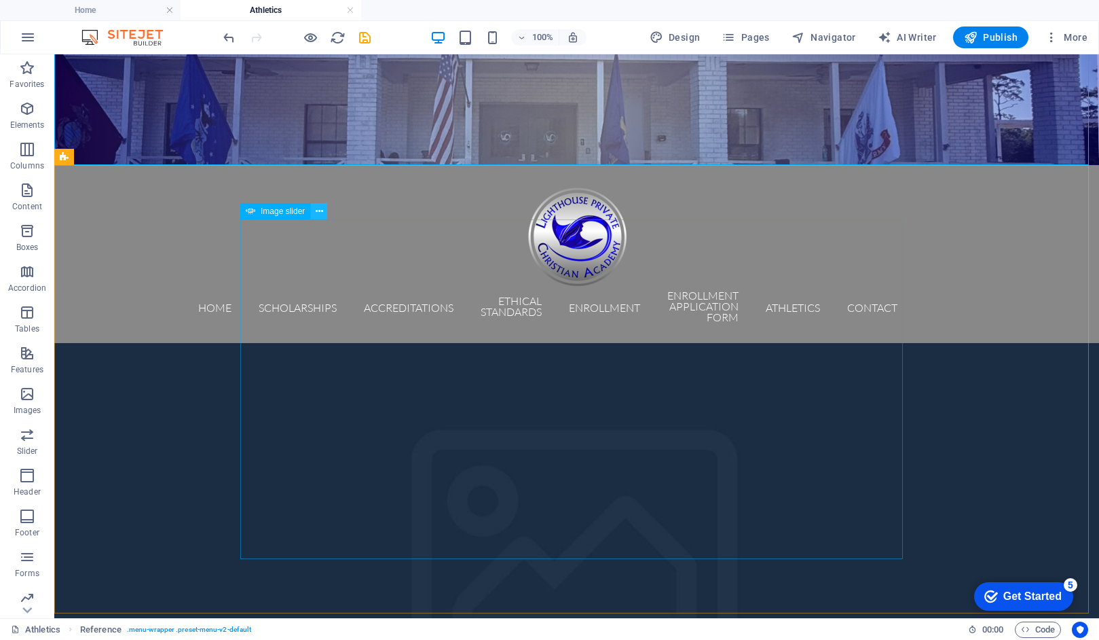
click at [317, 213] on icon at bounding box center [319, 211] width 7 height 14
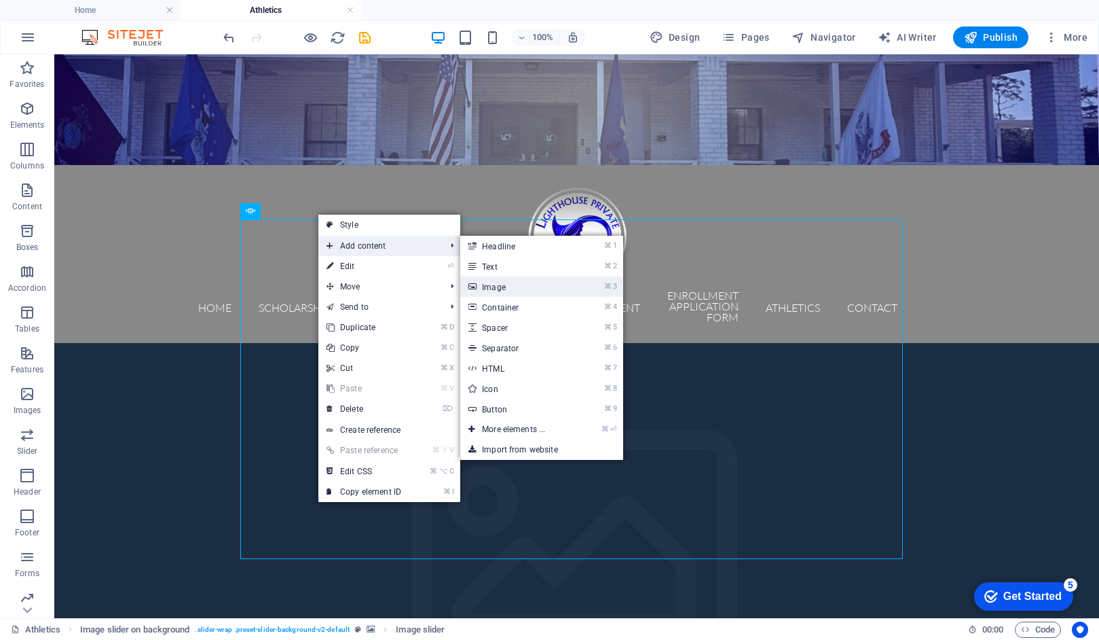
click at [494, 290] on link "⌘ 3 Image" at bounding box center [516, 286] width 112 height 20
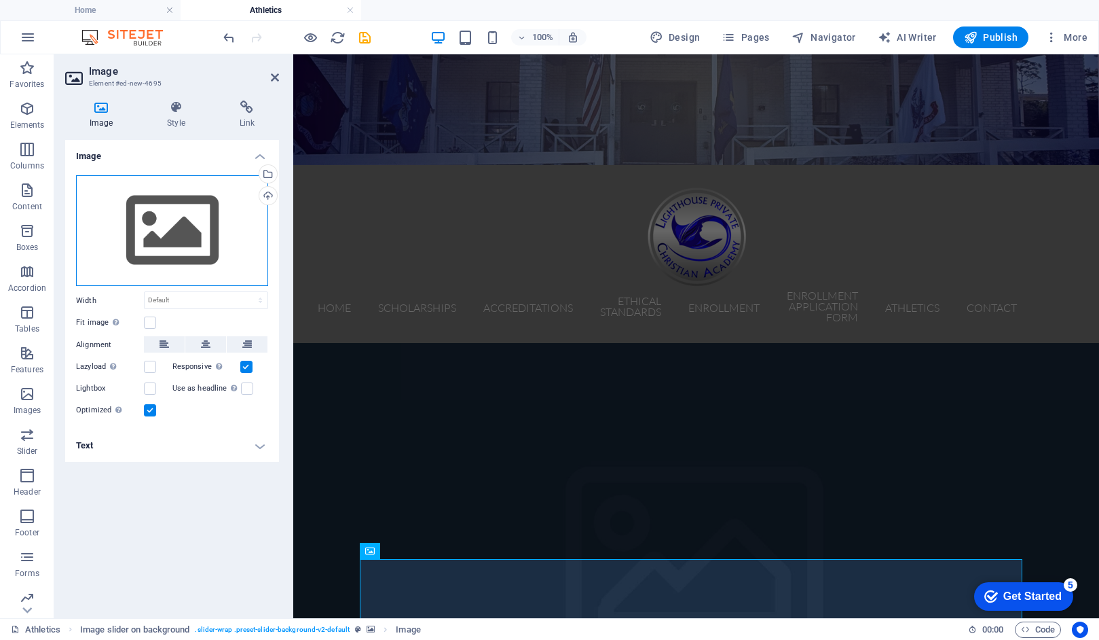
click at [164, 224] on div "Drag files here, click to choose files or select files from Files or our free s…" at bounding box center [172, 230] width 192 height 111
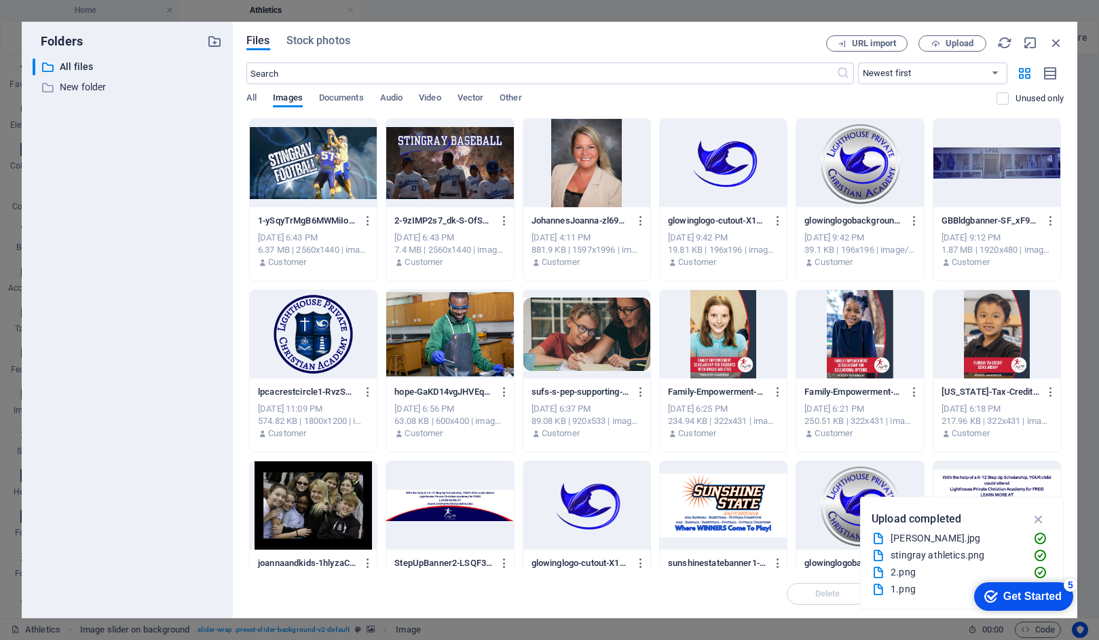
click at [164, 224] on div "​ All files All files ​ New folder New folder" at bounding box center [127, 332] width 189 height 549
click at [1057, 41] on icon "button" at bounding box center [1056, 42] width 15 height 15
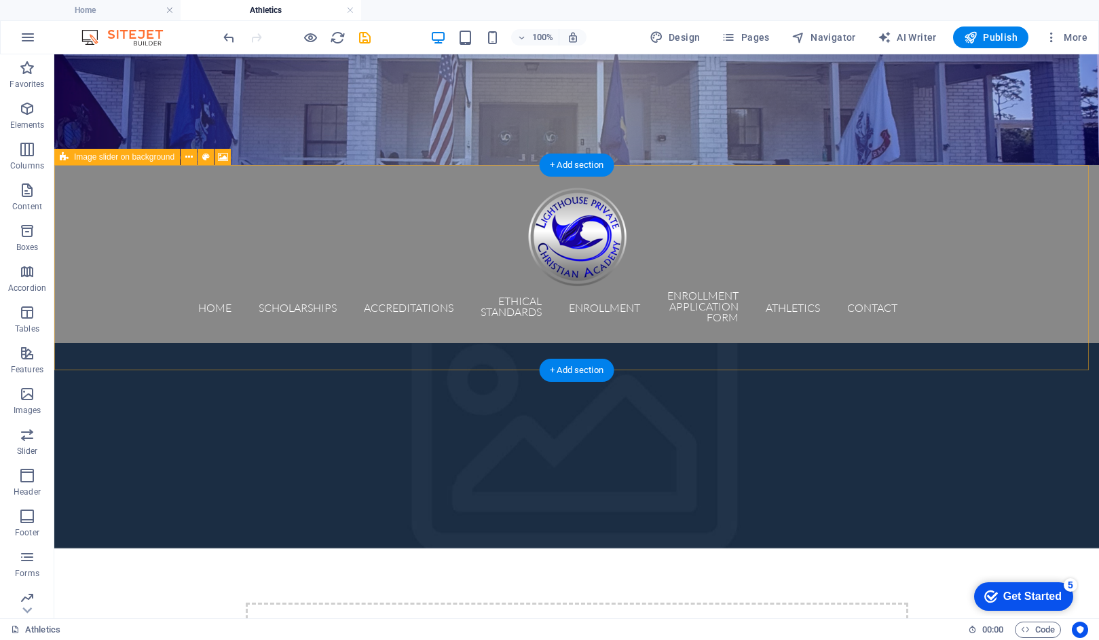
click at [590, 602] on div "Drop content here or Add elements Paste clipboard" at bounding box center [577, 650] width 663 height 96
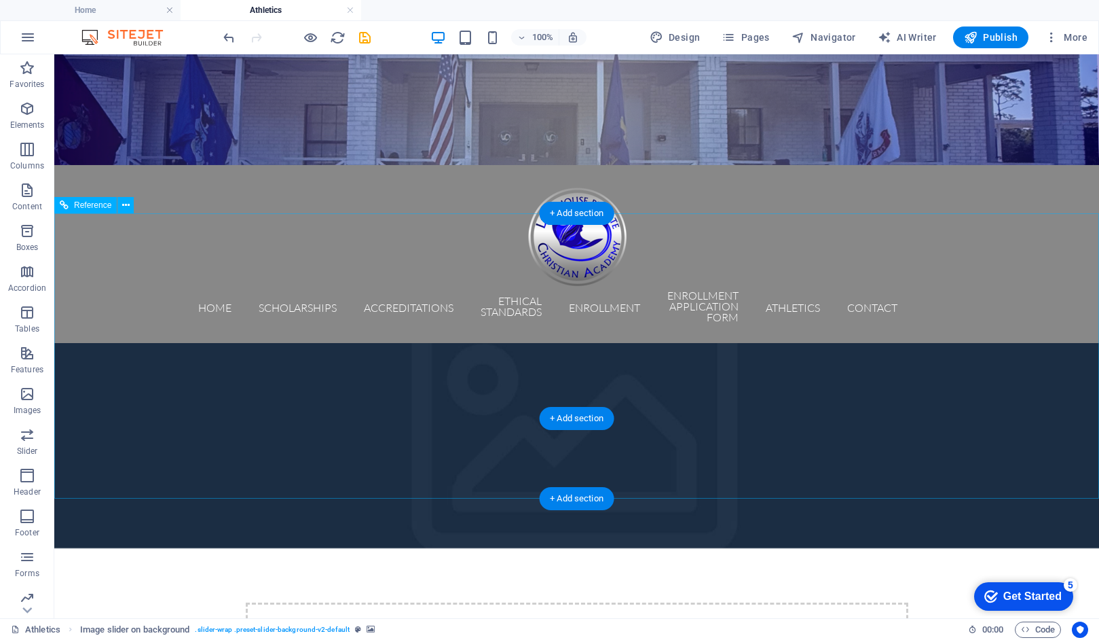
scroll to position [0, 0]
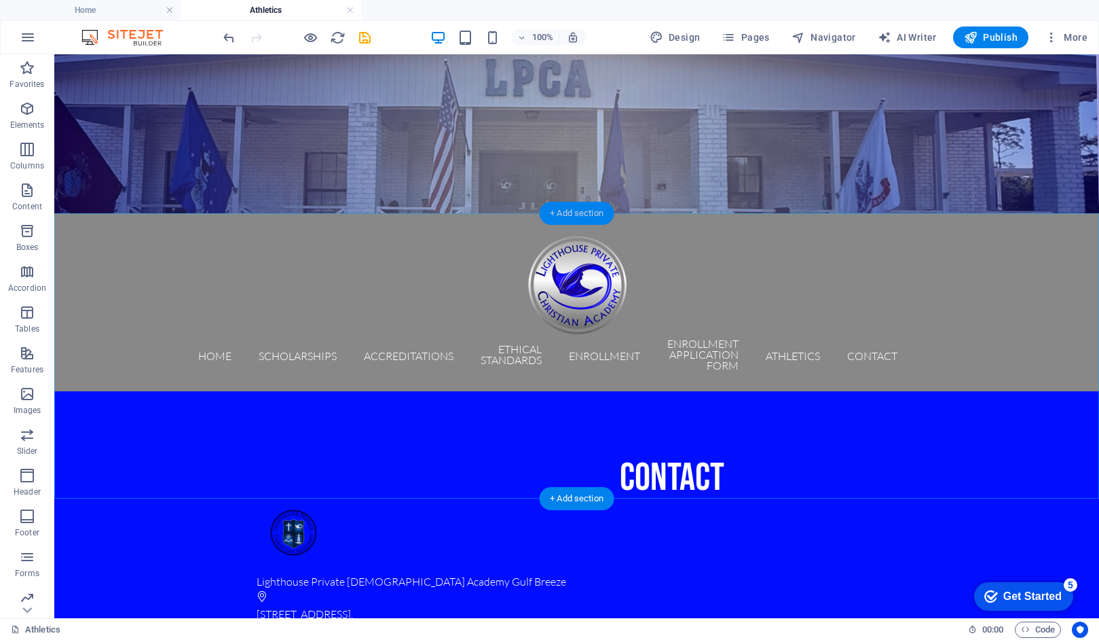
click at [562, 217] on div "+ Add section" at bounding box center [576, 213] width 75 height 23
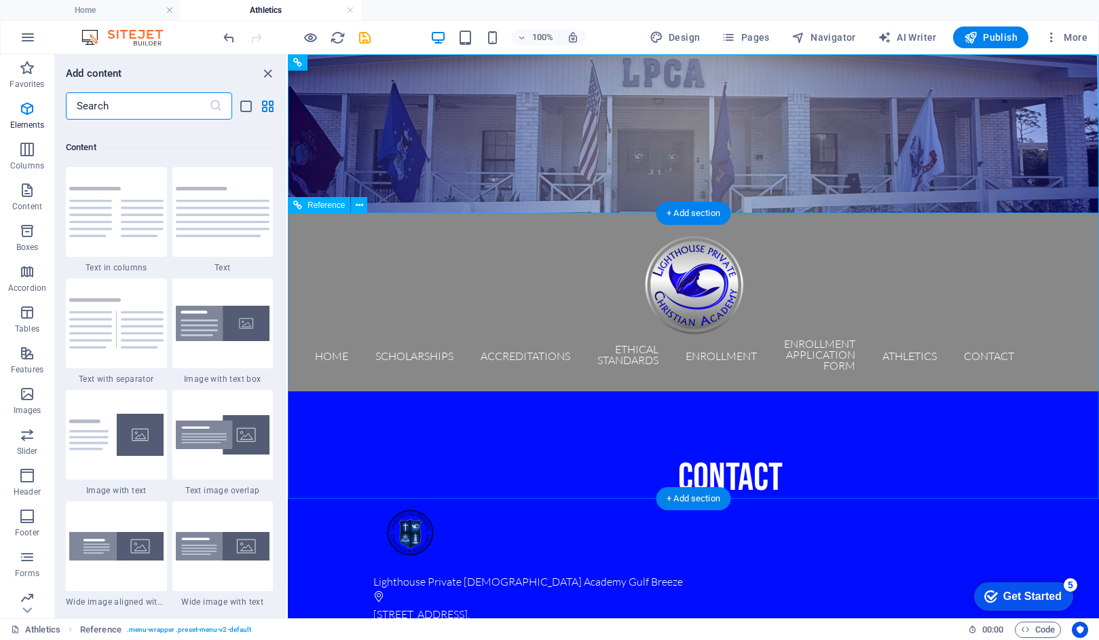
scroll to position [2376, 0]
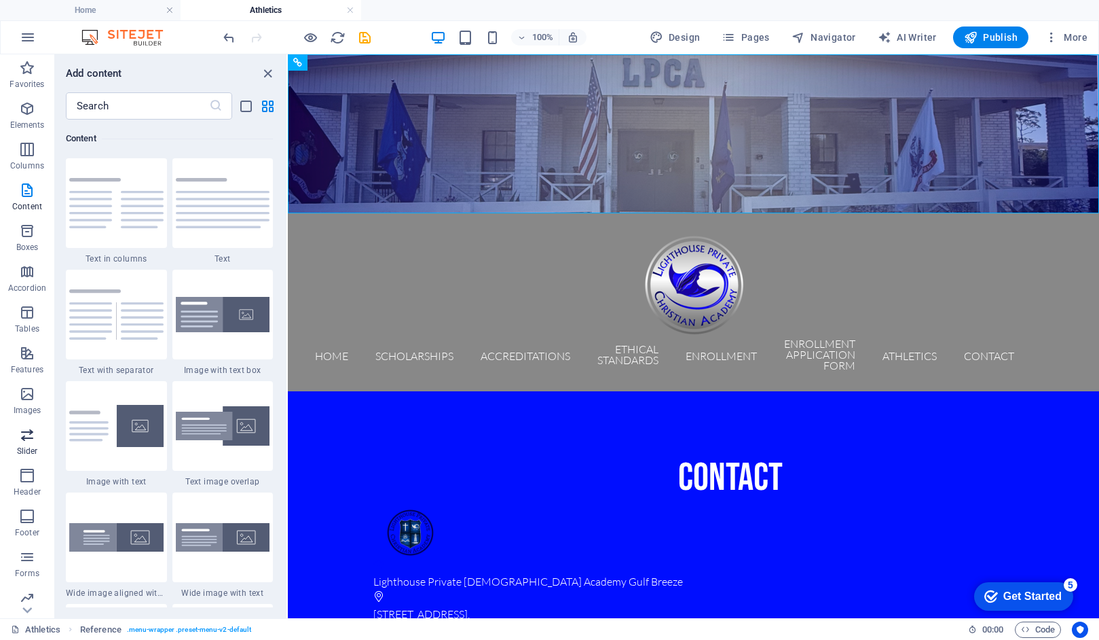
click at [36, 441] on span "Slider" at bounding box center [27, 442] width 54 height 33
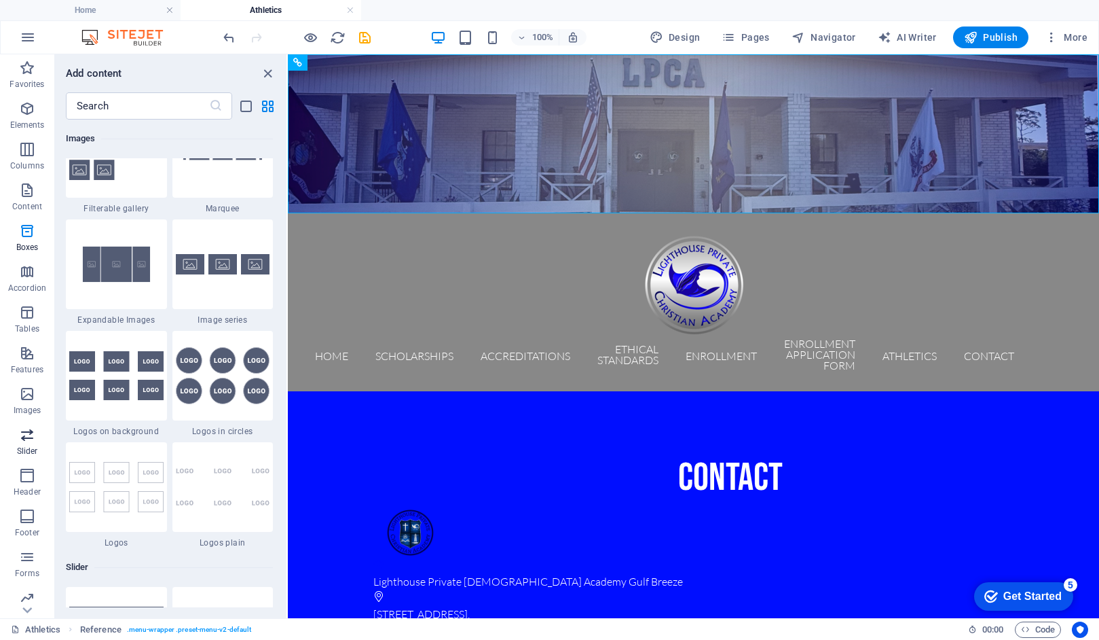
scroll to position [7699, 0]
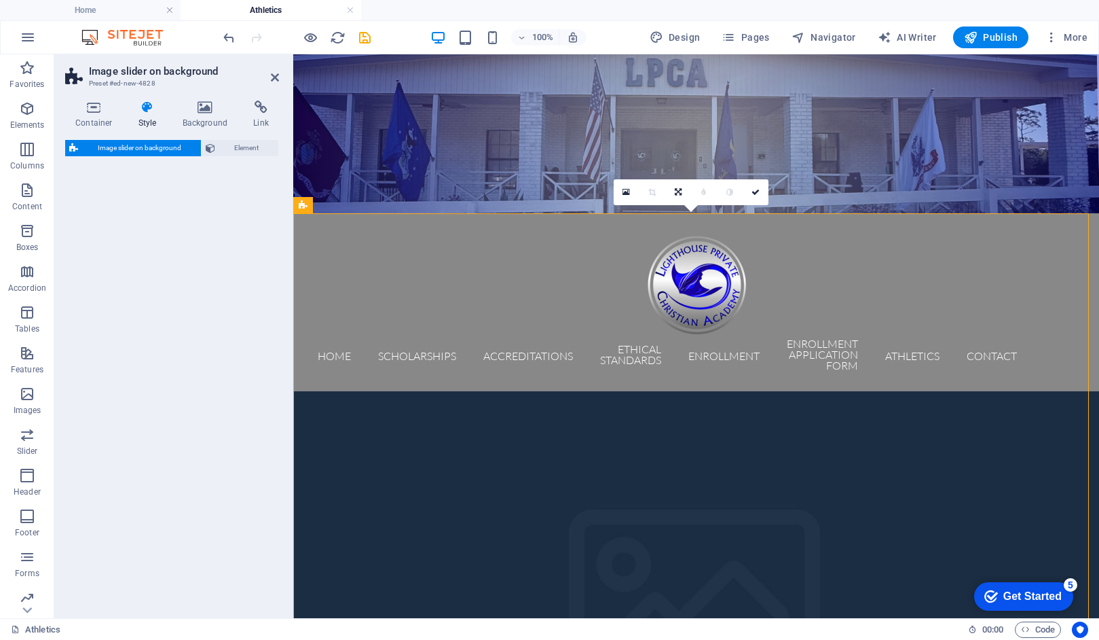
select select "rem"
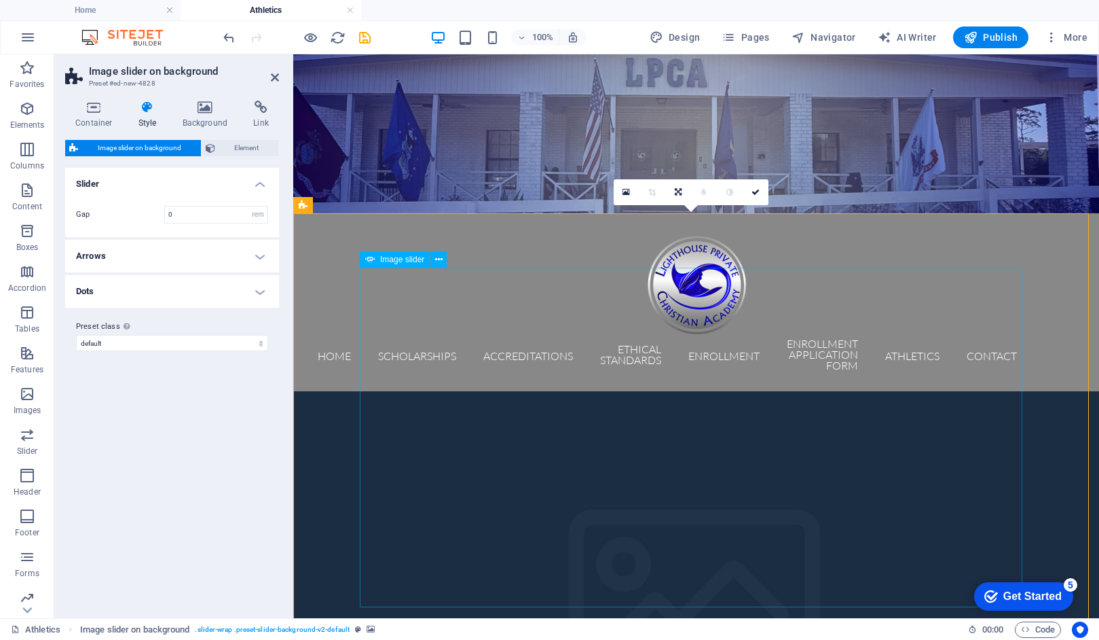
select select "px"
select select "ms"
select select "s"
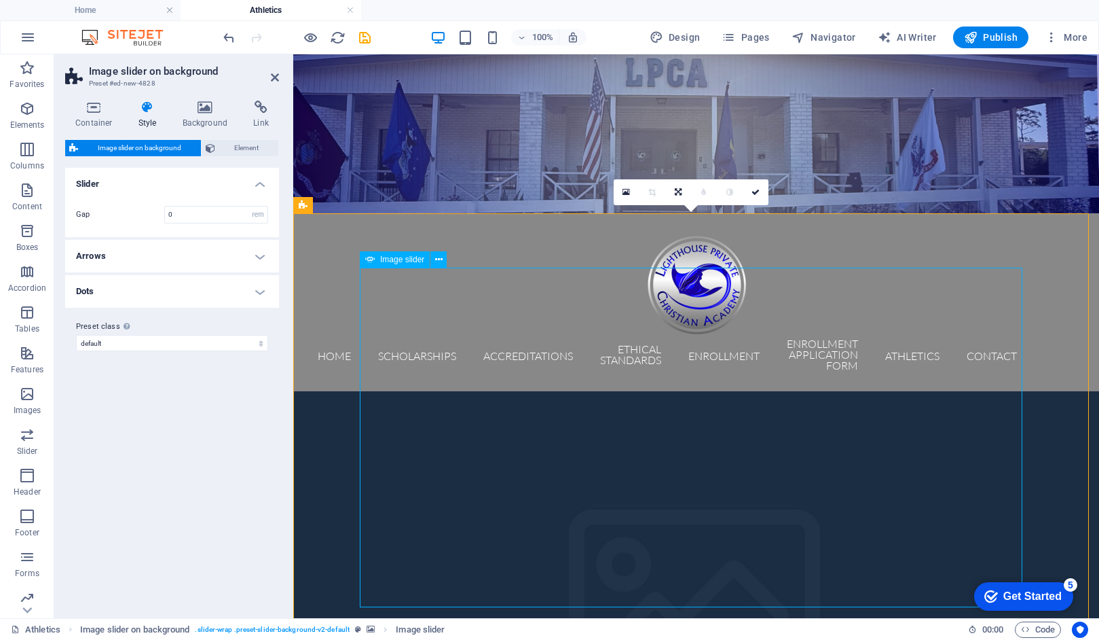
select select "progressive"
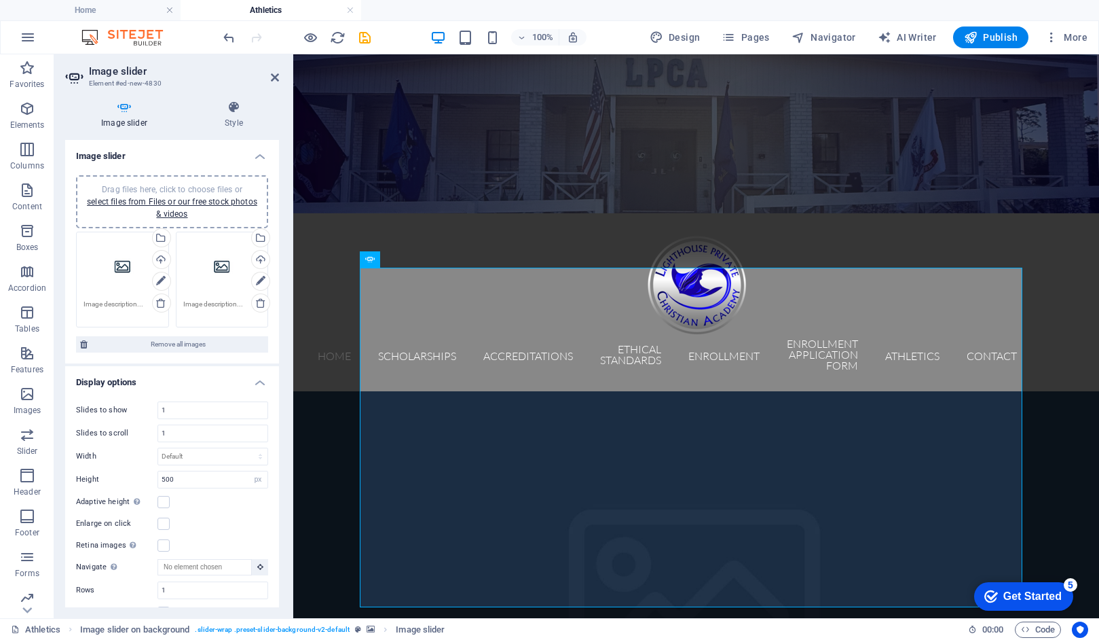
click at [123, 263] on div "Drag files here, click to choose files or select files from Files or our free s…" at bounding box center [123, 266] width 78 height 54
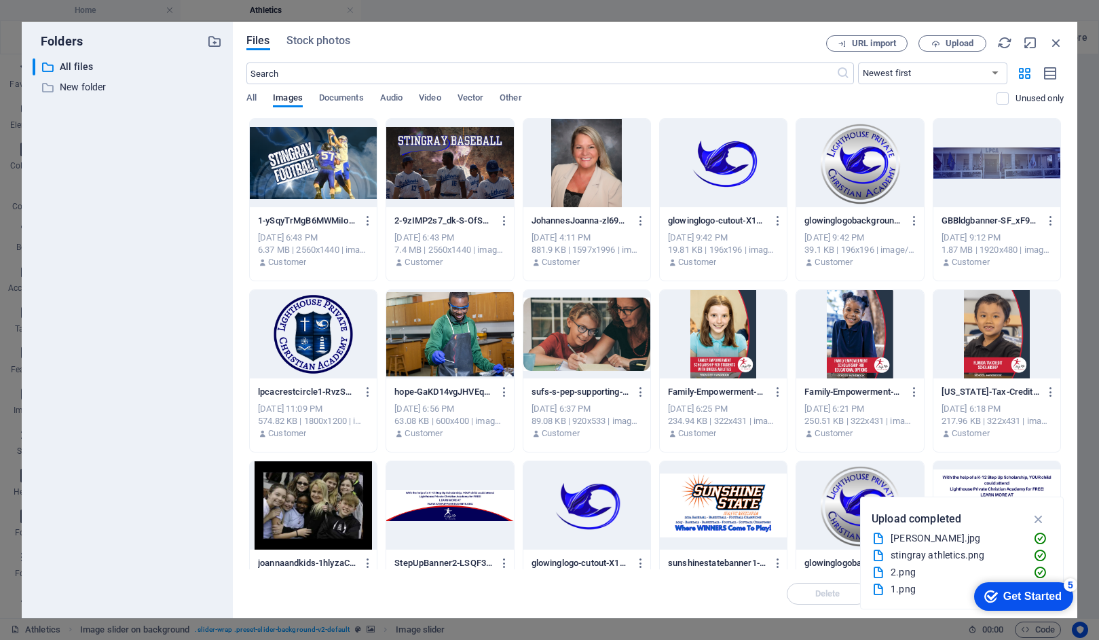
click at [322, 160] on div at bounding box center [313, 163] width 127 height 88
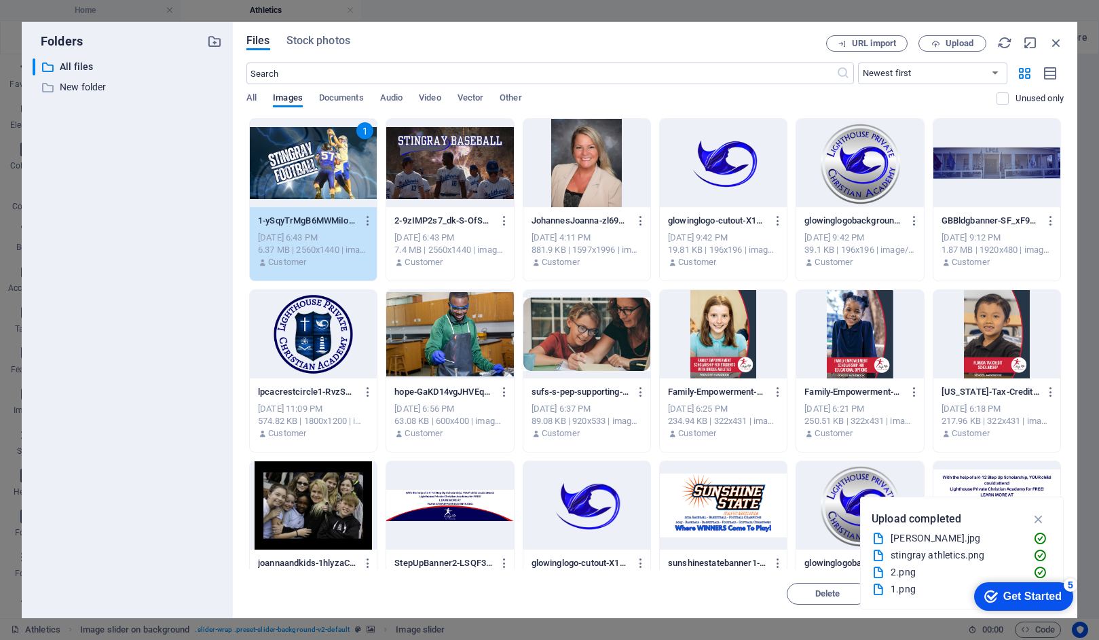
click at [328, 155] on div "1" at bounding box center [313, 163] width 127 height 88
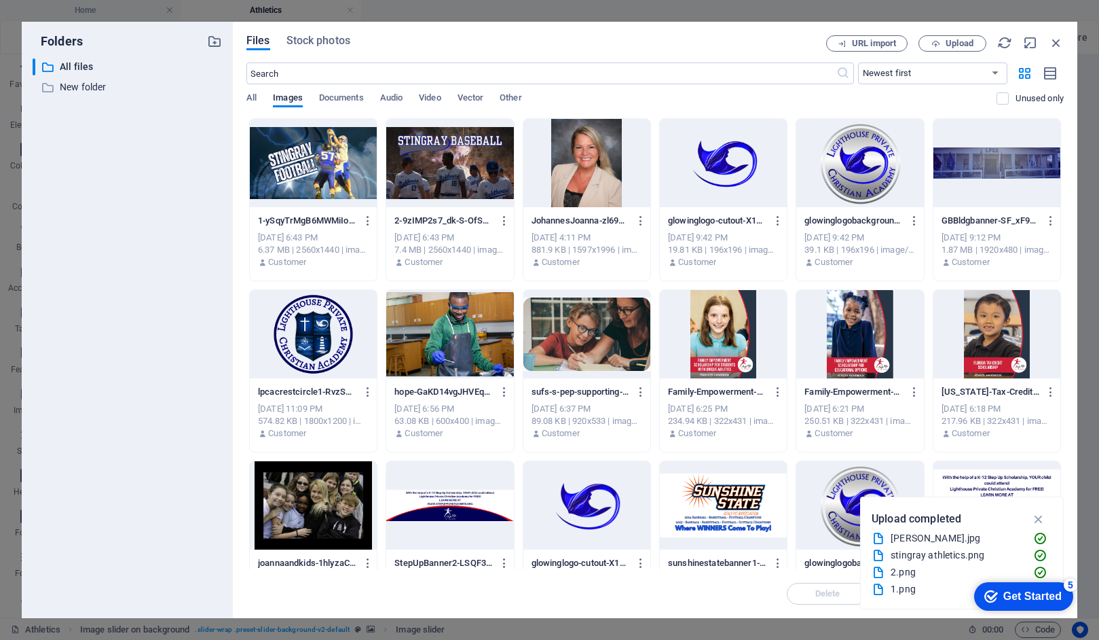
click at [328, 155] on div at bounding box center [313, 163] width 127 height 88
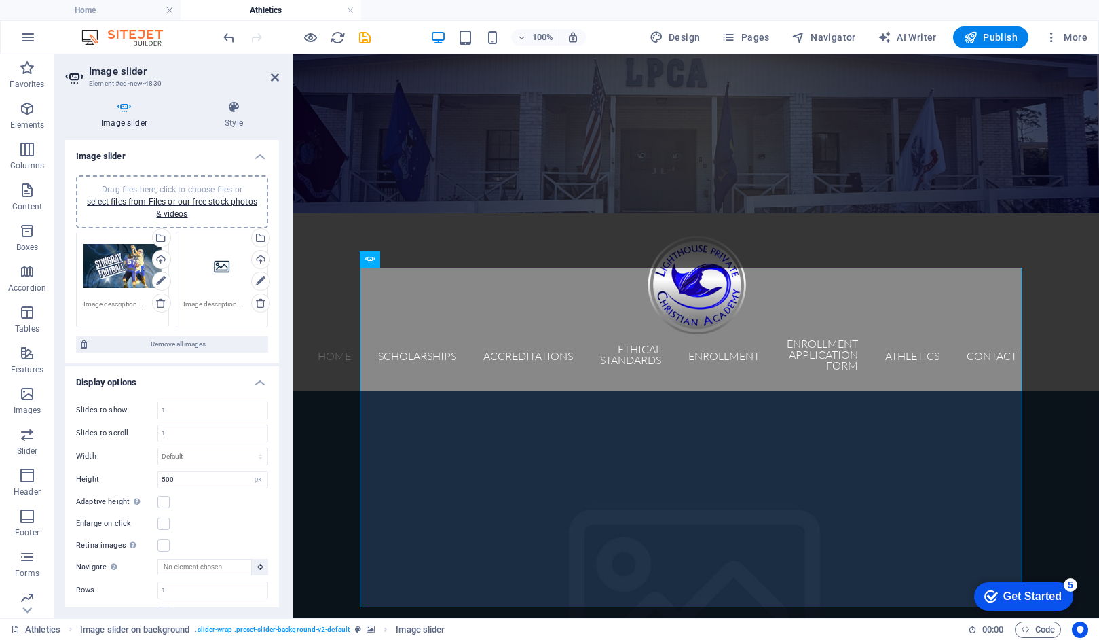
click at [221, 267] on div "Drag files here, click to choose files or select files from Files or our free s…" at bounding box center [222, 266] width 78 height 54
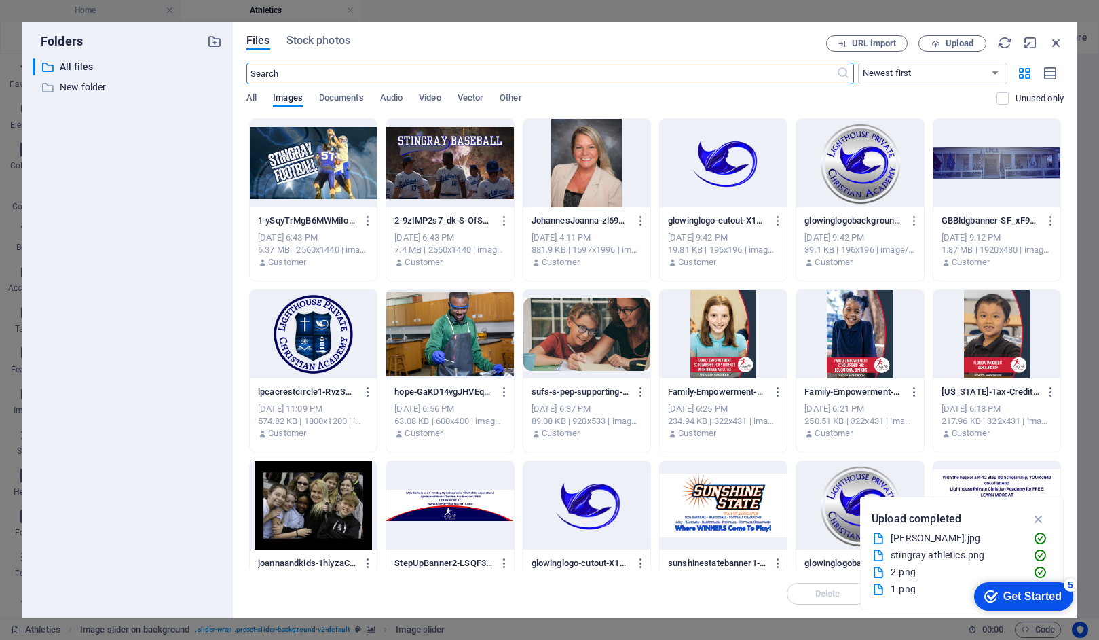
click at [453, 159] on div at bounding box center [449, 163] width 127 height 88
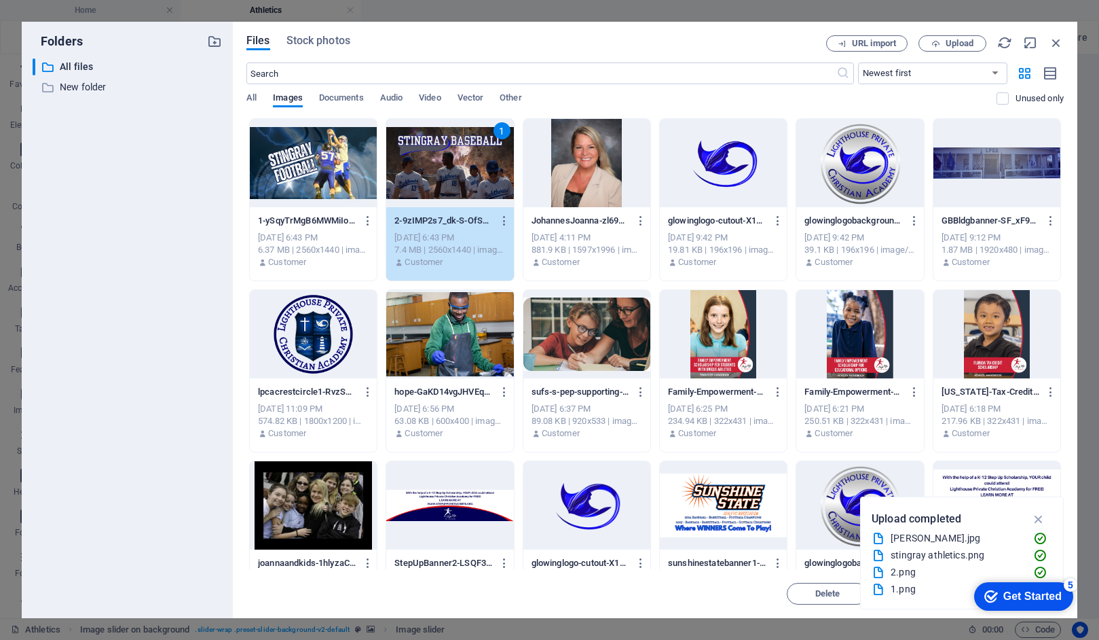
click at [453, 159] on div "1" at bounding box center [449, 163] width 127 height 88
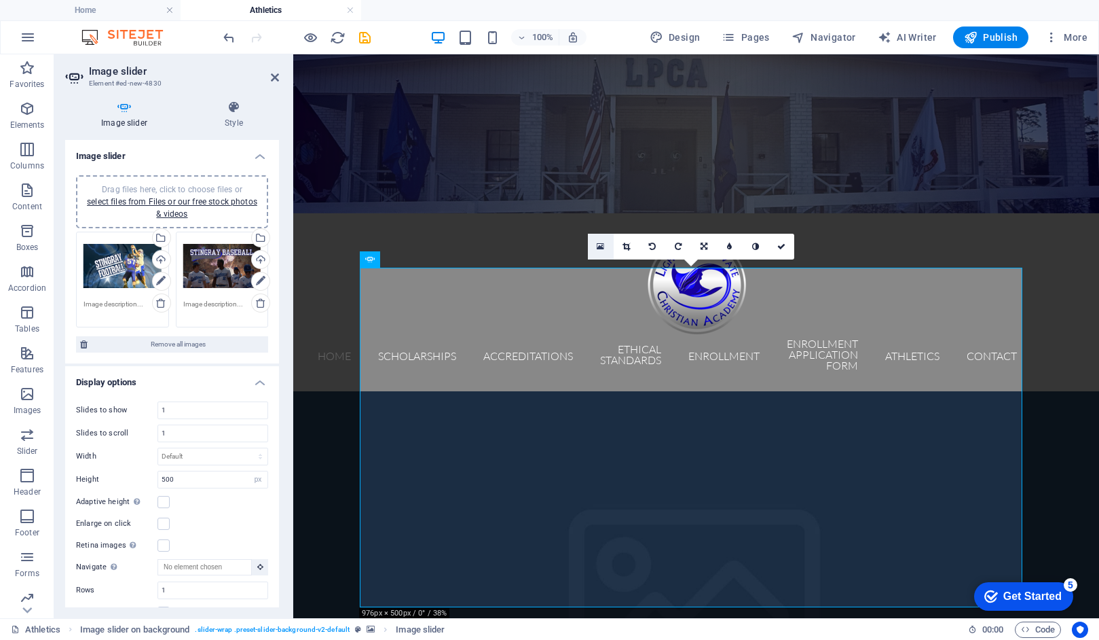
click at [603, 250] on icon at bounding box center [600, 247] width 7 height 10
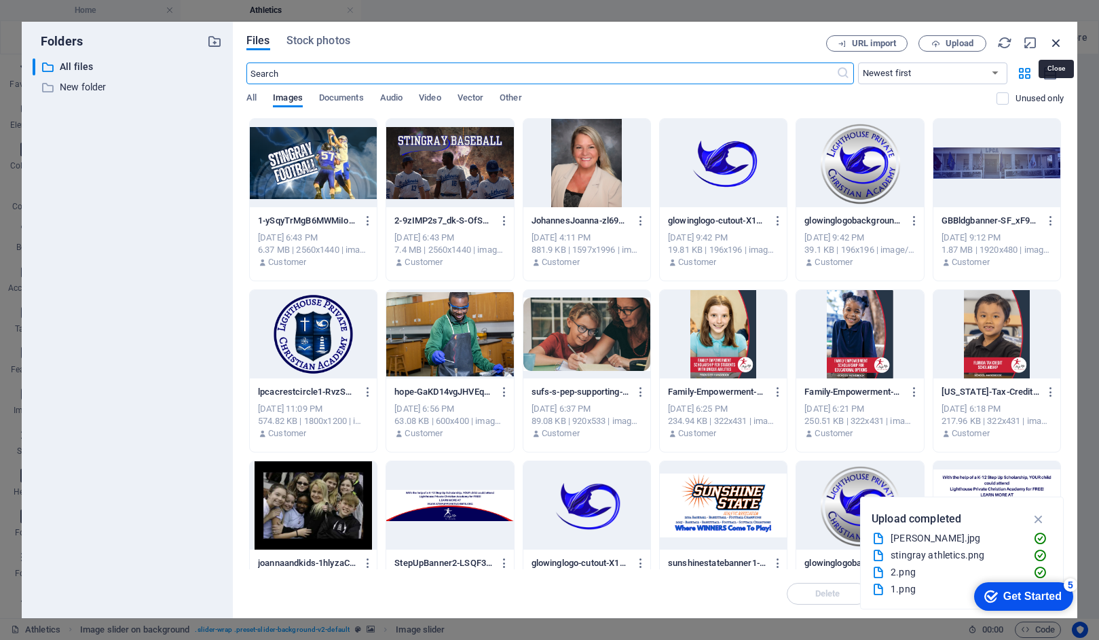
click at [1056, 41] on icon "button" at bounding box center [1056, 42] width 15 height 15
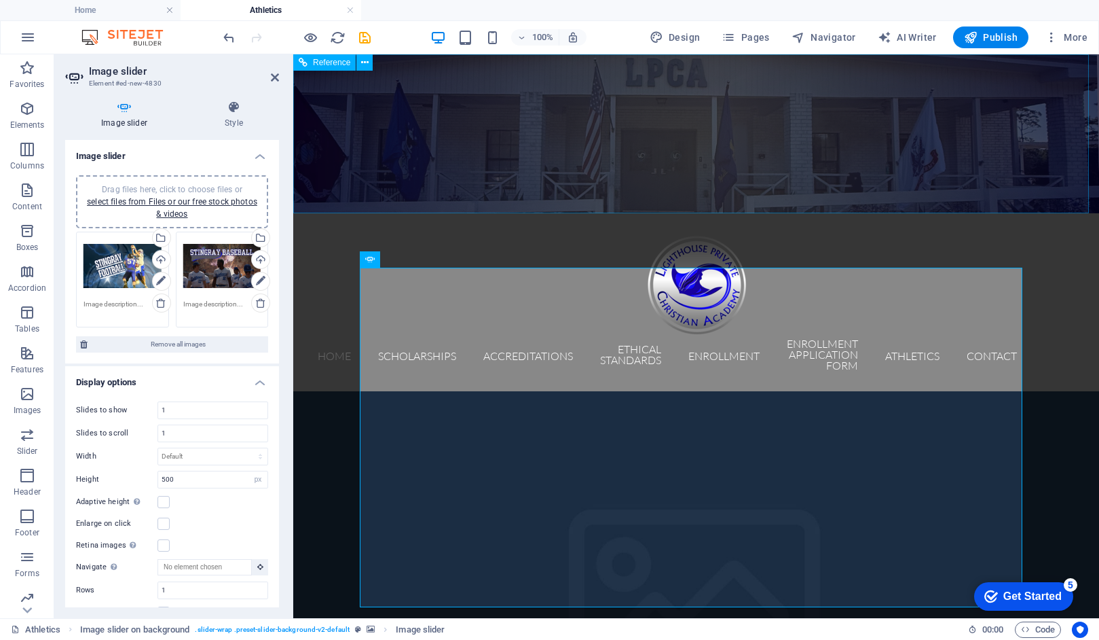
click at [615, 133] on figure at bounding box center [696, 133] width 806 height 159
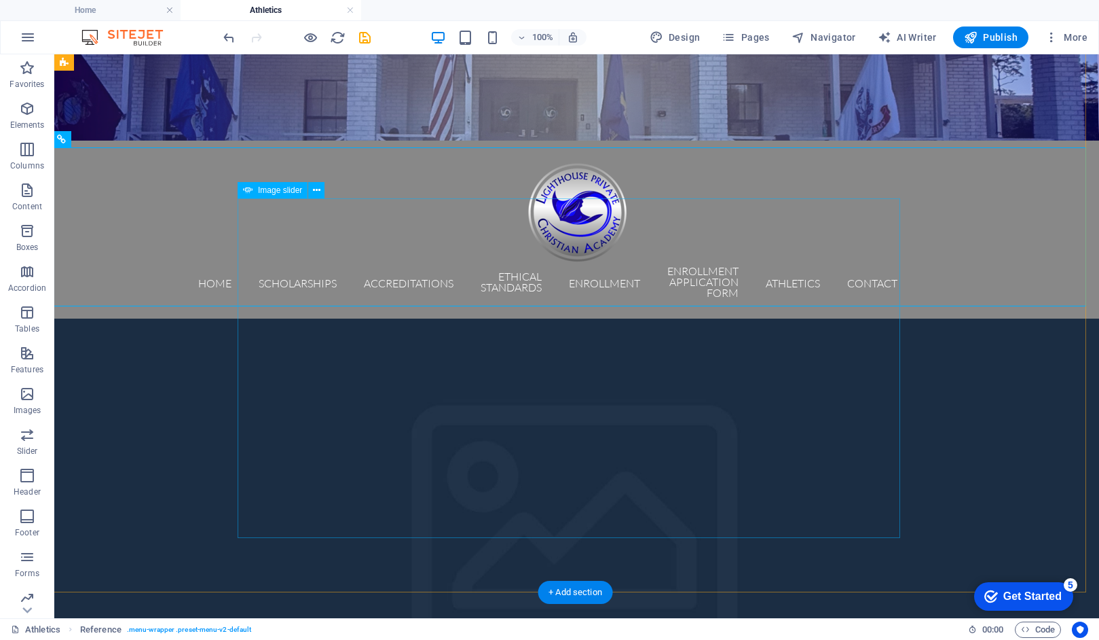
scroll to position [69, 3]
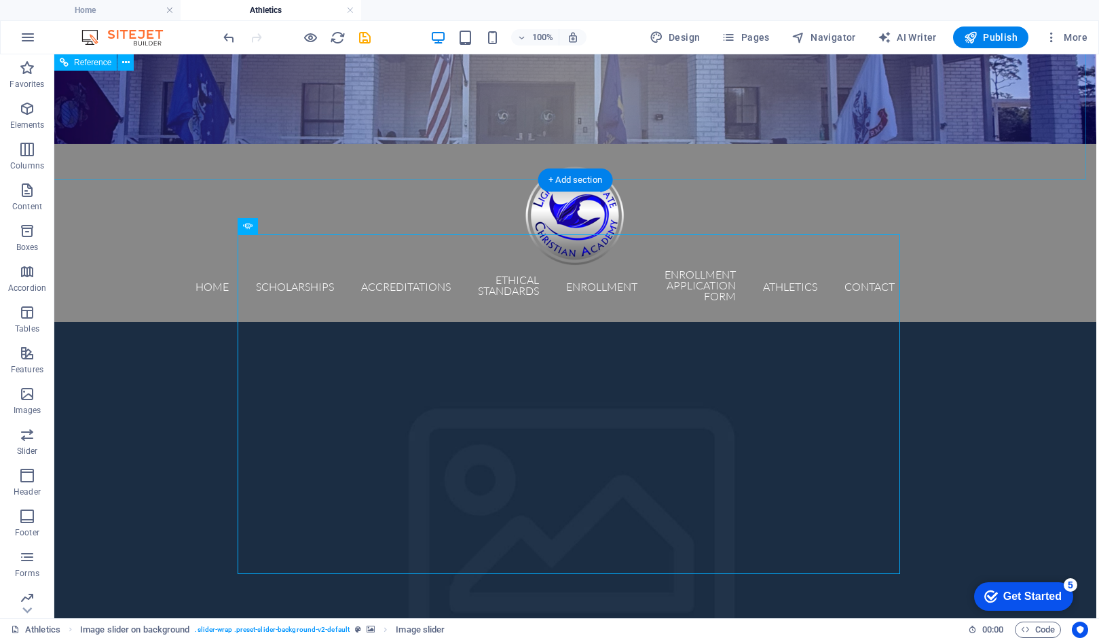
scroll to position [0, 3]
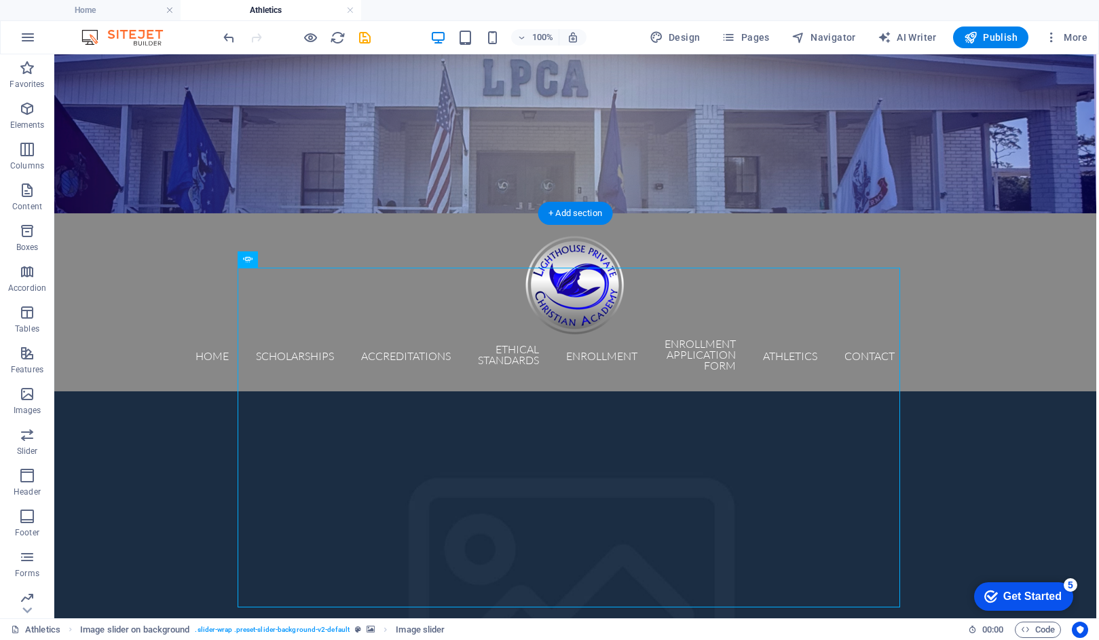
click at [179, 391] on figure at bounding box center [574, 615] width 1045 height 448
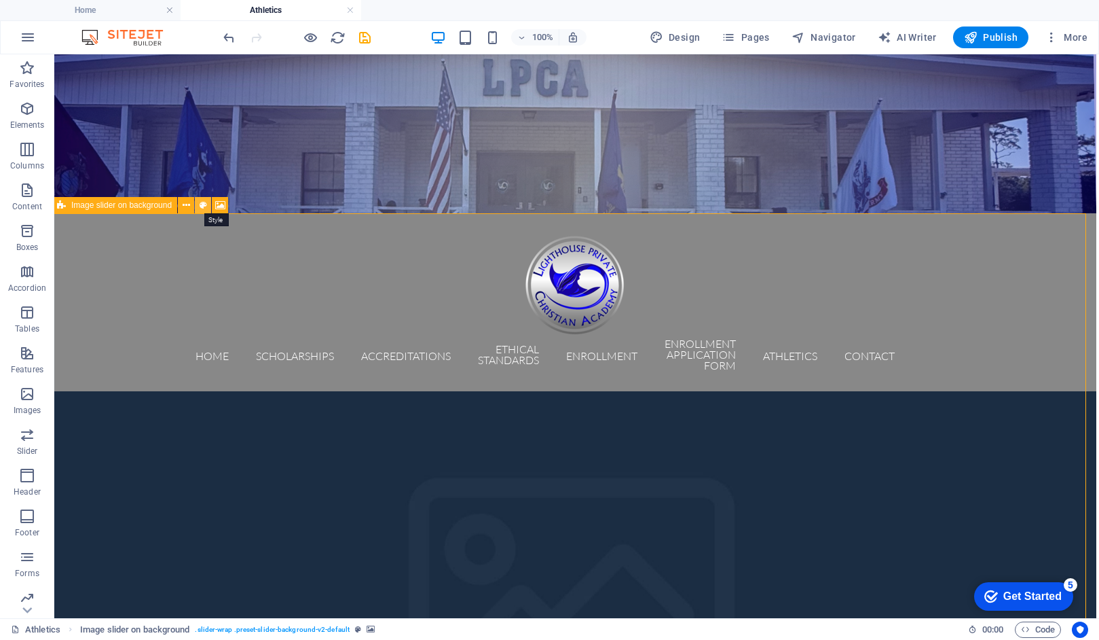
click at [200, 204] on icon at bounding box center [203, 205] width 7 height 14
select select "rem"
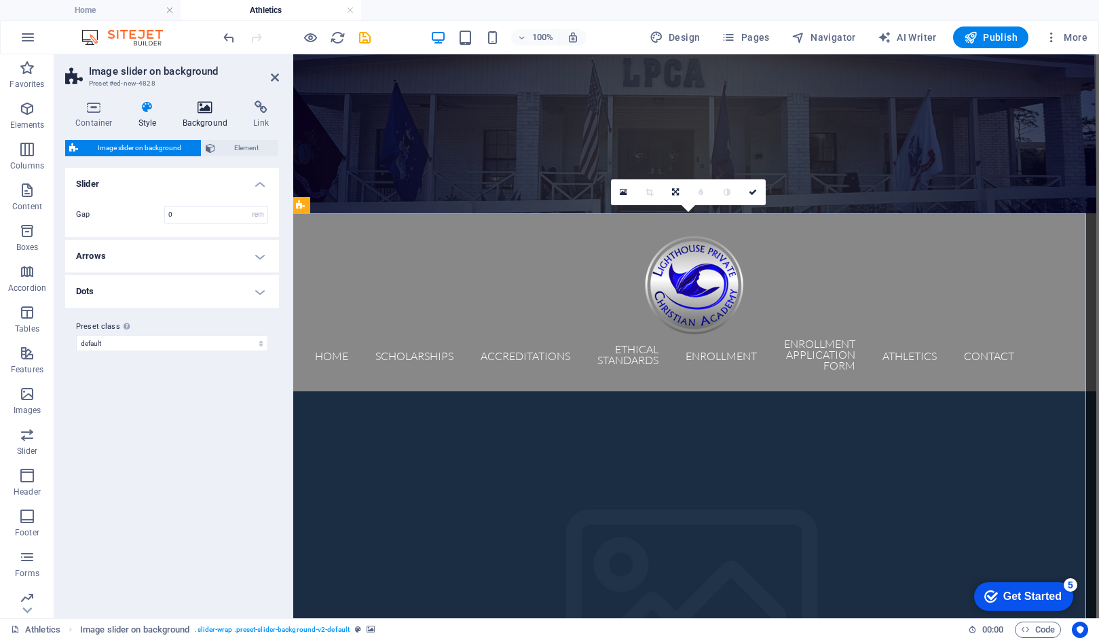
click at [204, 111] on icon at bounding box center [205, 108] width 66 height 14
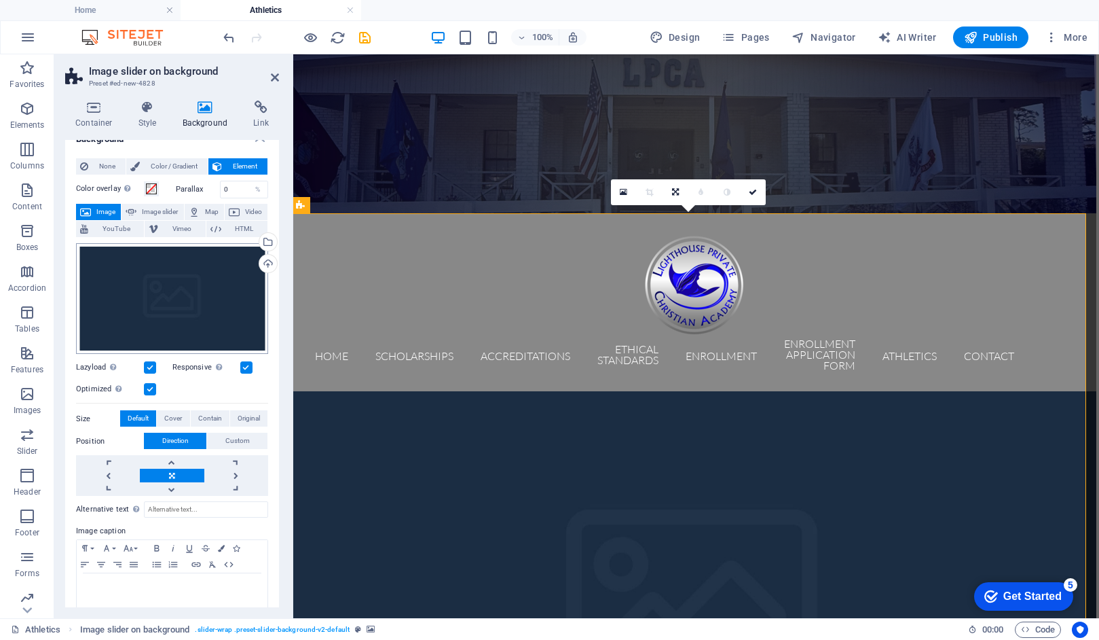
scroll to position [35, 0]
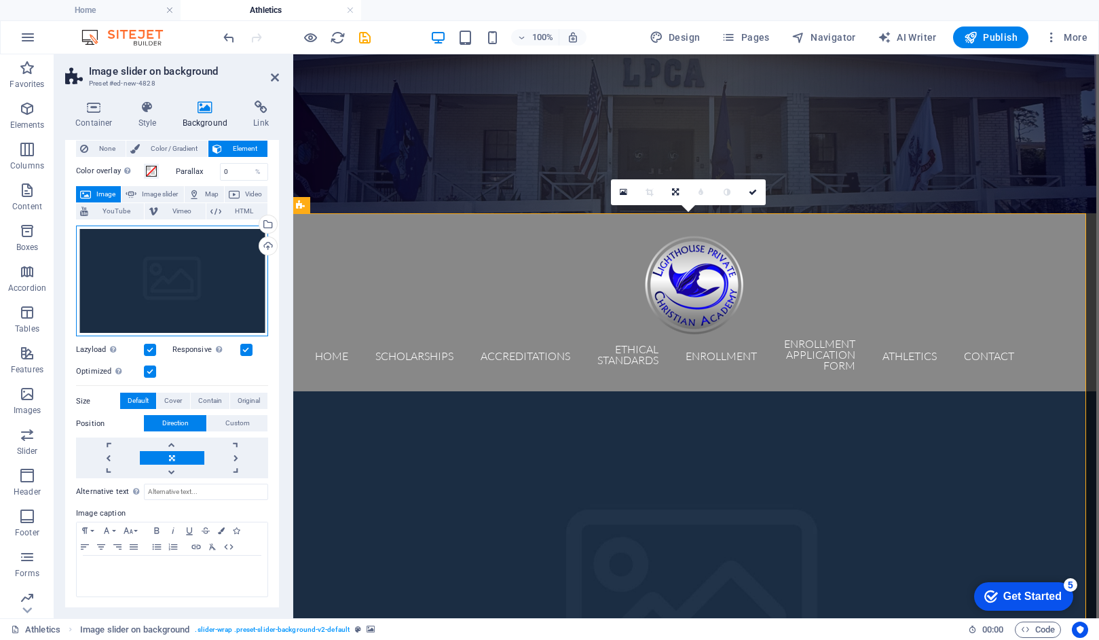
click at [198, 283] on div "Drag files here, click to choose files or select files from Files or our free s…" at bounding box center [172, 280] width 192 height 111
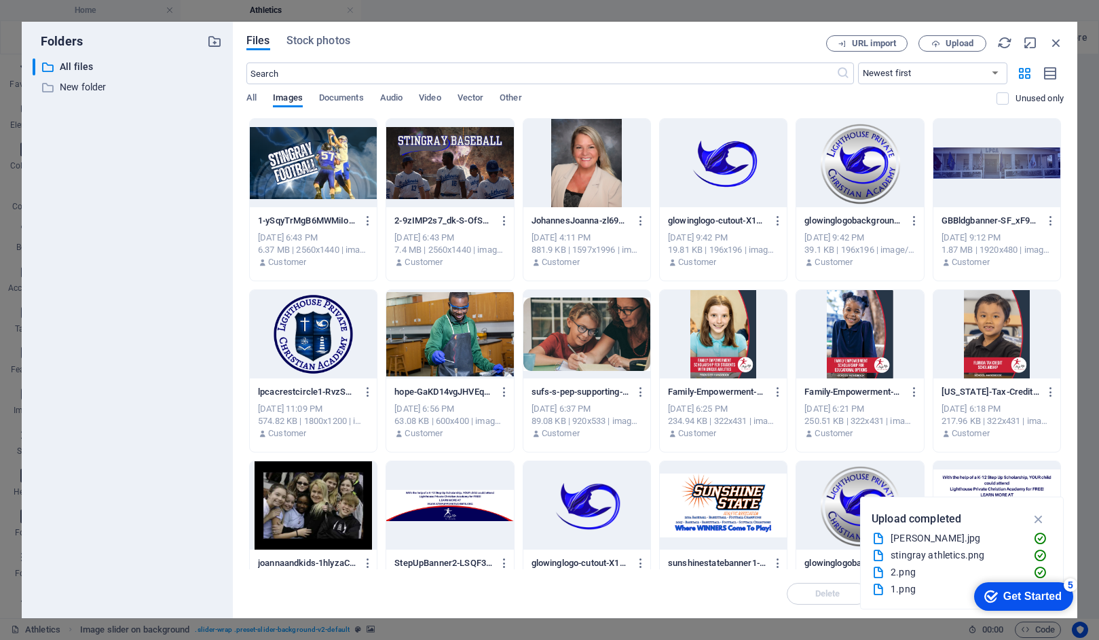
click at [198, 283] on div "​ All files All files ​ New folder New folder" at bounding box center [127, 332] width 189 height 549
click at [1054, 43] on icon "button" at bounding box center [1056, 42] width 15 height 15
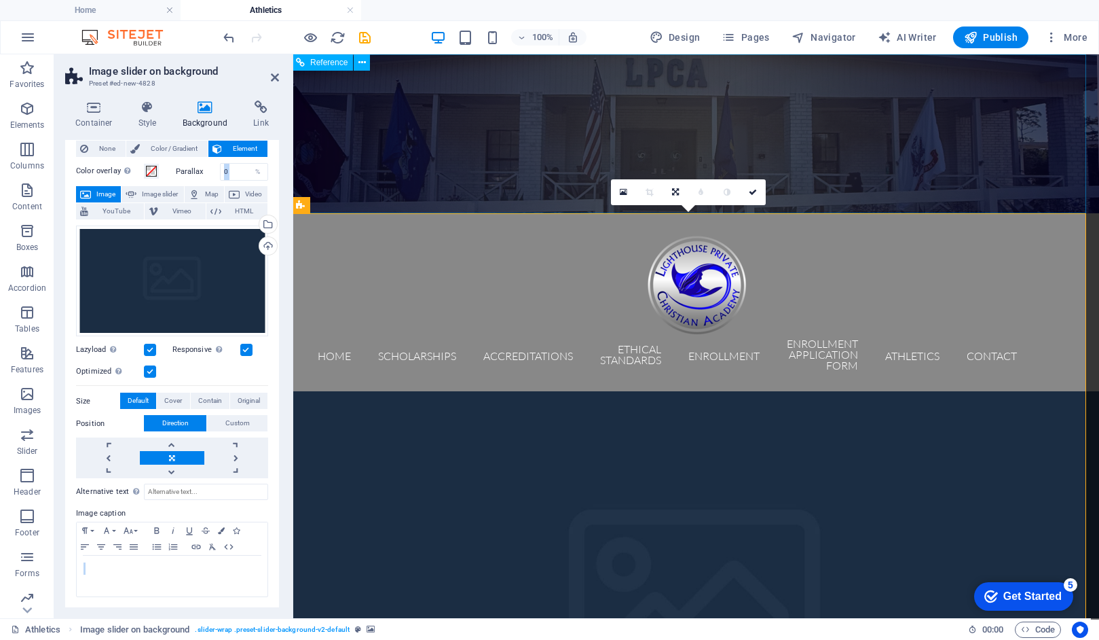
click at [568, 124] on figure at bounding box center [696, 133] width 806 height 159
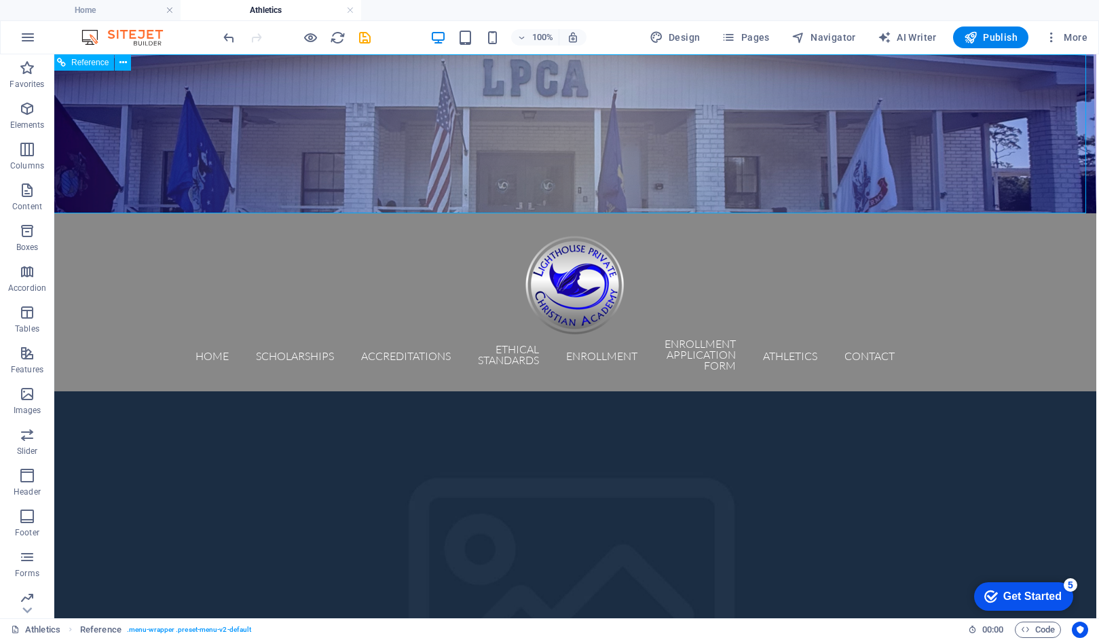
click at [564, 115] on figure at bounding box center [574, 133] width 1045 height 159
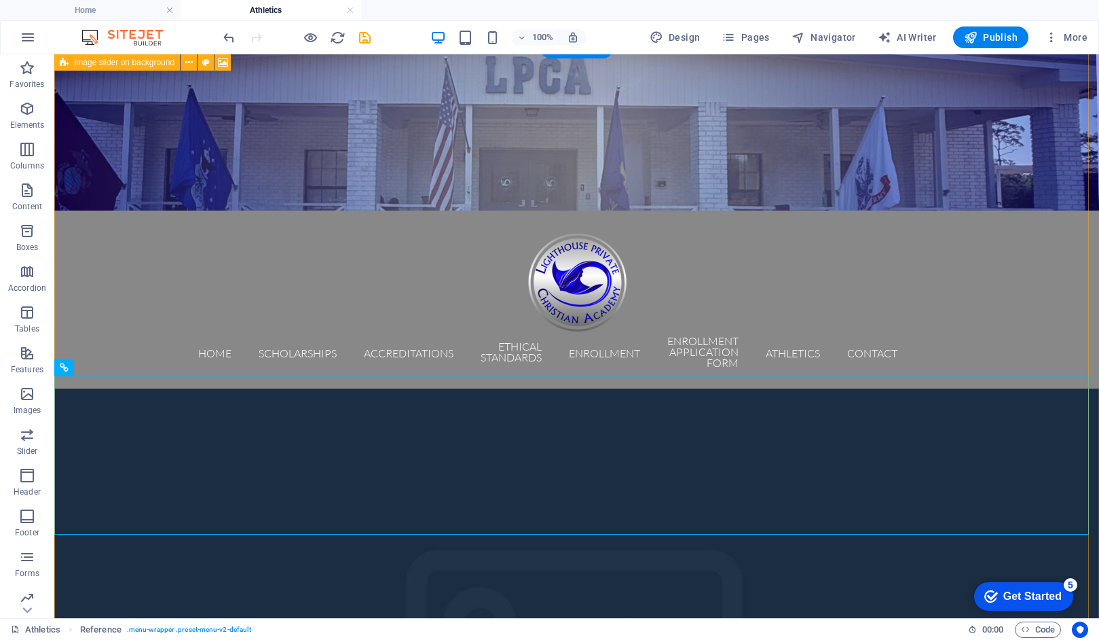
scroll to position [0, 0]
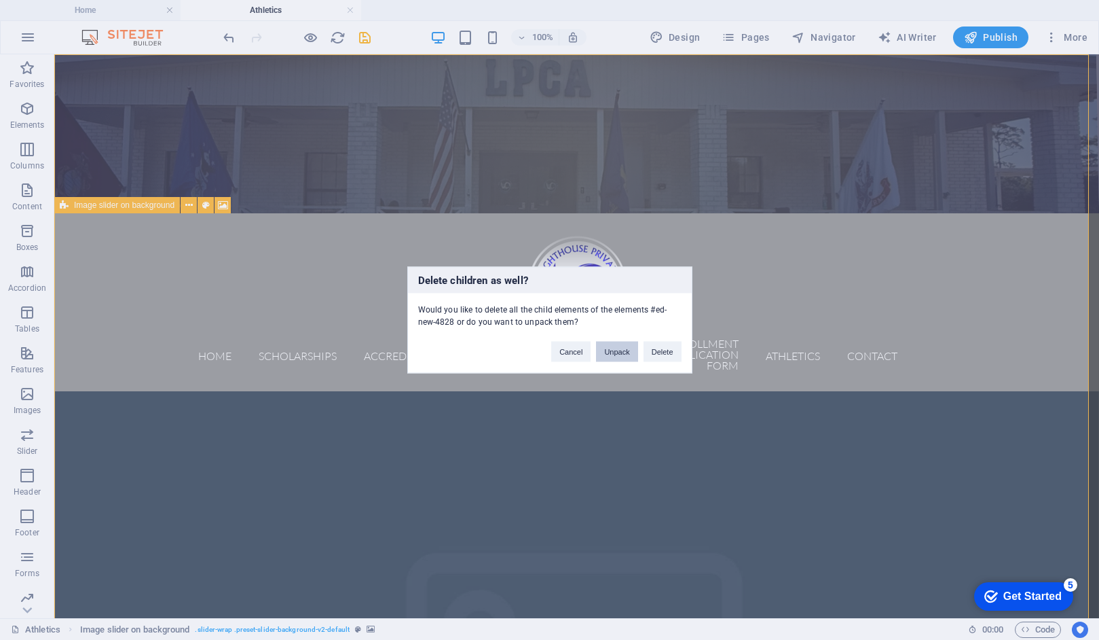
click at [617, 349] on button "Unpack" at bounding box center [616, 352] width 41 height 20
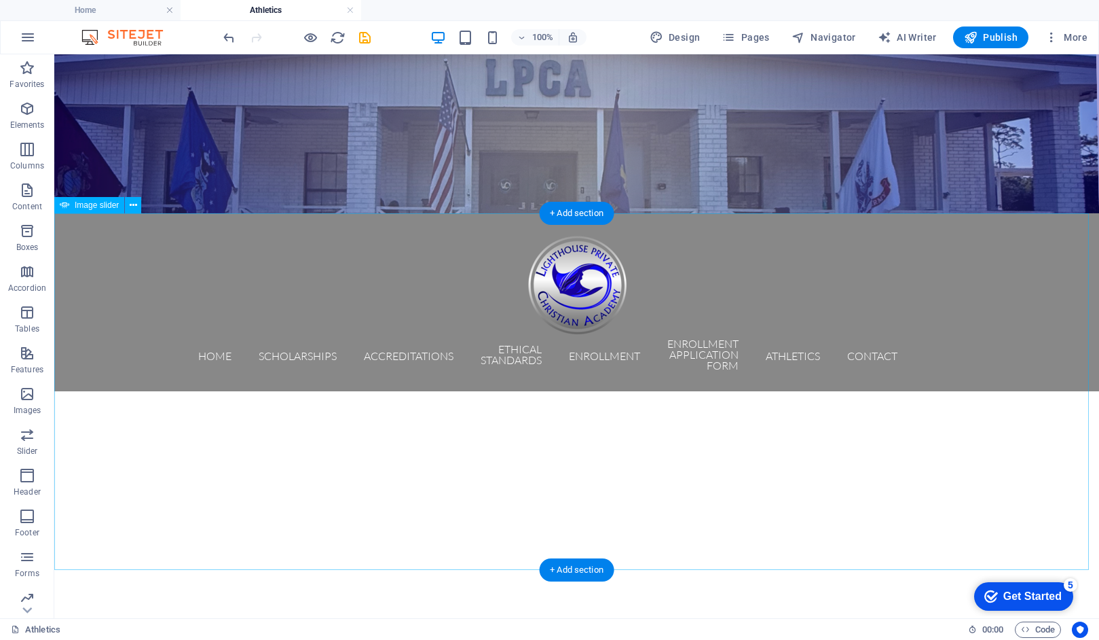
click at [54, 403] on button "button" at bounding box center [54, 403] width 0 height 0
